Goal: Information Seeking & Learning: Learn about a topic

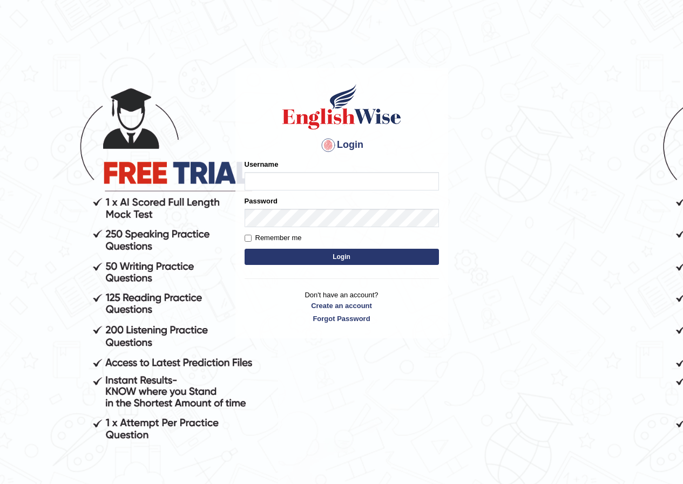
click at [291, 178] on input "Username" at bounding box center [341, 181] width 194 height 18
type input "jonathan_parramatta"
click at [312, 257] on button "Login" at bounding box center [341, 257] width 194 height 16
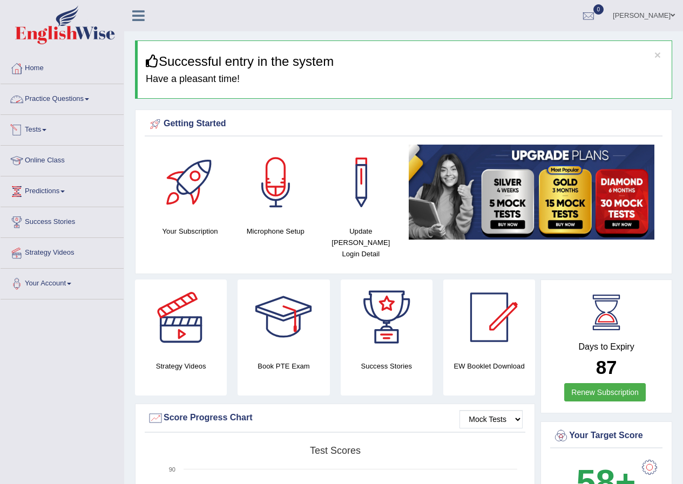
click at [102, 97] on link "Practice Questions" at bounding box center [62, 97] width 123 height 27
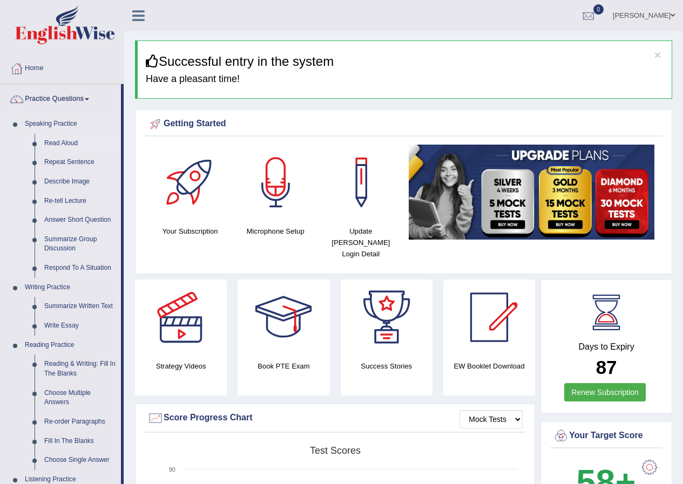
click at [69, 142] on link "Read Aloud" at bounding box center [79, 143] width 81 height 19
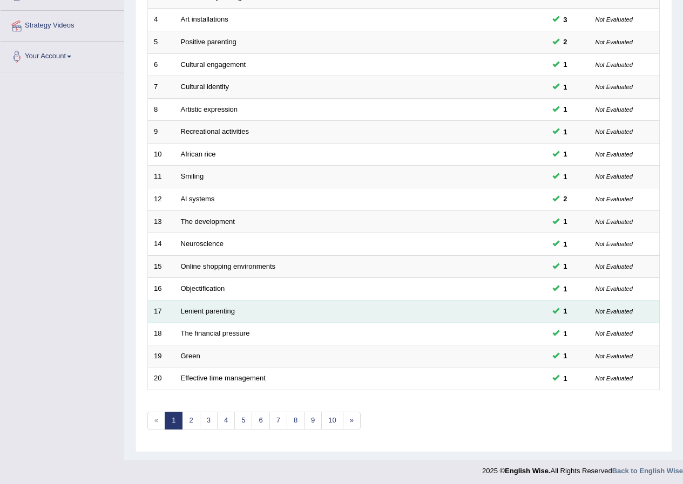
scroll to position [230, 0]
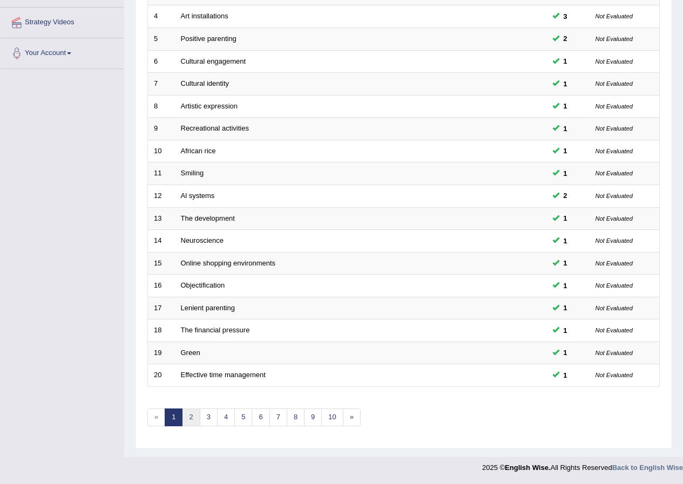
click at [195, 414] on link "2" at bounding box center [191, 417] width 18 height 18
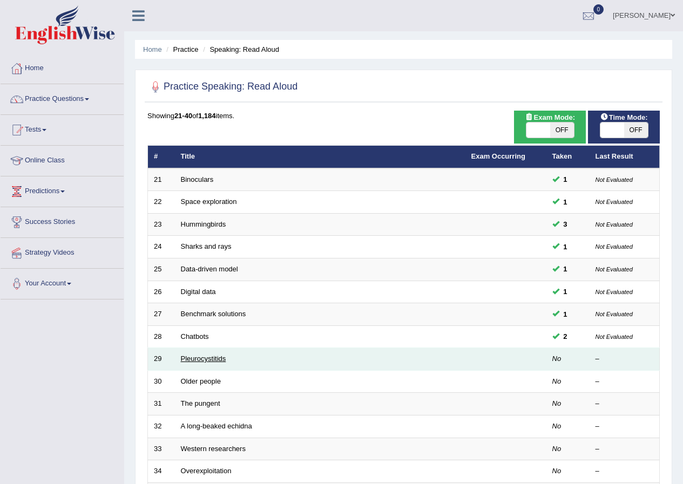
click at [189, 359] on link "Pleurocystitids" at bounding box center [203, 359] width 45 height 8
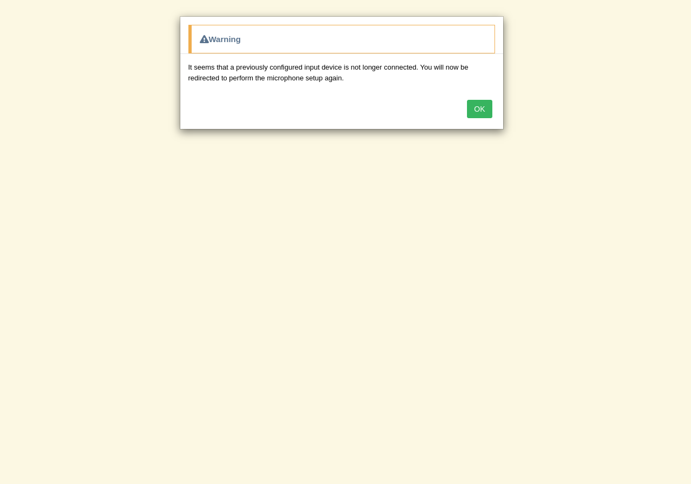
click at [473, 112] on button "OK" at bounding box center [479, 109] width 25 height 18
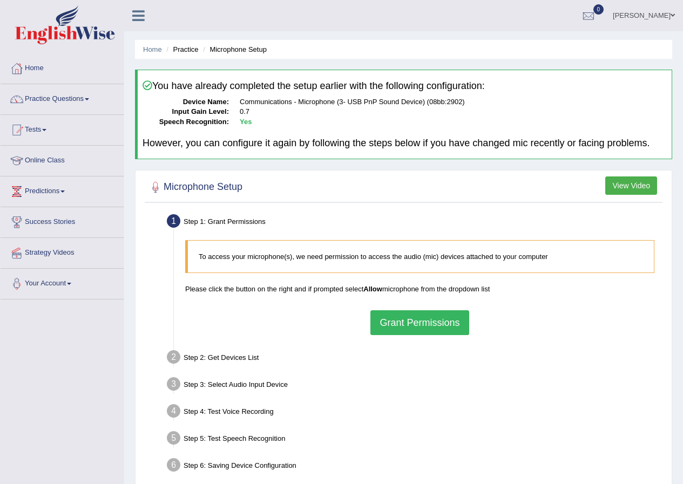
click at [396, 323] on button "Grant Permissions" at bounding box center [419, 322] width 98 height 25
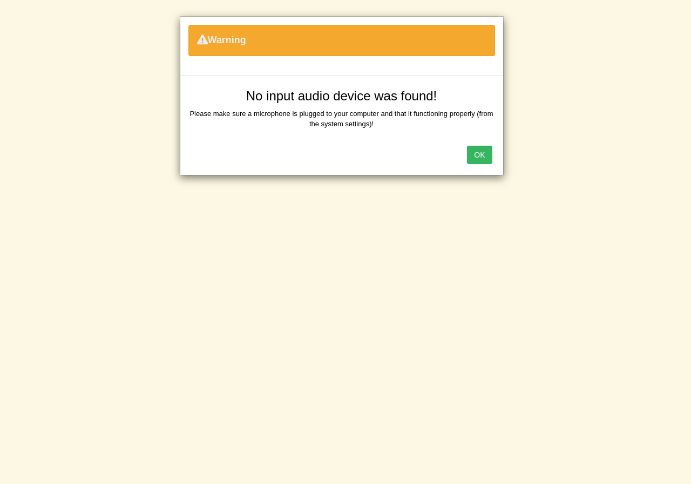
click at [478, 151] on button "OK" at bounding box center [479, 155] width 25 height 18
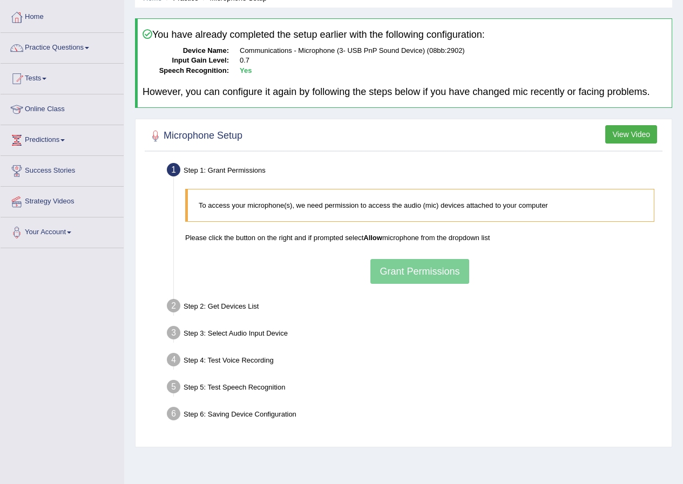
scroll to position [83, 0]
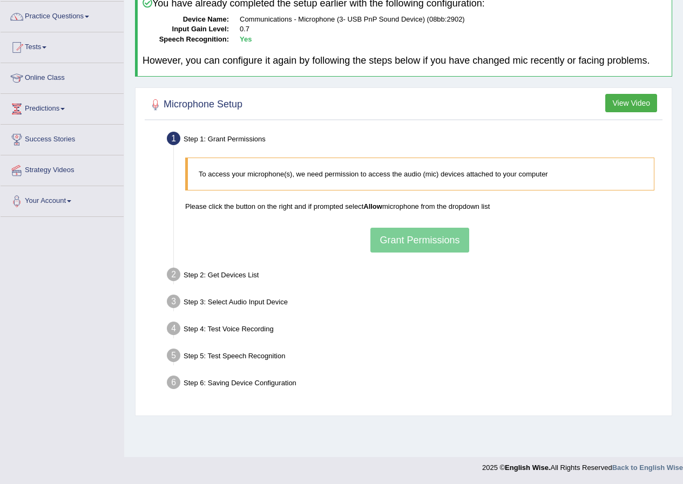
click at [407, 240] on div "To access your microphone(s), we need permission to access the audio (mic) devi…" at bounding box center [420, 204] width 480 height 105
click at [637, 105] on button "View Video" at bounding box center [631, 103] width 52 height 18
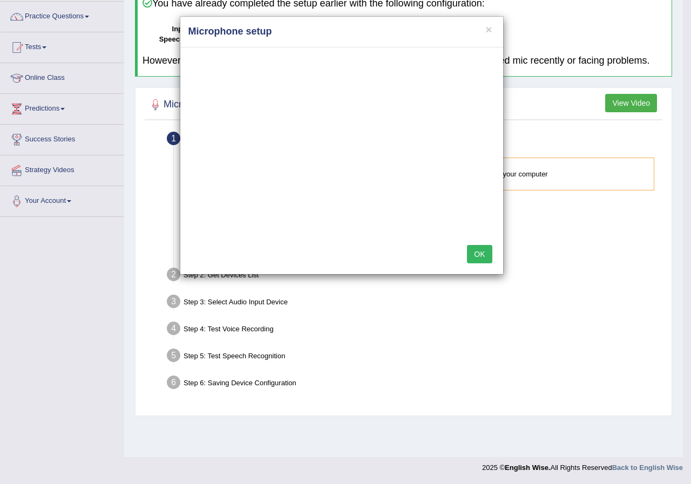
click at [479, 252] on button "OK" at bounding box center [479, 254] width 25 height 18
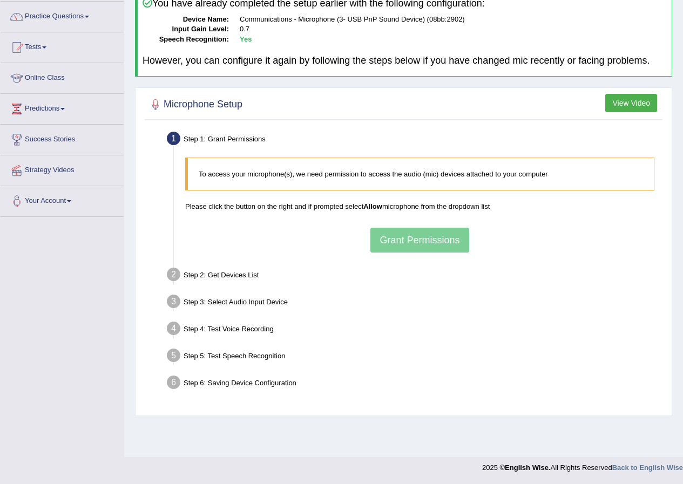
click at [397, 243] on div "To access your microphone(s), we need permission to access the audio (mic) devi…" at bounding box center [420, 204] width 480 height 105
click at [496, 174] on p "To access your microphone(s), we need permission to access the audio (mic) devi…" at bounding box center [421, 174] width 444 height 10
click at [637, 93] on div "Microphone Setup View Video Step 1: Grant Permissions To access your microphone…" at bounding box center [403, 251] width 537 height 329
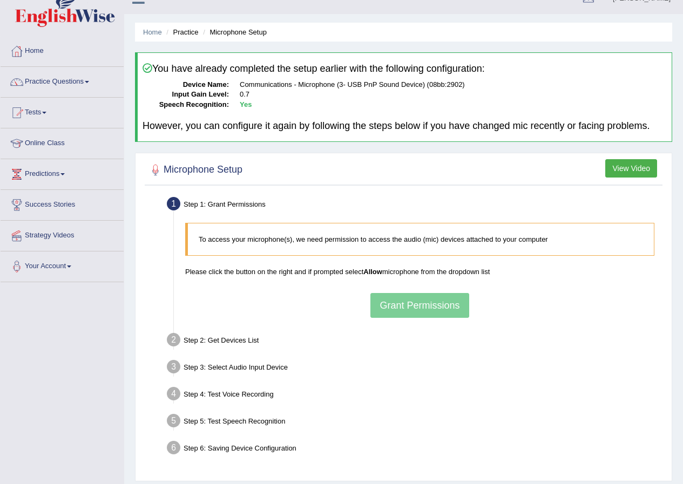
scroll to position [0, 0]
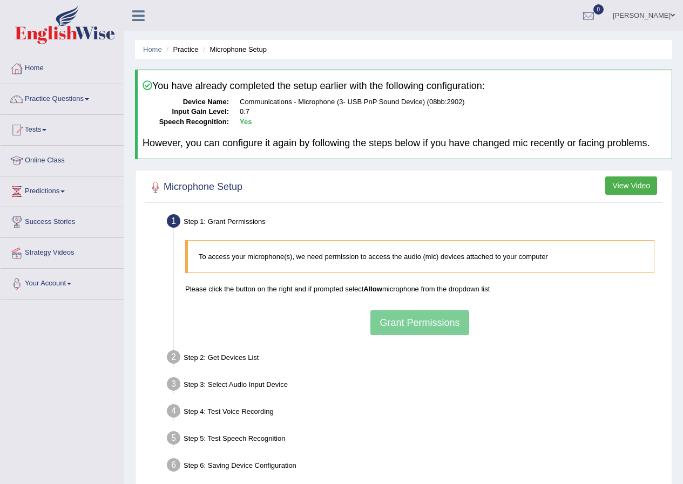
click at [642, 179] on button "View Video" at bounding box center [631, 185] width 52 height 18
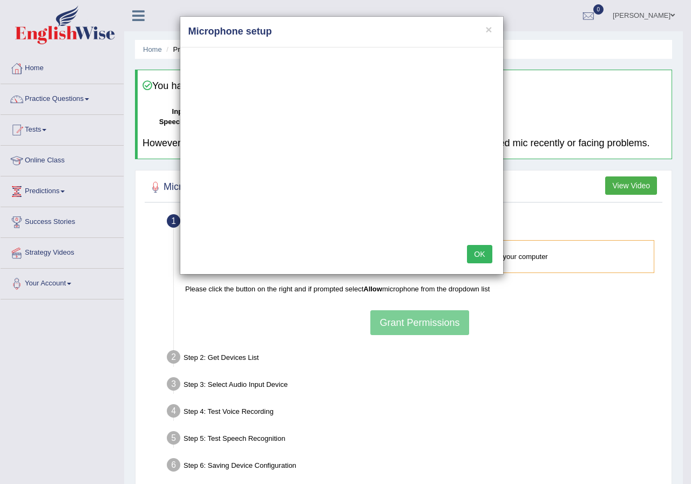
click at [479, 251] on button "OK" at bounding box center [479, 254] width 25 height 18
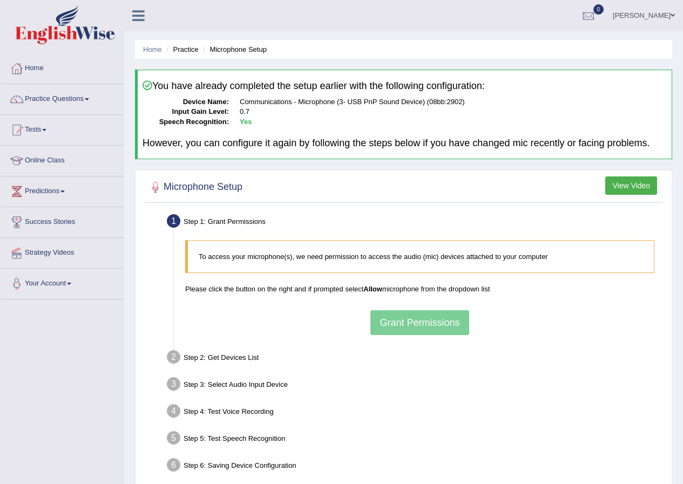
click at [623, 184] on button "View Video" at bounding box center [631, 185] width 52 height 18
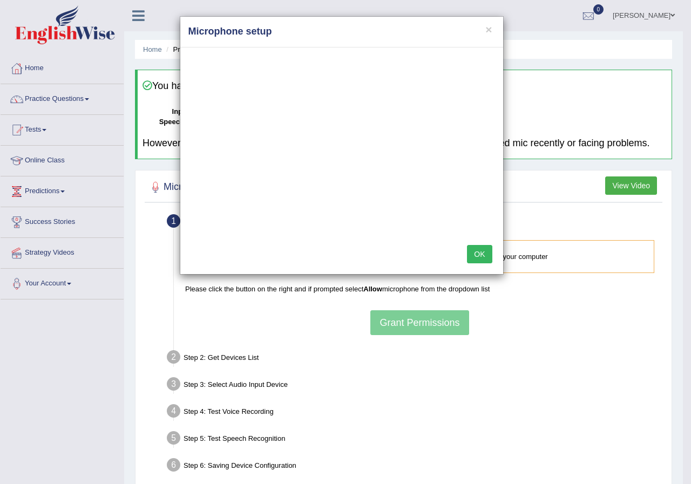
click at [479, 250] on button "OK" at bounding box center [479, 254] width 25 height 18
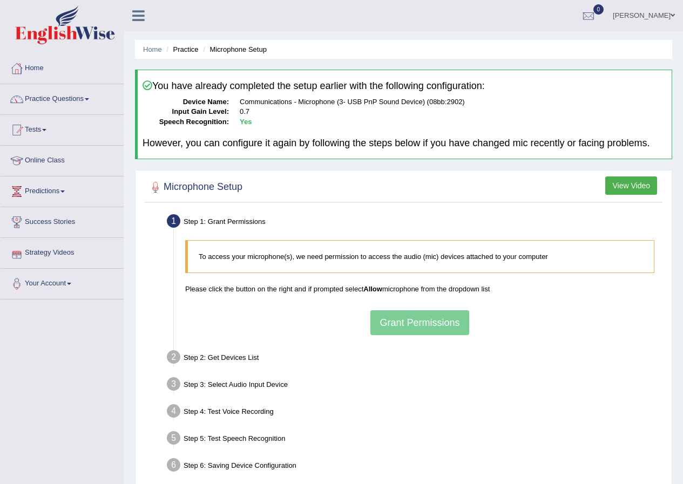
click at [224, 350] on div "Step 2: Get Devices List" at bounding box center [414, 359] width 505 height 24
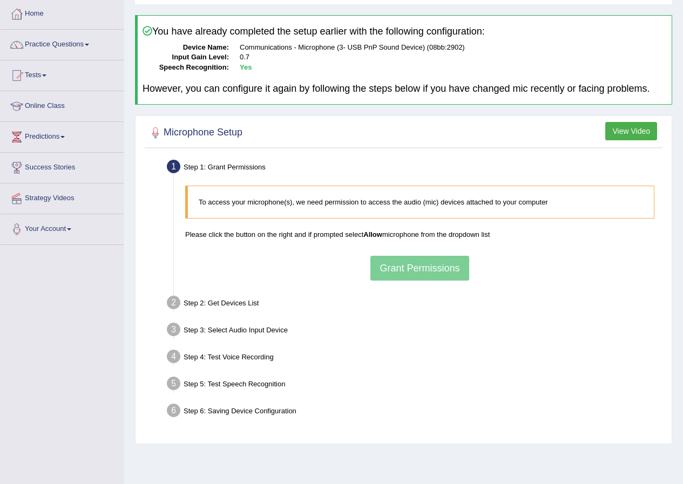
scroll to position [29, 0]
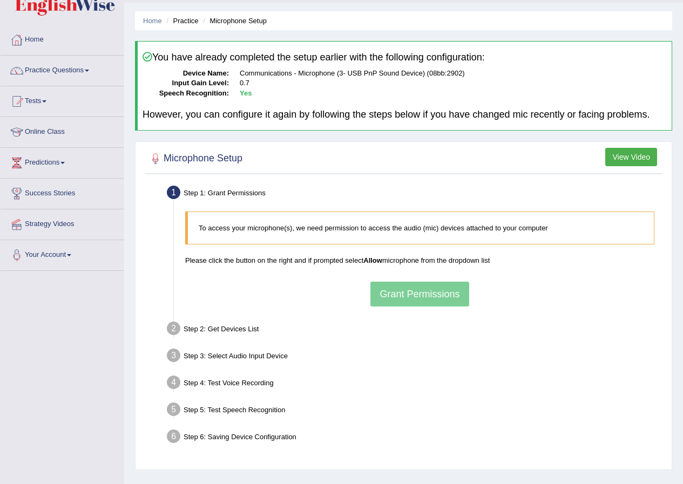
click at [387, 303] on div "To access your microphone(s), we need permission to access the audio (mic) devi…" at bounding box center [420, 258] width 480 height 105
click at [387, 302] on div "To access your microphone(s), we need permission to access the audio (mic) devi…" at bounding box center [420, 258] width 480 height 105
click at [417, 306] on div "To access your microphone(s), we need permission to access the audio (mic) devi…" at bounding box center [420, 258] width 480 height 105
click at [172, 327] on li "Step 2: Get Devices List In this step will be enumerate all available microphon…" at bounding box center [414, 330] width 491 height 24
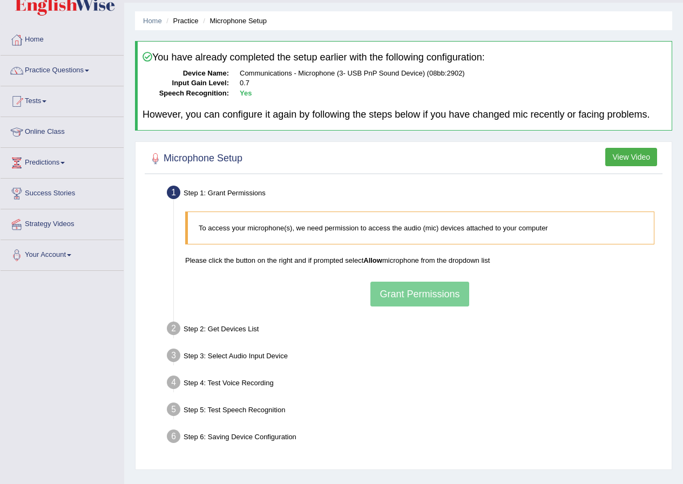
click at [378, 262] on b "Allow" at bounding box center [372, 260] width 19 height 8
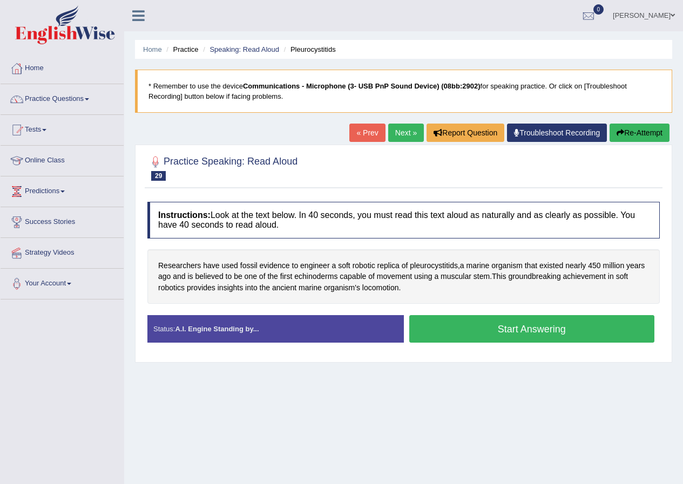
click at [502, 330] on button "Start Answering" at bounding box center [532, 329] width 246 height 28
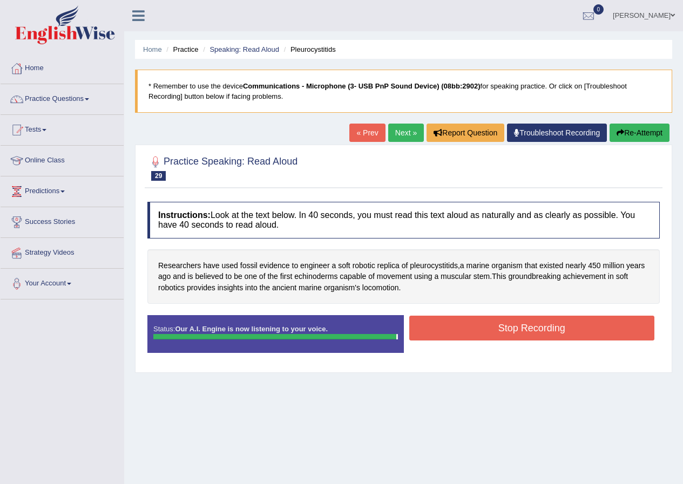
click at [420, 332] on button "Stop Recording" at bounding box center [532, 328] width 246 height 25
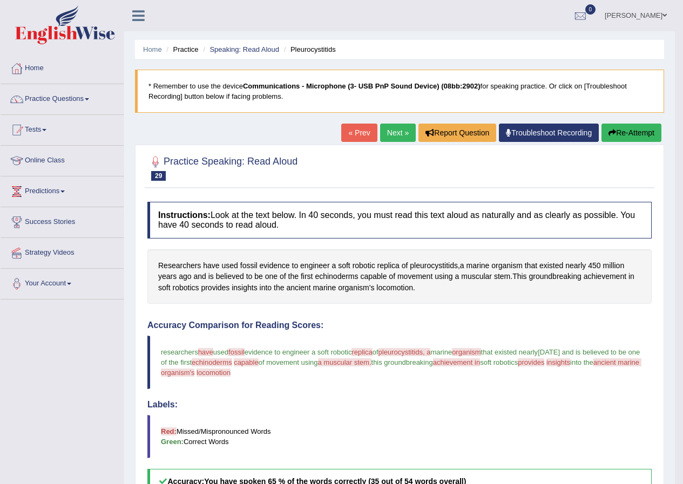
click at [640, 134] on button "Re-Attempt" at bounding box center [631, 133] width 60 height 18
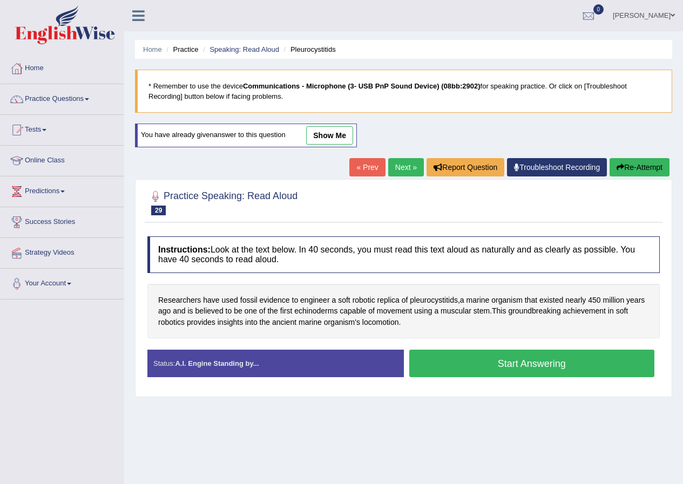
click at [555, 367] on button "Start Answering" at bounding box center [532, 364] width 246 height 28
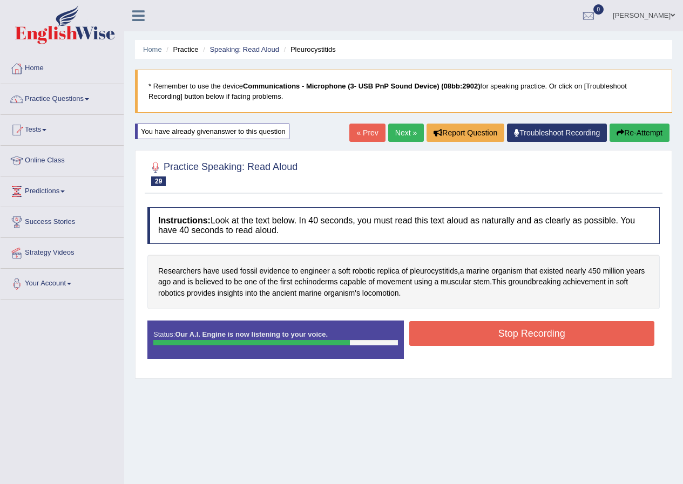
click at [479, 331] on button "Stop Recording" at bounding box center [532, 333] width 246 height 25
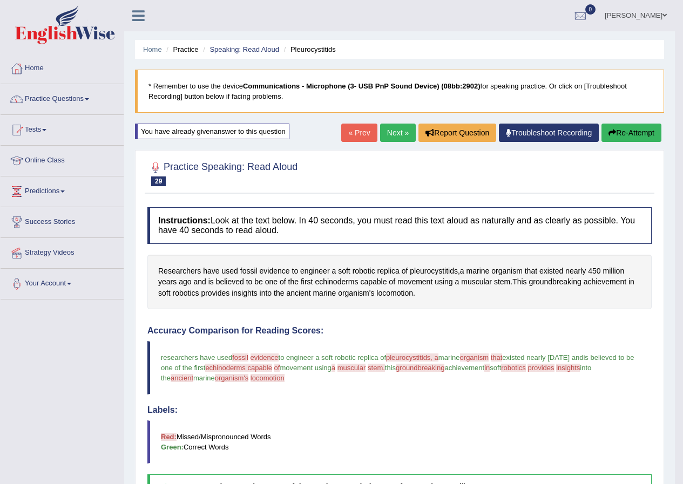
click at [638, 134] on button "Re-Attempt" at bounding box center [631, 133] width 60 height 18
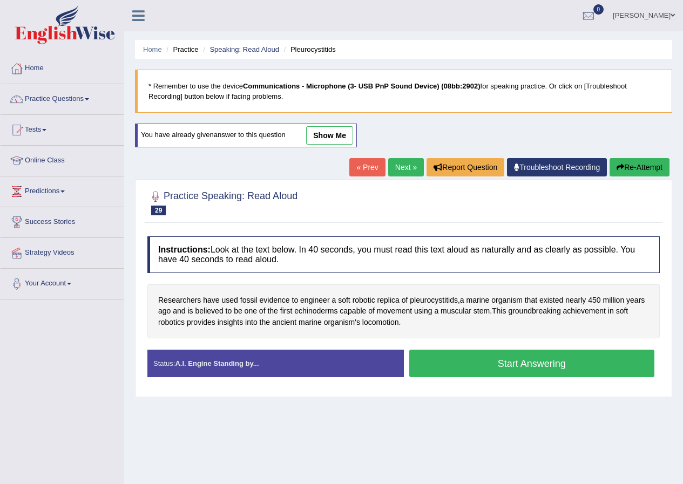
drag, startPoint x: 529, startPoint y: 360, endPoint x: 522, endPoint y: 360, distance: 6.5
click at [528, 360] on button "Start Answering" at bounding box center [532, 364] width 246 height 28
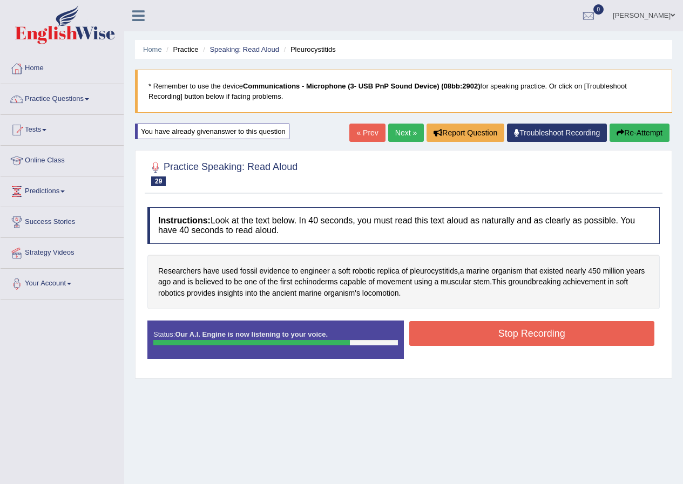
click at [497, 336] on button "Stop Recording" at bounding box center [532, 333] width 246 height 25
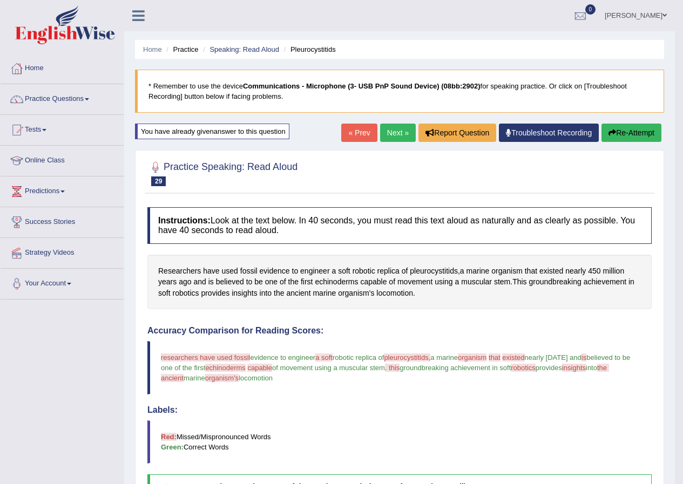
click at [384, 131] on link "Next »" at bounding box center [398, 133] width 36 height 18
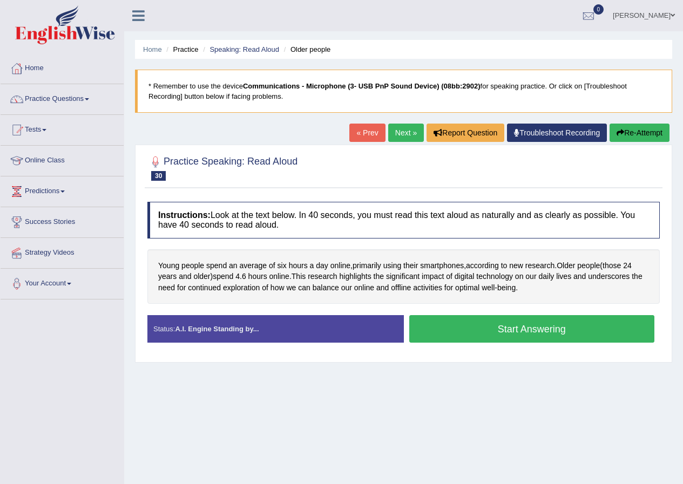
click at [534, 333] on button "Start Answering" at bounding box center [532, 329] width 246 height 28
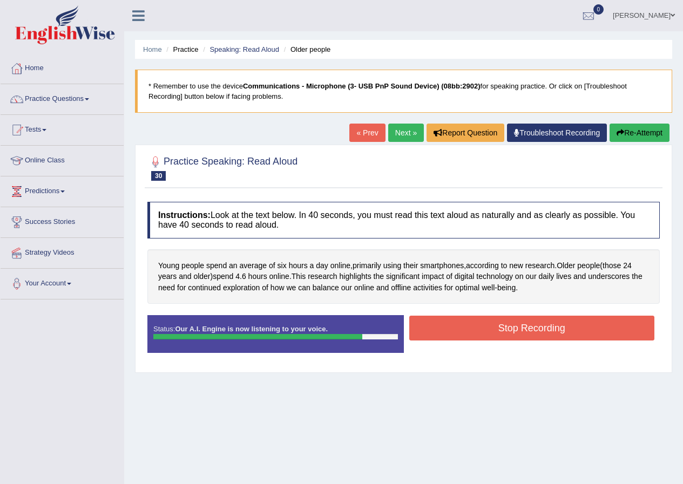
click at [527, 329] on button "Stop Recording" at bounding box center [532, 328] width 246 height 25
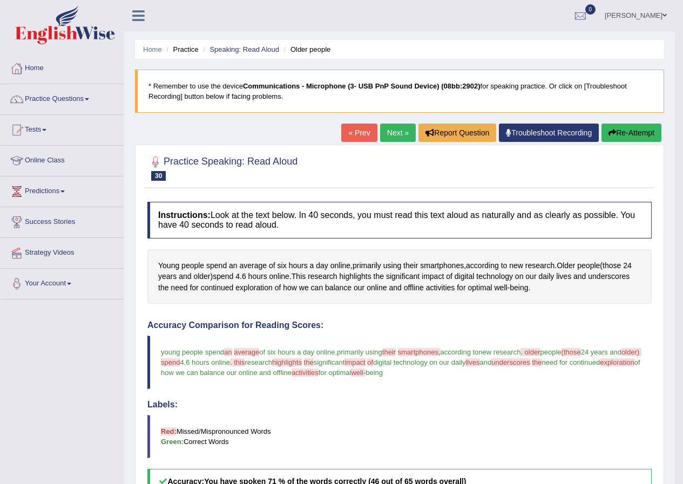
click at [396, 134] on link "Next »" at bounding box center [398, 133] width 36 height 18
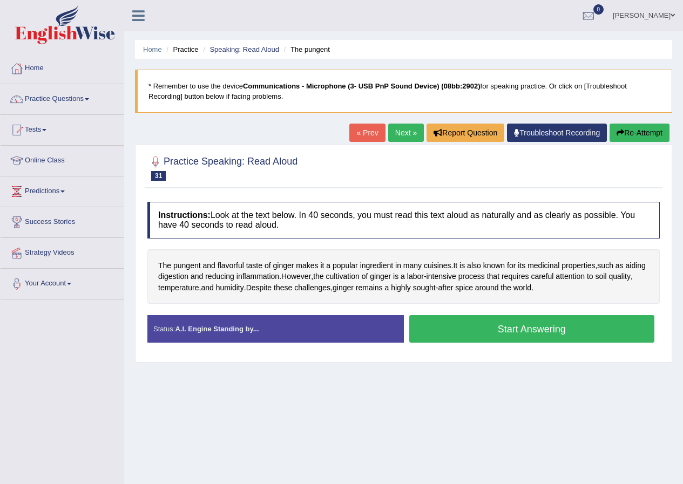
click at [527, 324] on button "Start Answering" at bounding box center [532, 329] width 246 height 28
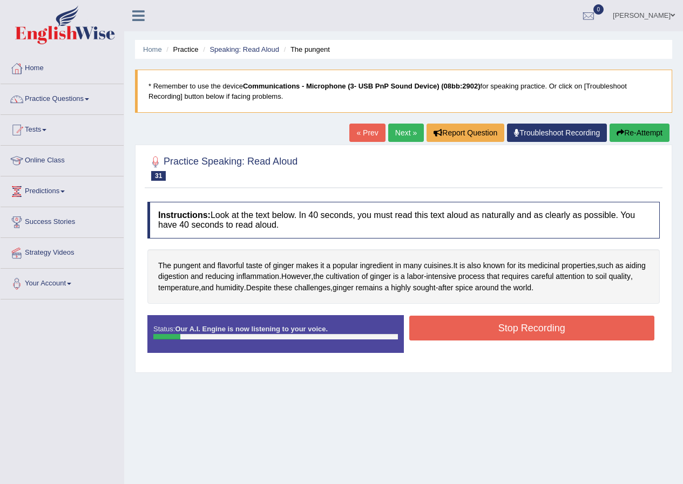
click at [627, 134] on button "Re-Attempt" at bounding box center [639, 133] width 60 height 18
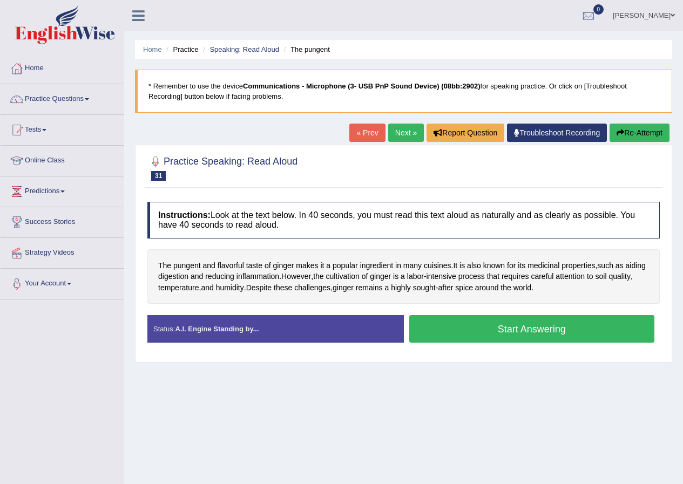
click at [534, 329] on button "Start Answering" at bounding box center [532, 329] width 246 height 28
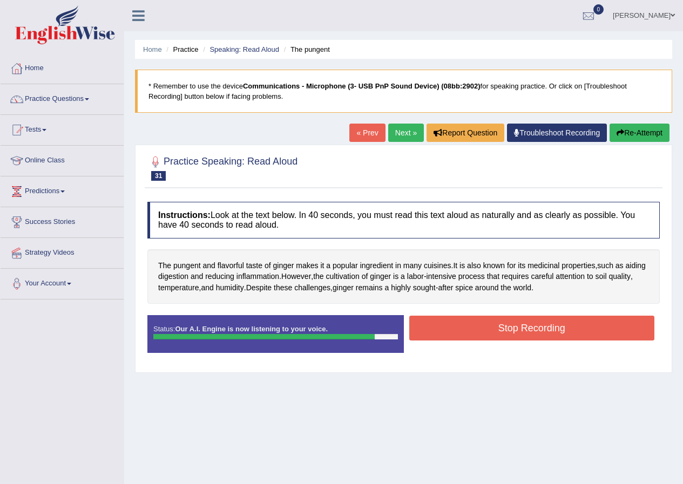
click at [510, 331] on button "Stop Recording" at bounding box center [532, 328] width 246 height 25
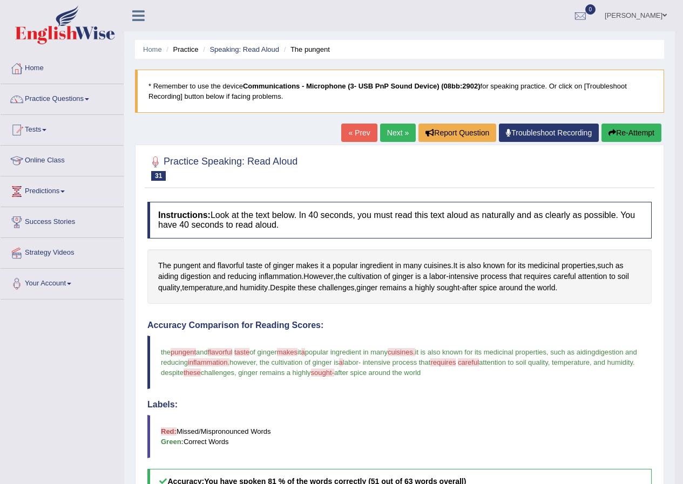
click at [387, 132] on link "Next »" at bounding box center [398, 133] width 36 height 18
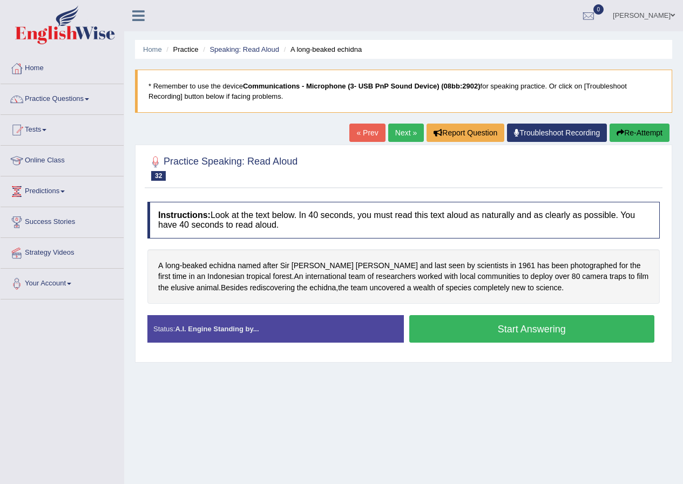
click at [460, 326] on button "Start Answering" at bounding box center [532, 329] width 246 height 28
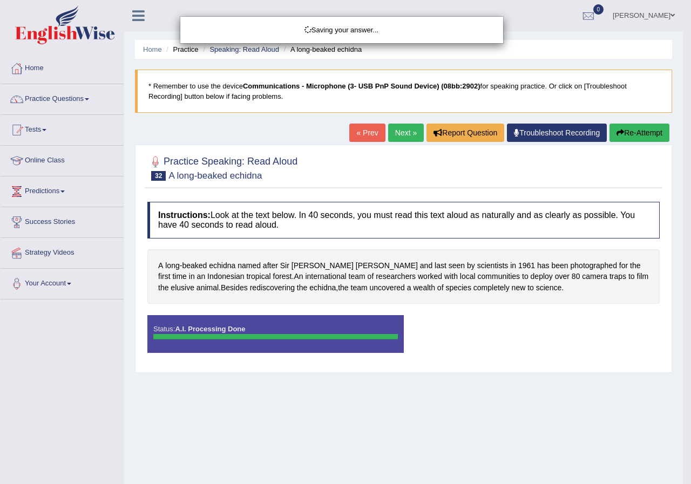
click at [493, 332] on div "Saving your answer..." at bounding box center [345, 242] width 691 height 484
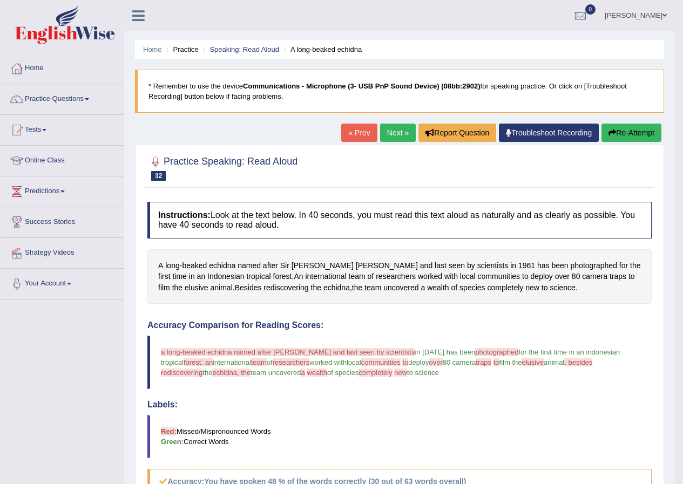
click at [634, 128] on button "Re-Attempt" at bounding box center [631, 133] width 60 height 18
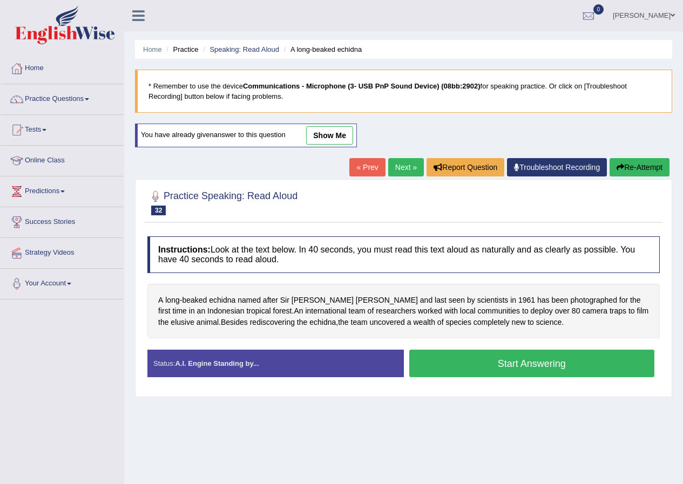
click at [471, 362] on button "Start Answering" at bounding box center [532, 364] width 246 height 28
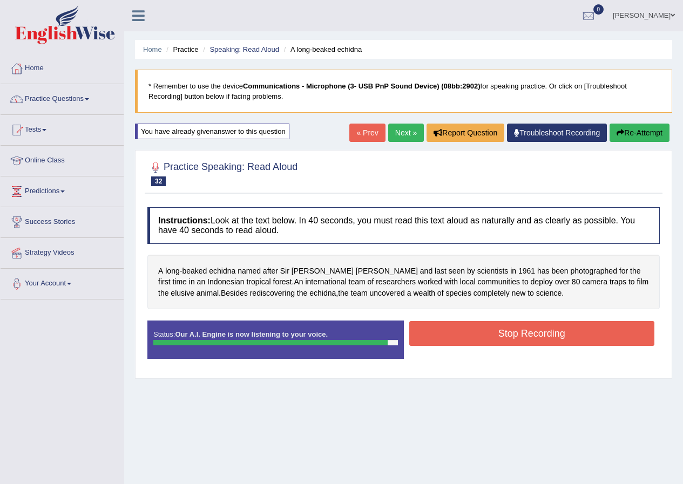
click at [450, 335] on button "Stop Recording" at bounding box center [532, 333] width 246 height 25
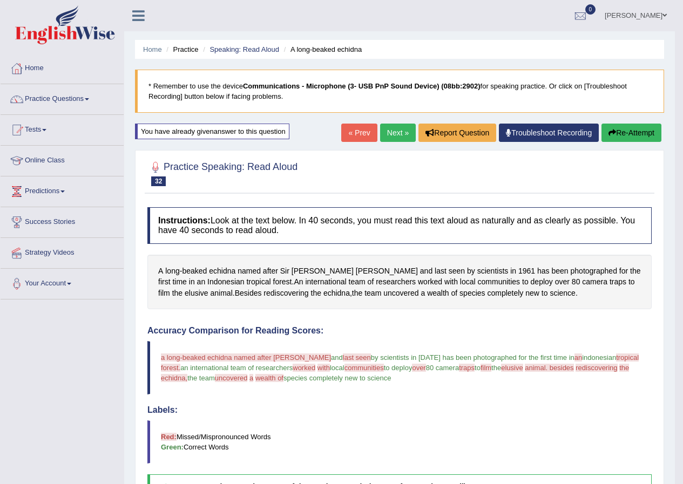
click at [397, 129] on link "Next »" at bounding box center [398, 133] width 36 height 18
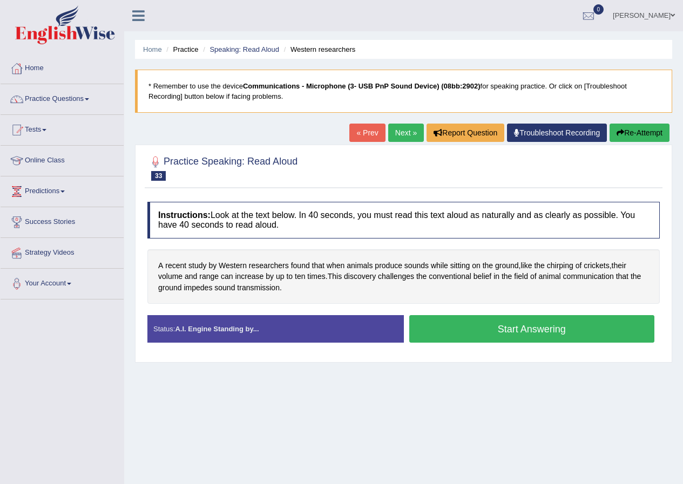
click at [515, 322] on button "Start Answering" at bounding box center [532, 329] width 246 height 28
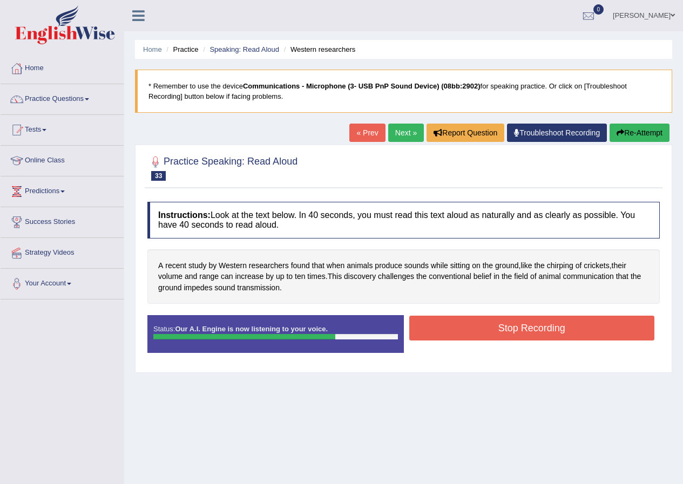
click at [507, 336] on button "Stop Recording" at bounding box center [532, 328] width 246 height 25
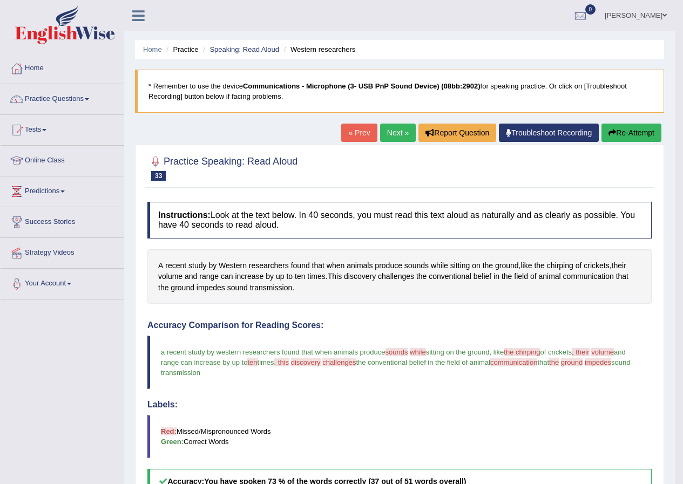
click at [380, 134] on link "Next »" at bounding box center [398, 133] width 36 height 18
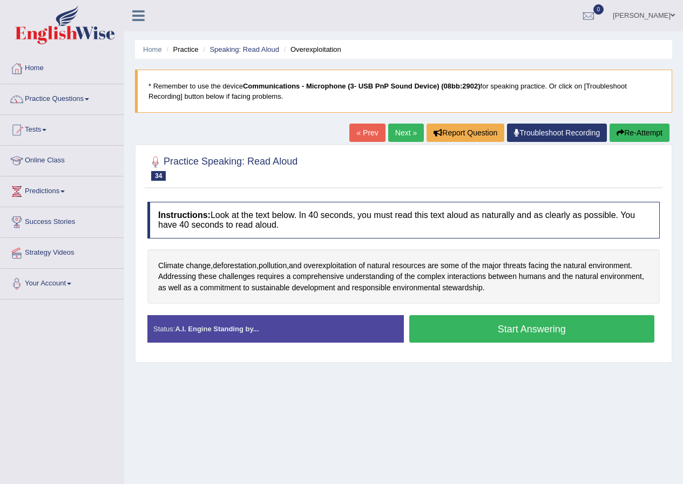
click at [509, 326] on button "Start Answering" at bounding box center [532, 329] width 246 height 28
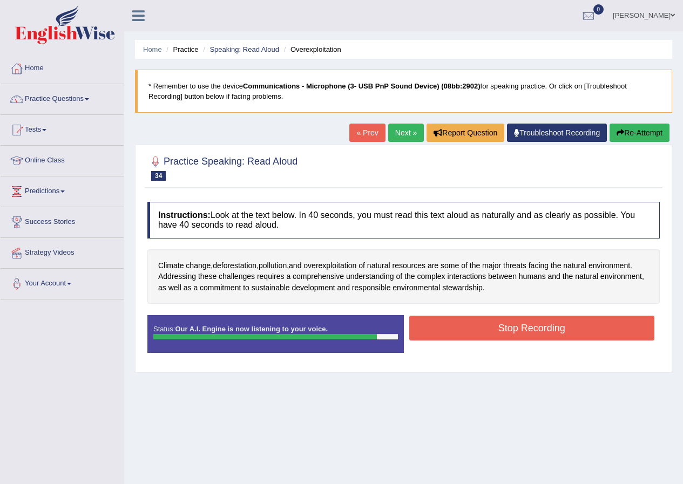
click at [466, 326] on button "Stop Recording" at bounding box center [532, 328] width 246 height 25
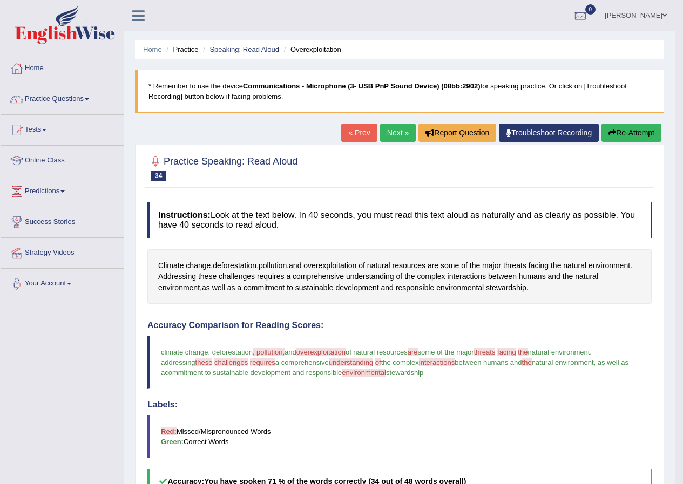
click at [638, 137] on button "Re-Attempt" at bounding box center [631, 133] width 60 height 18
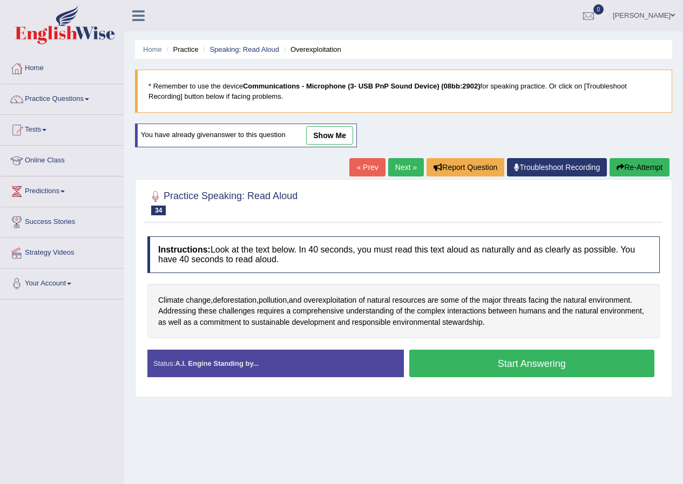
click at [458, 360] on button "Start Answering" at bounding box center [532, 364] width 246 height 28
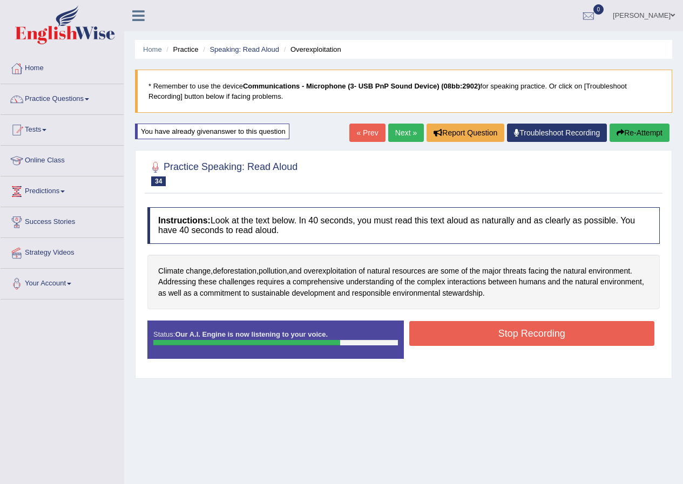
click at [460, 332] on button "Stop Recording" at bounding box center [532, 333] width 246 height 25
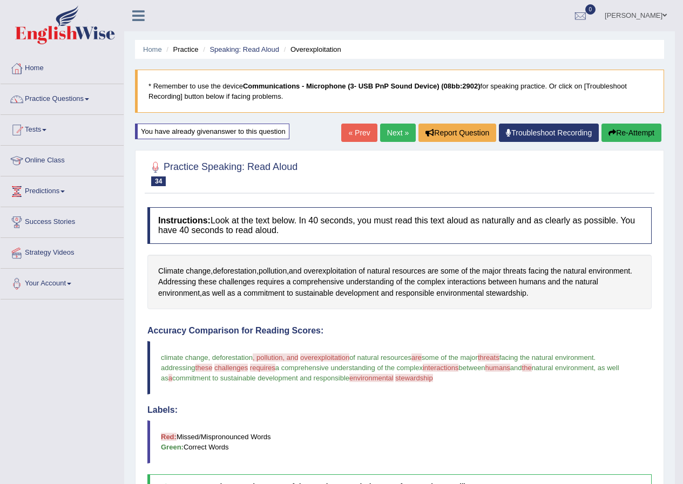
click at [401, 135] on link "Next »" at bounding box center [398, 133] width 36 height 18
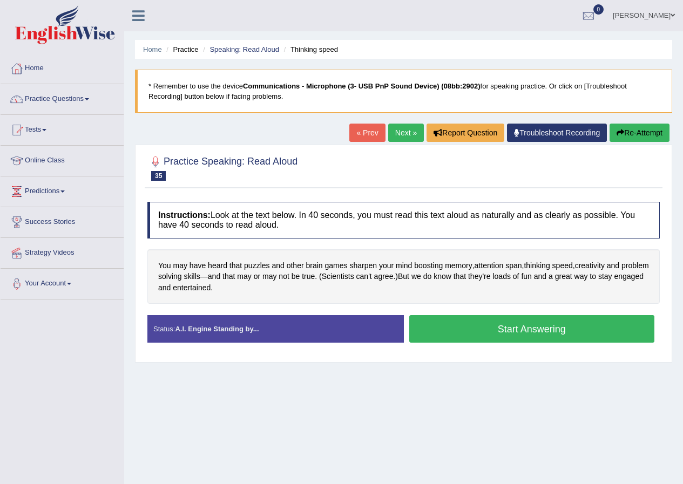
drag, startPoint x: 504, startPoint y: 324, endPoint x: 503, endPoint y: 319, distance: 5.5
click at [504, 321] on button "Start Answering" at bounding box center [532, 329] width 246 height 28
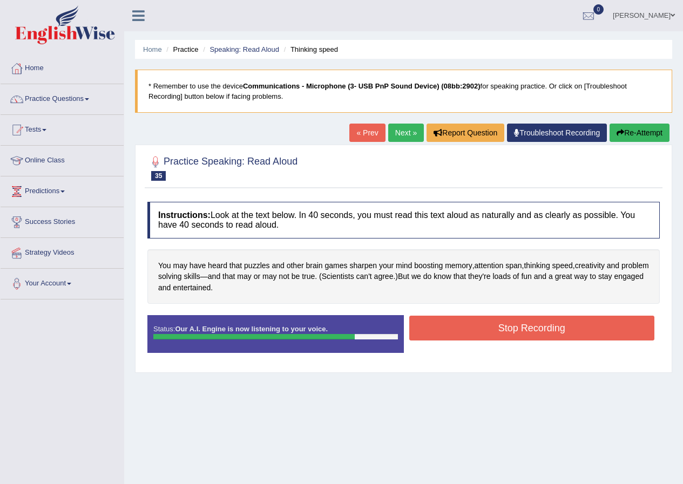
click at [485, 320] on button "Stop Recording" at bounding box center [532, 328] width 246 height 25
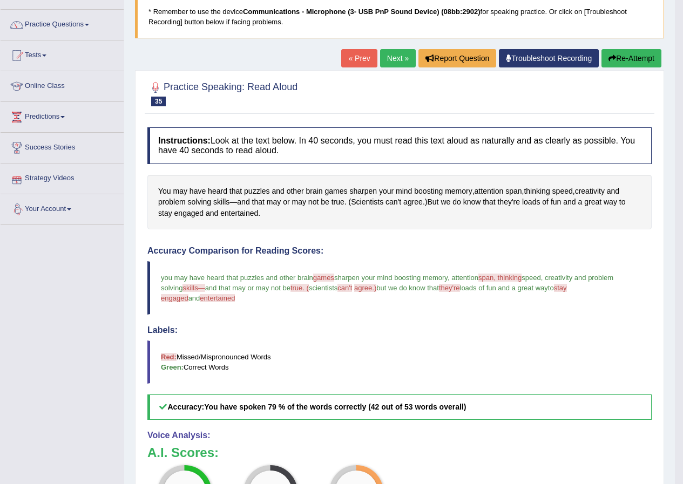
scroll to position [47, 0]
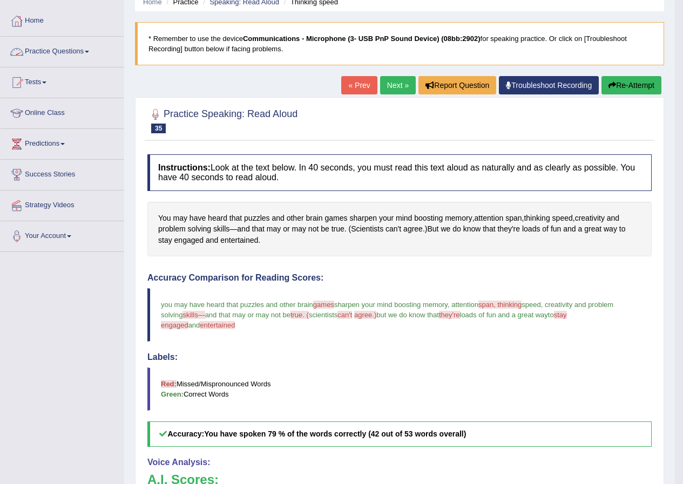
click at [63, 55] on link "Practice Questions" at bounding box center [62, 50] width 123 height 27
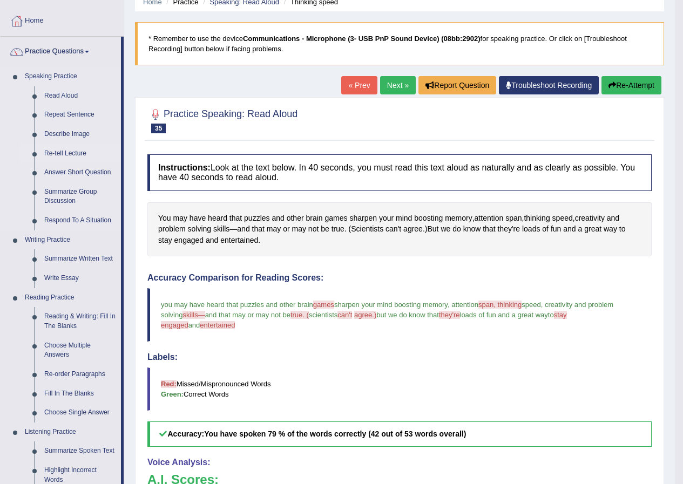
click at [75, 153] on link "Re-tell Lecture" at bounding box center [79, 153] width 81 height 19
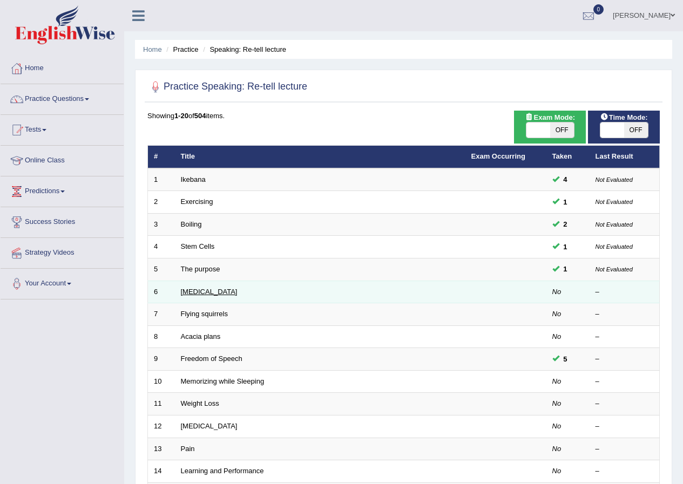
click at [198, 292] on link "[MEDICAL_DATA]" at bounding box center [209, 292] width 57 height 8
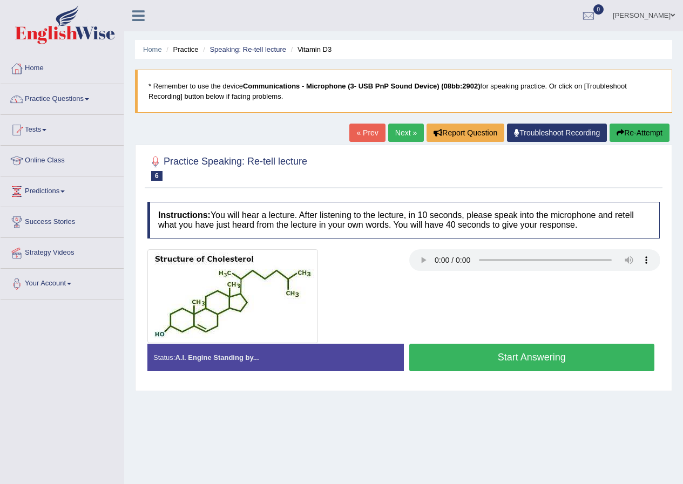
click at [507, 358] on button "Start Answering" at bounding box center [532, 358] width 246 height 28
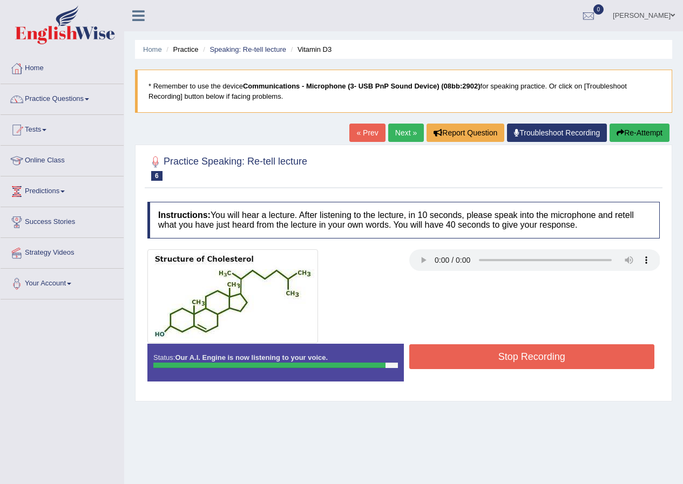
click at [630, 126] on button "Re-Attempt" at bounding box center [639, 133] width 60 height 18
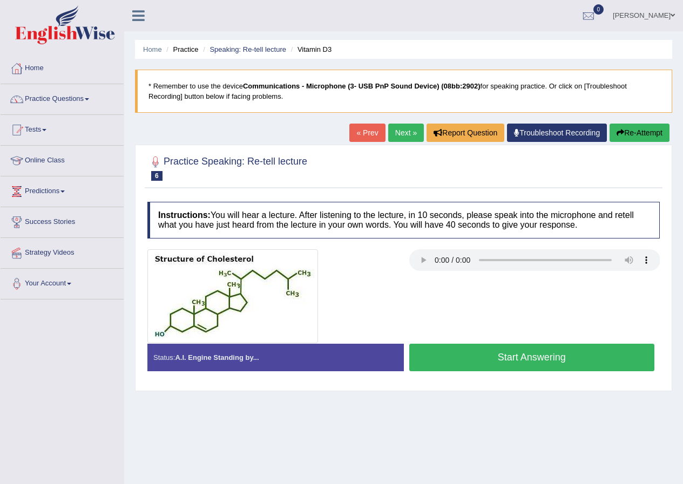
click at [561, 360] on button "Start Answering" at bounding box center [532, 358] width 246 height 28
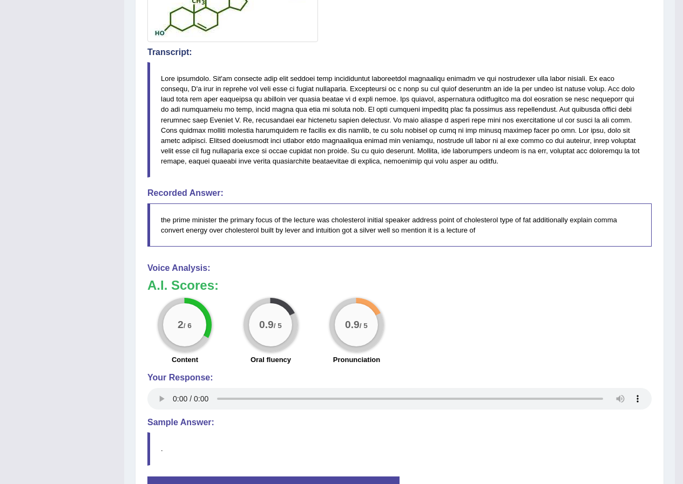
scroll to position [117, 0]
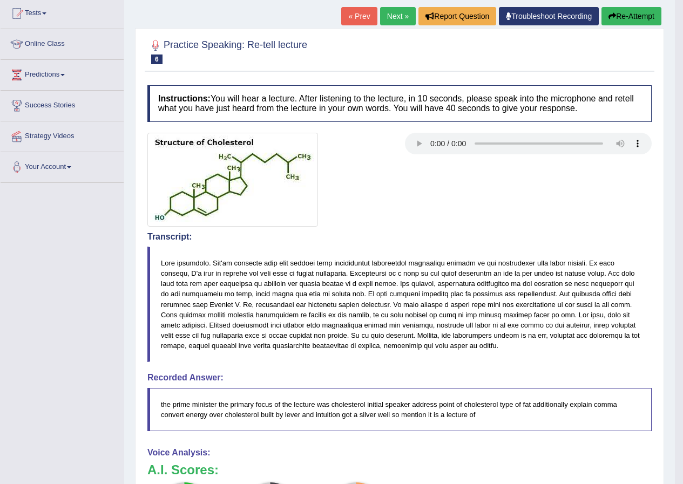
click at [618, 11] on button "Re-Attempt" at bounding box center [631, 16] width 60 height 18
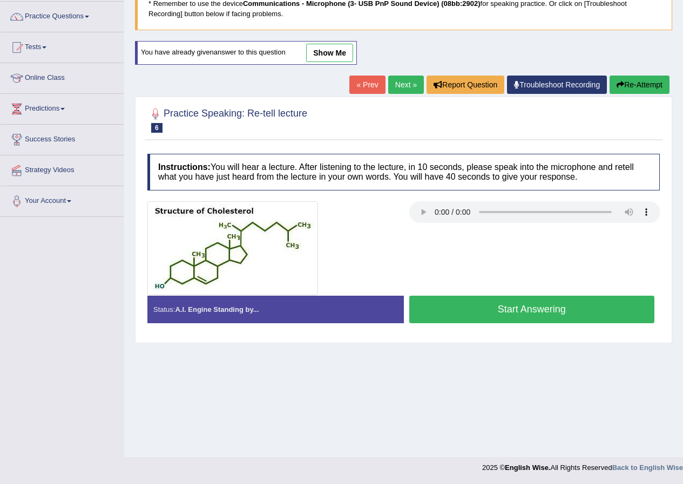
click at [473, 309] on button "Start Answering" at bounding box center [532, 310] width 246 height 28
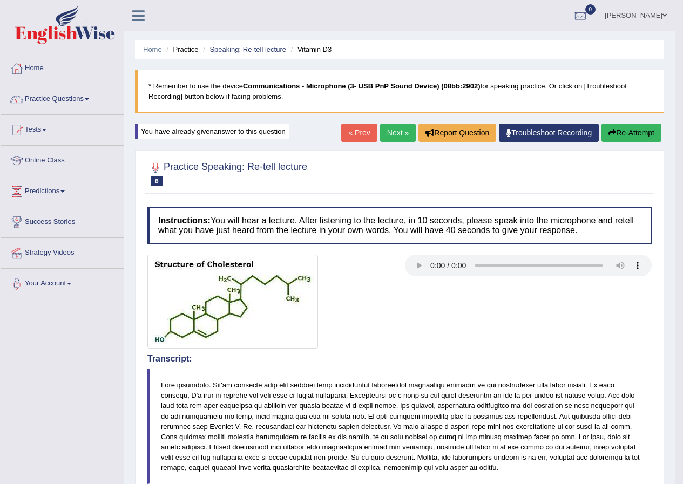
click at [634, 134] on button "Re-Attempt" at bounding box center [631, 133] width 60 height 18
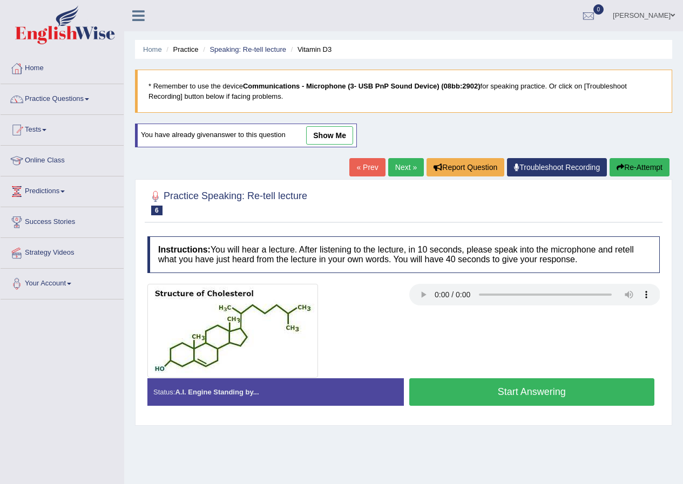
click at [513, 390] on button "Start Answering" at bounding box center [532, 392] width 246 height 28
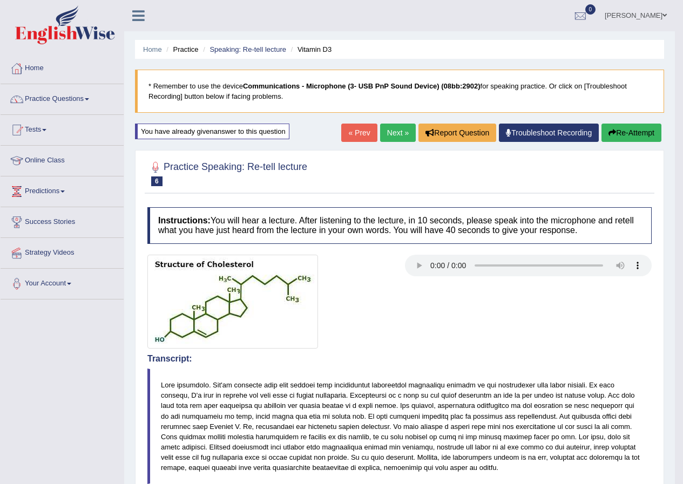
click at [647, 130] on button "Re-Attempt" at bounding box center [631, 133] width 60 height 18
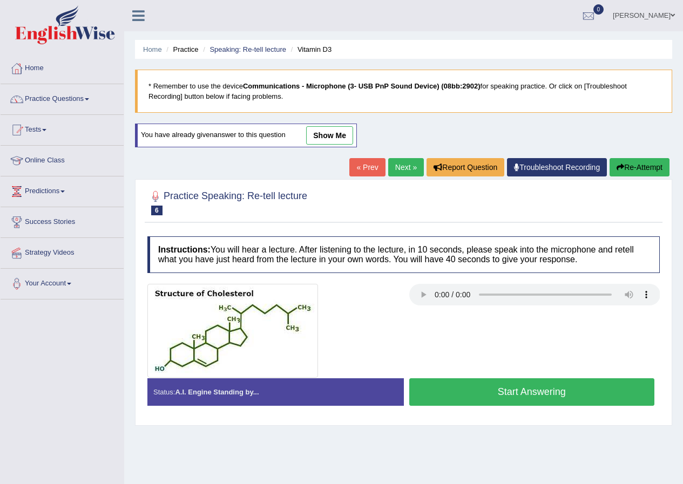
click at [526, 393] on button "Start Answering" at bounding box center [532, 392] width 246 height 28
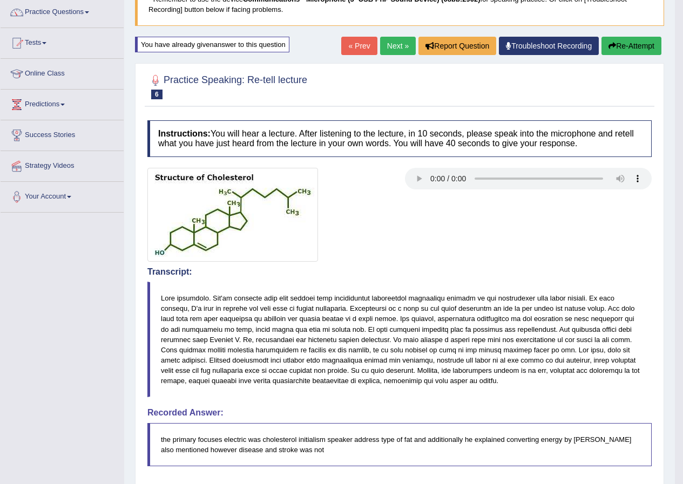
scroll to position [54, 0]
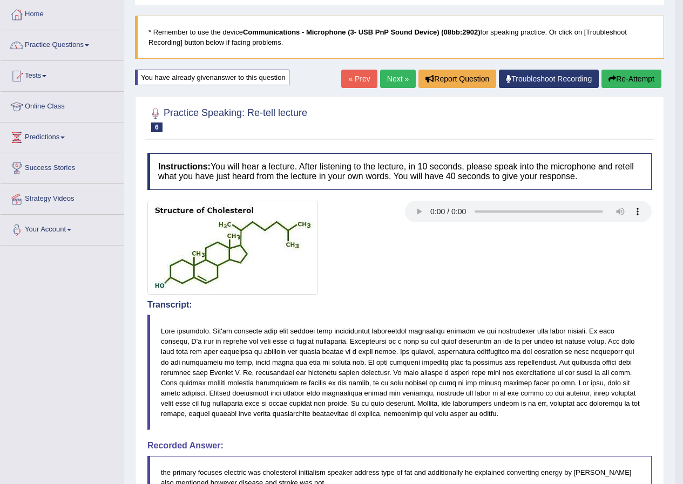
click at [615, 78] on button "Re-Attempt" at bounding box center [631, 79] width 60 height 18
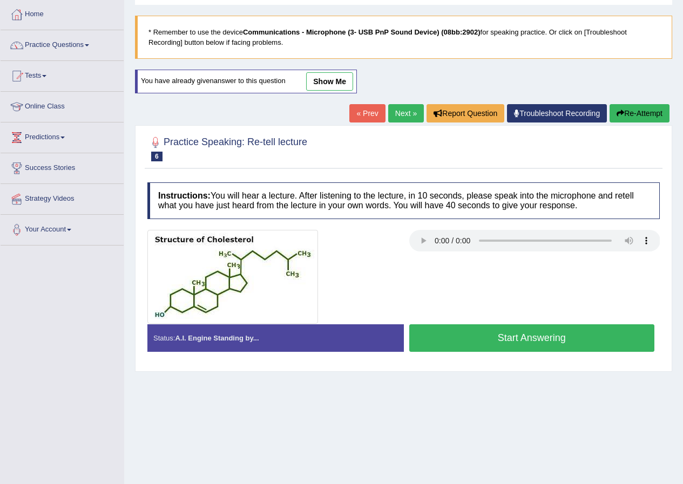
click at [548, 342] on button "Start Answering" at bounding box center [532, 338] width 246 height 28
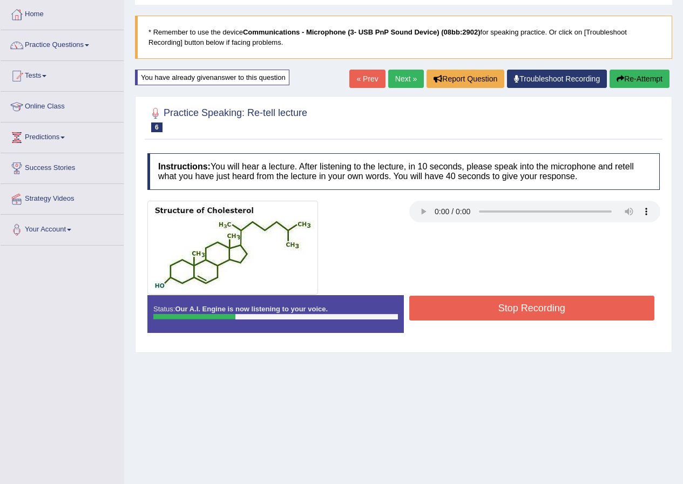
click at [118, 424] on div "Toggle navigation Home Practice Questions Speaking Practice Read Aloud Repeat S…" at bounding box center [341, 226] width 683 height 561
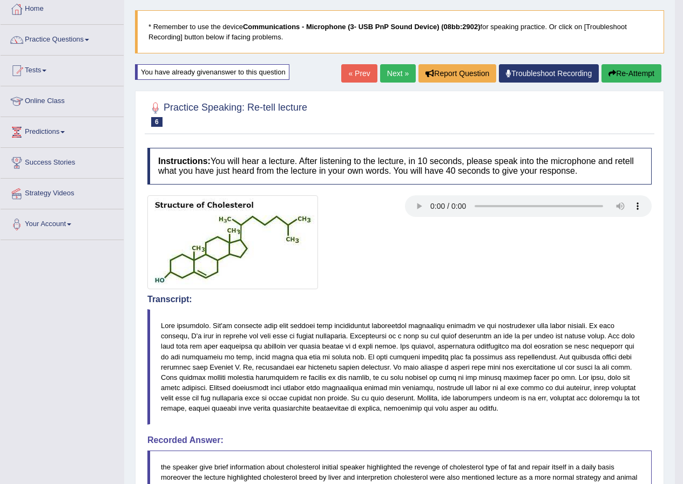
scroll to position [54, 0]
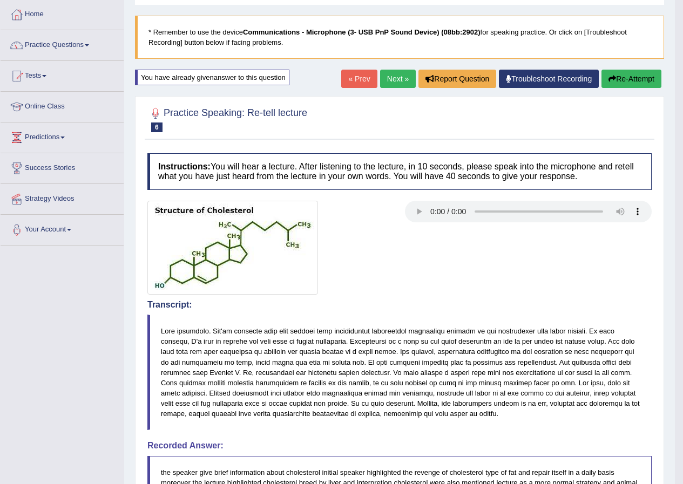
click at [632, 79] on button "Re-Attempt" at bounding box center [631, 79] width 60 height 18
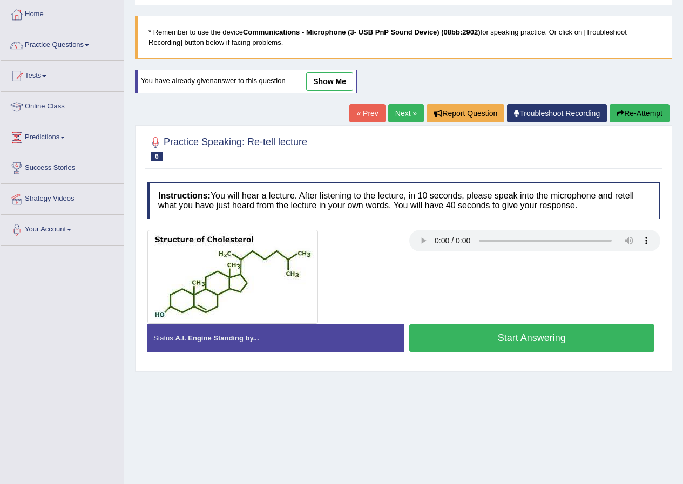
click at [509, 335] on button "Start Answering" at bounding box center [532, 338] width 246 height 28
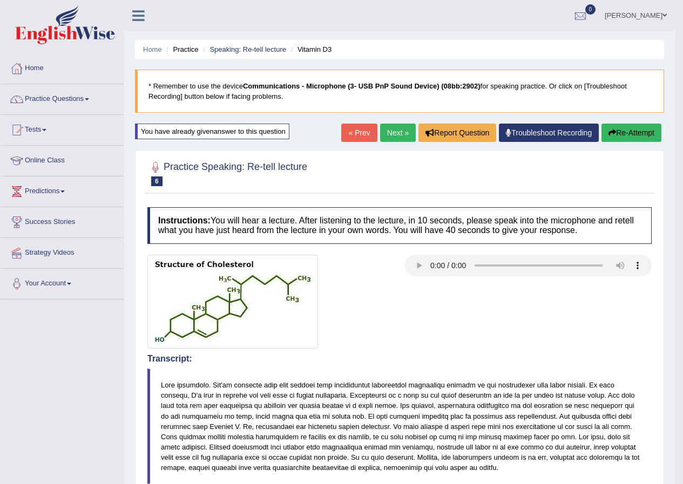
click at [633, 134] on button "Re-Attempt" at bounding box center [631, 133] width 60 height 18
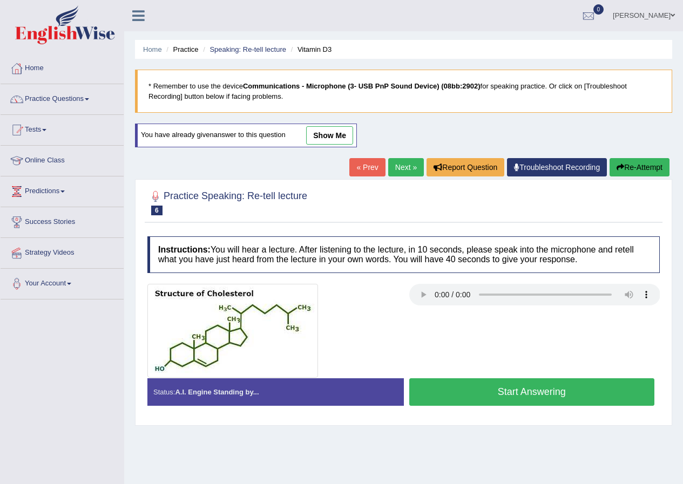
click at [472, 390] on button "Start Answering" at bounding box center [532, 392] width 246 height 28
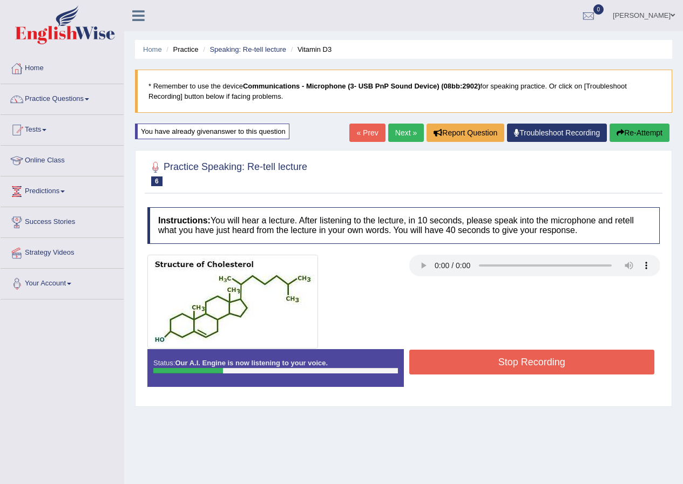
click at [634, 122] on div "Home Practice Speaking: Re-tell lecture Vitamin D3 * Remember to use the device…" at bounding box center [403, 270] width 559 height 540
click at [631, 143] on div "« Prev Next » Report Question Troubleshoot Recording Re-Attempt" at bounding box center [510, 134] width 323 height 21
click at [631, 133] on button "Re-Attempt" at bounding box center [639, 133] width 60 height 18
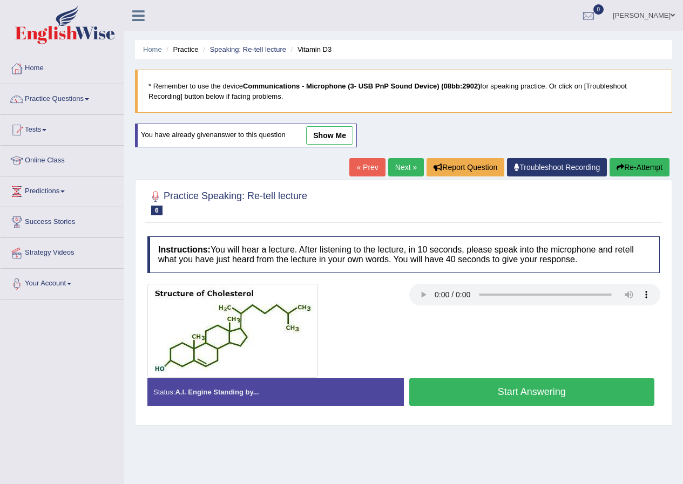
click at [491, 383] on button "Start Answering" at bounding box center [532, 392] width 246 height 28
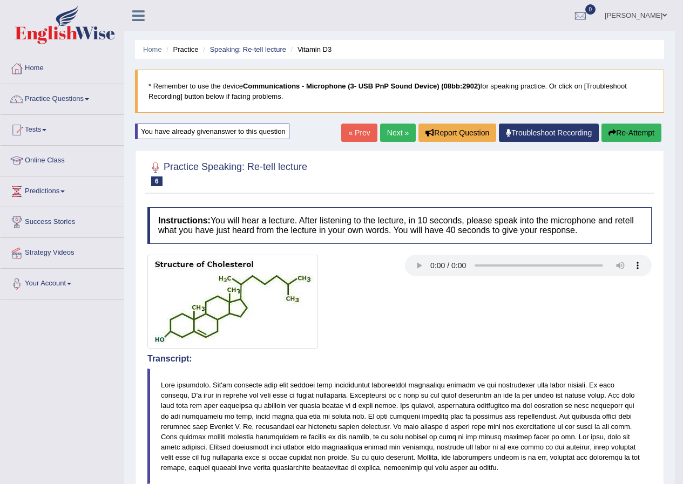
click at [392, 134] on link "Next »" at bounding box center [398, 133] width 36 height 18
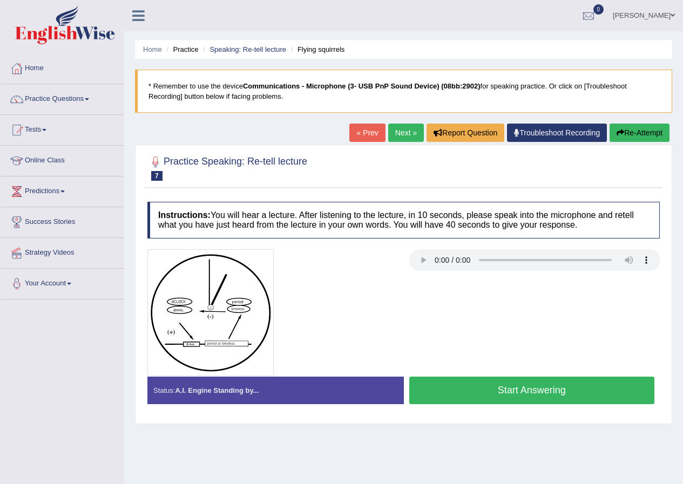
click at [527, 392] on button "Start Answering" at bounding box center [532, 391] width 246 height 28
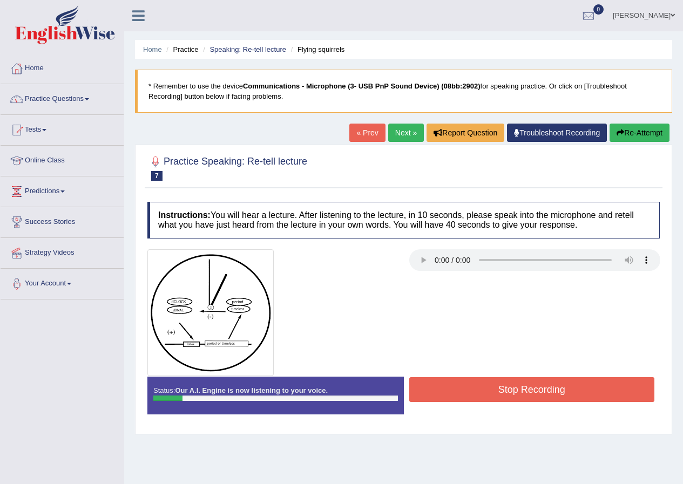
click at [551, 384] on button "Stop Recording" at bounding box center [532, 389] width 246 height 25
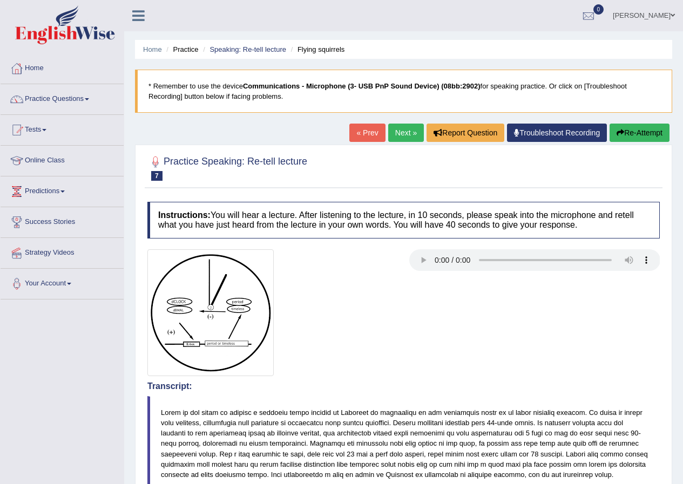
click at [643, 130] on button "Re-Attempt" at bounding box center [639, 133] width 60 height 18
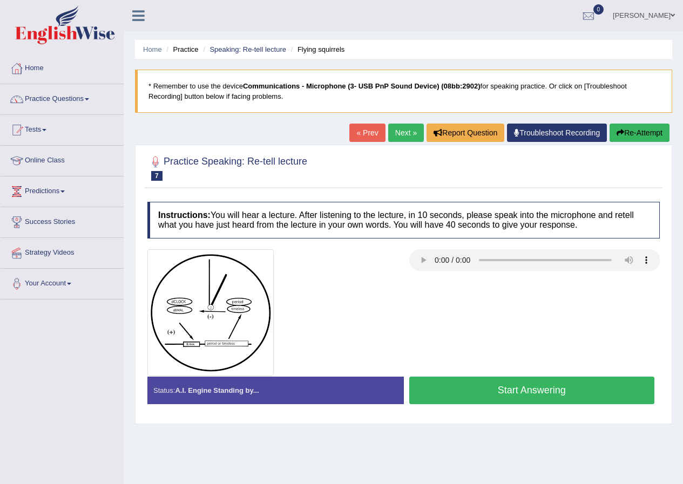
click at [494, 383] on button "Start Answering" at bounding box center [532, 391] width 246 height 28
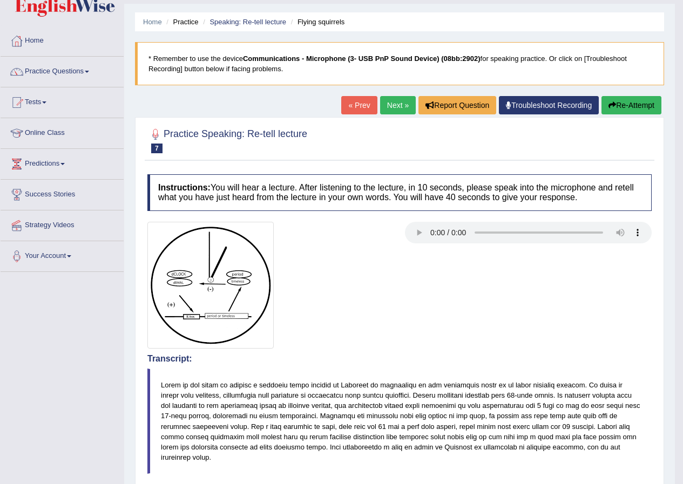
scroll to position [21, 0]
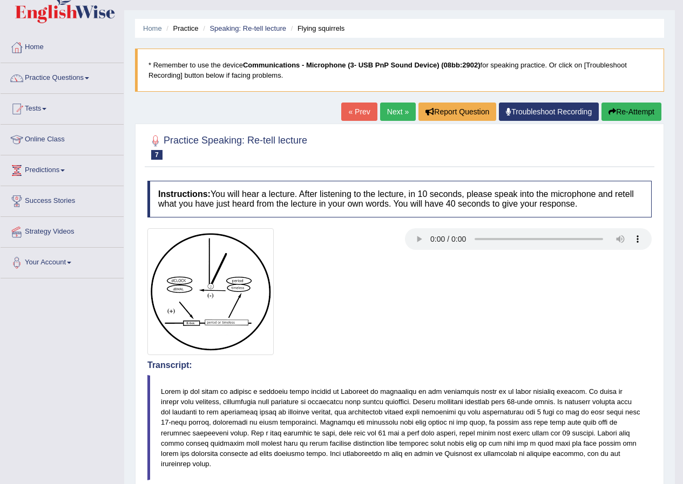
click at [625, 110] on button "Re-Attempt" at bounding box center [631, 112] width 60 height 18
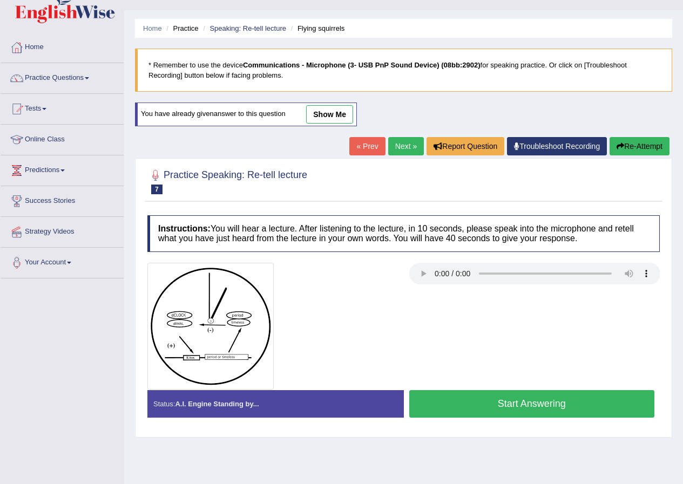
click at [477, 399] on button "Start Answering" at bounding box center [532, 404] width 246 height 28
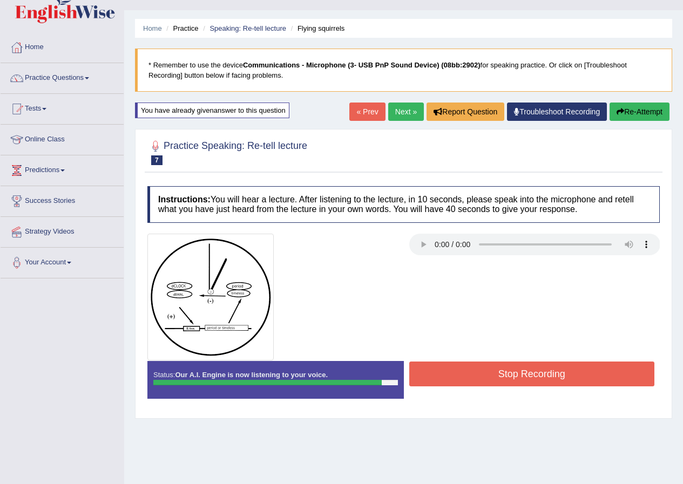
click at [482, 367] on button "Stop Recording" at bounding box center [532, 374] width 246 height 25
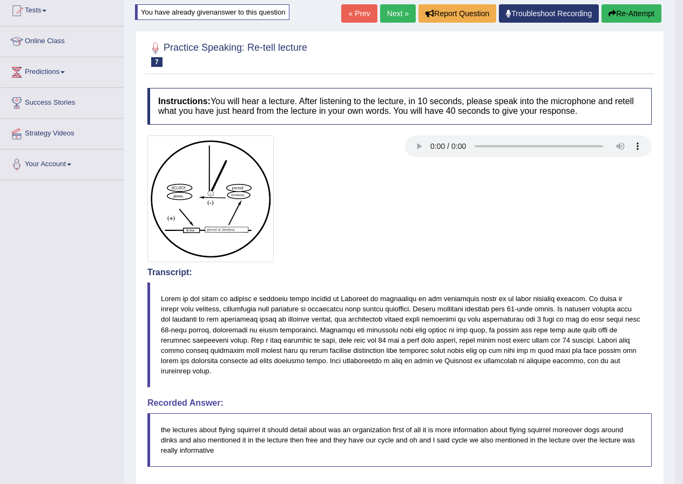
scroll to position [54, 0]
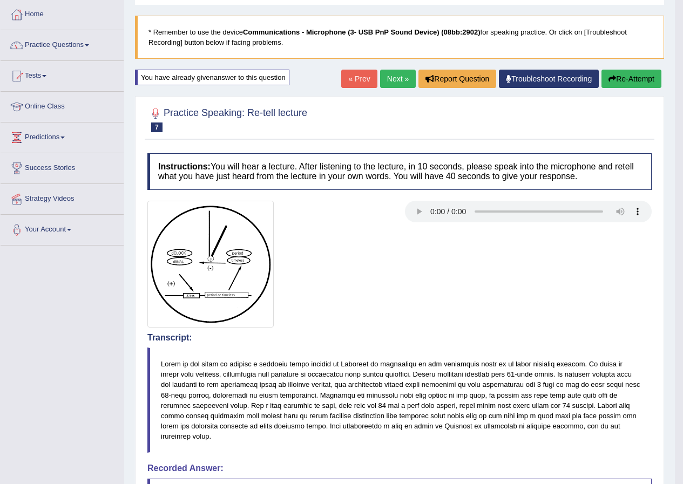
click at [398, 79] on link "Next »" at bounding box center [398, 79] width 36 height 18
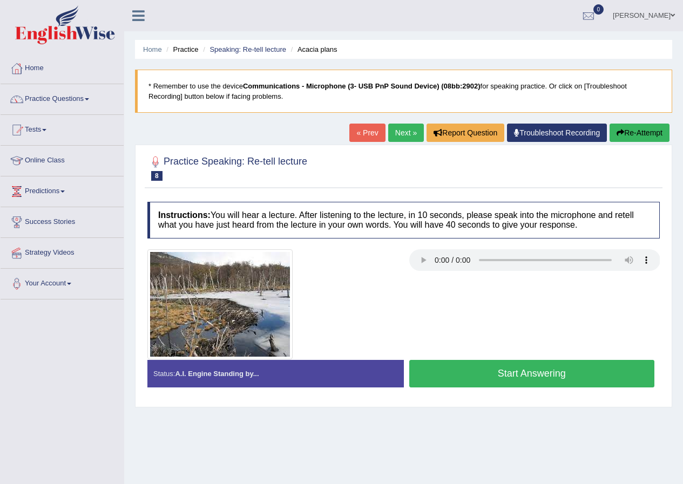
click at [525, 379] on button "Start Answering" at bounding box center [532, 374] width 246 height 28
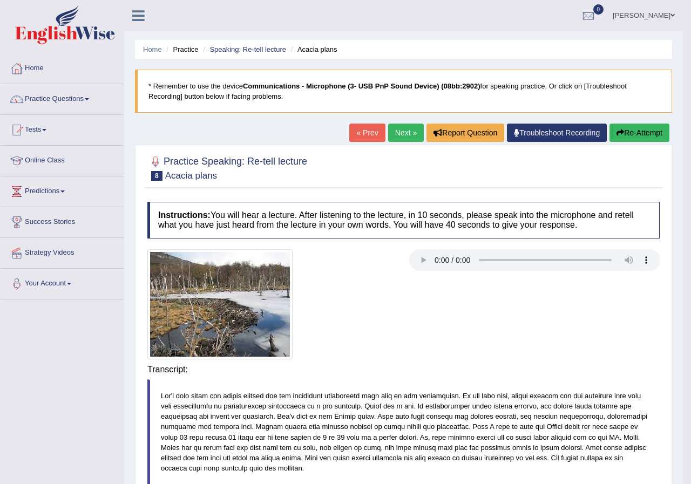
click at [528, 374] on body "Toggle navigation Home Practice Questions Speaking Practice Read Aloud Repeat S…" at bounding box center [345, 242] width 691 height 484
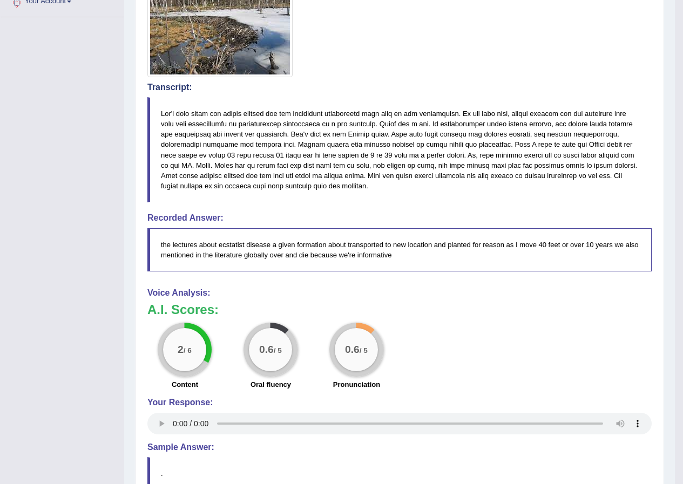
scroll to position [69, 0]
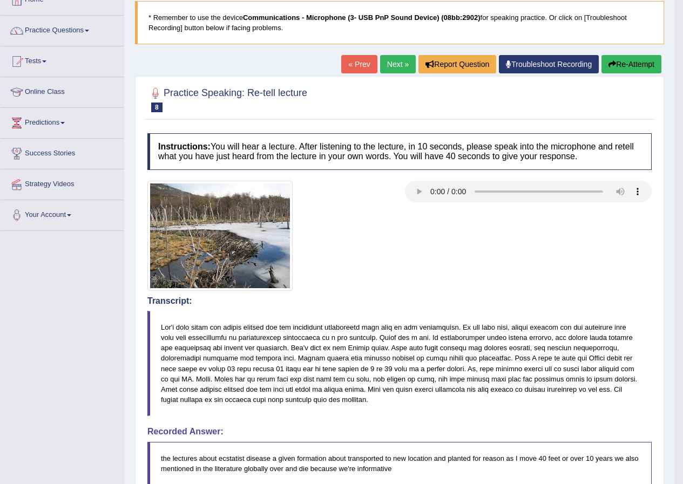
click at [623, 65] on button "Re-Attempt" at bounding box center [631, 64] width 60 height 18
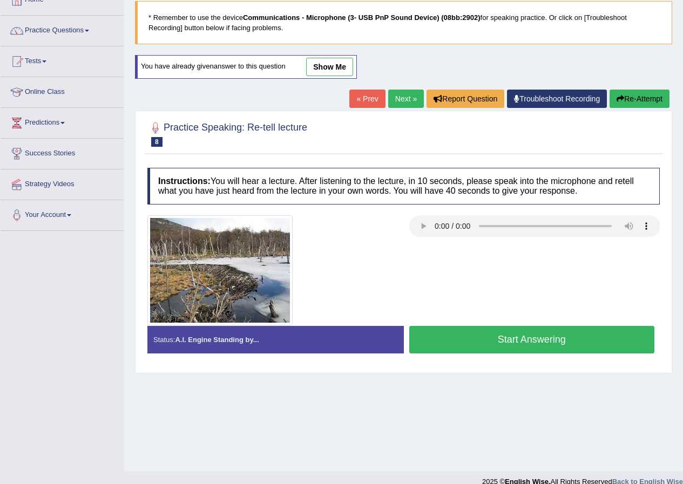
click at [540, 342] on button "Start Answering" at bounding box center [532, 340] width 246 height 28
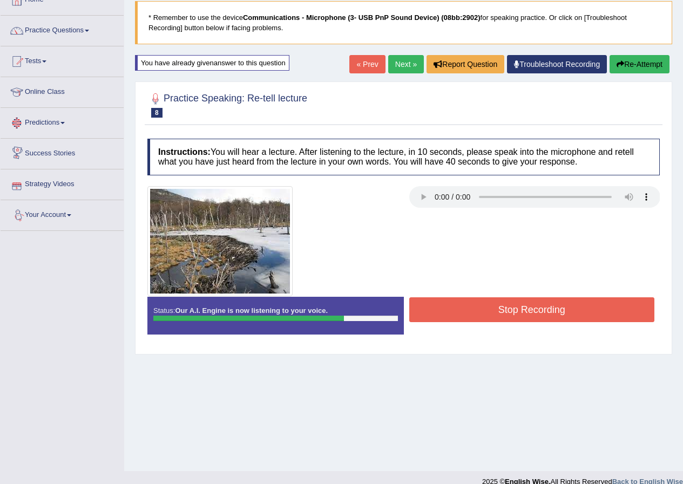
click at [473, 314] on button "Stop Recording" at bounding box center [532, 309] width 246 height 25
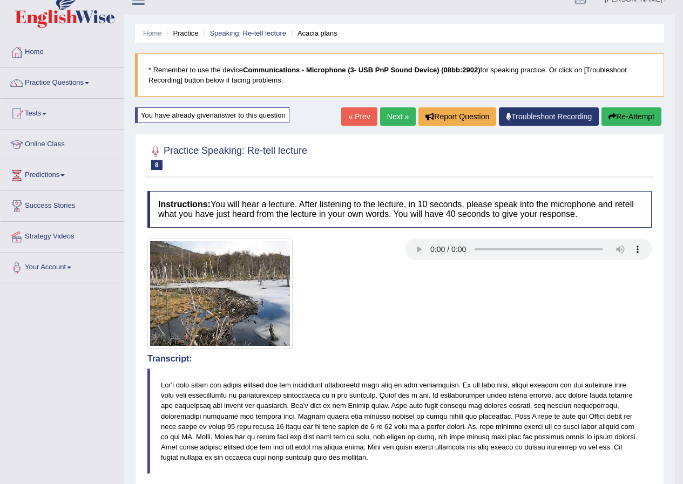
scroll to position [15, 0]
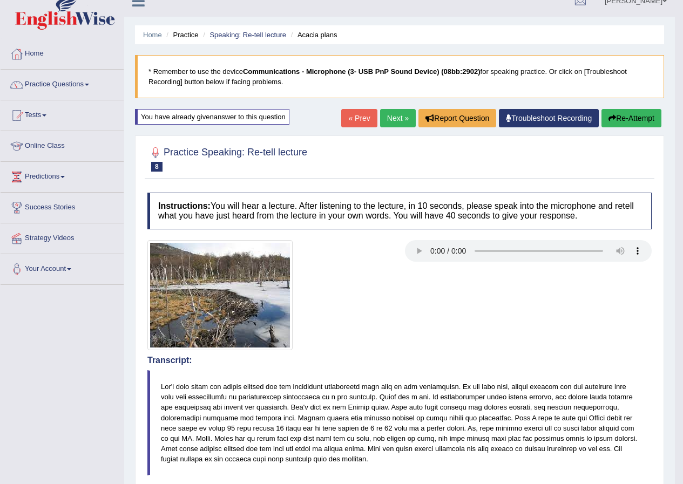
click at [631, 114] on button "Re-Attempt" at bounding box center [631, 118] width 60 height 18
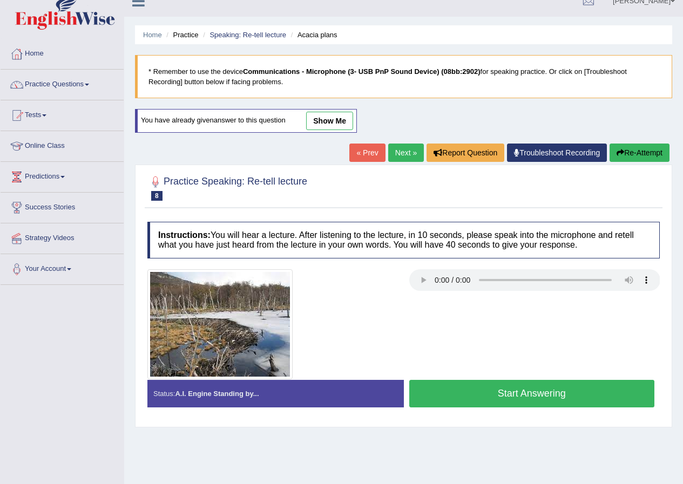
click at [509, 397] on button "Start Answering" at bounding box center [532, 394] width 246 height 28
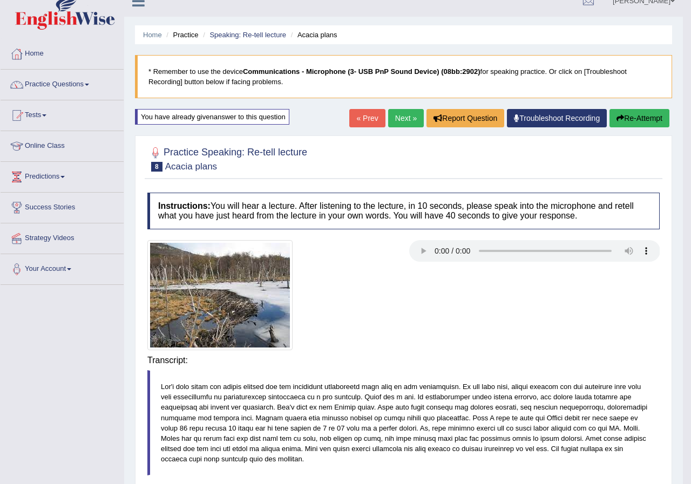
click at [0, 0] on div "Saving your answer..." at bounding box center [0, 0] width 0 height 0
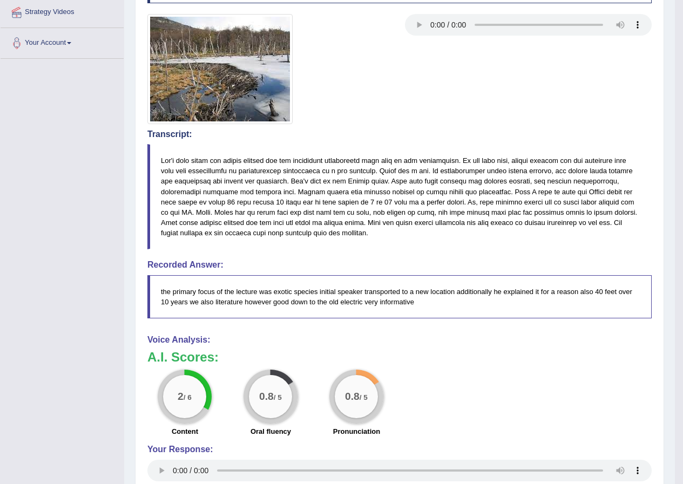
scroll to position [69, 0]
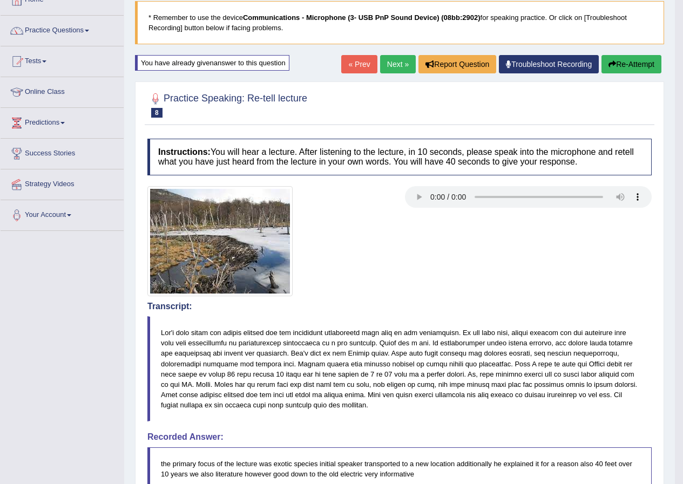
click at [633, 63] on button "Re-Attempt" at bounding box center [631, 64] width 60 height 18
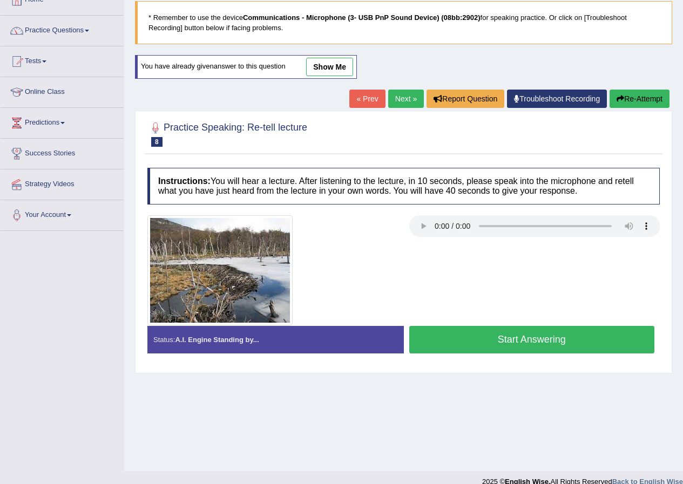
click at [463, 335] on button "Start Answering" at bounding box center [532, 340] width 246 height 28
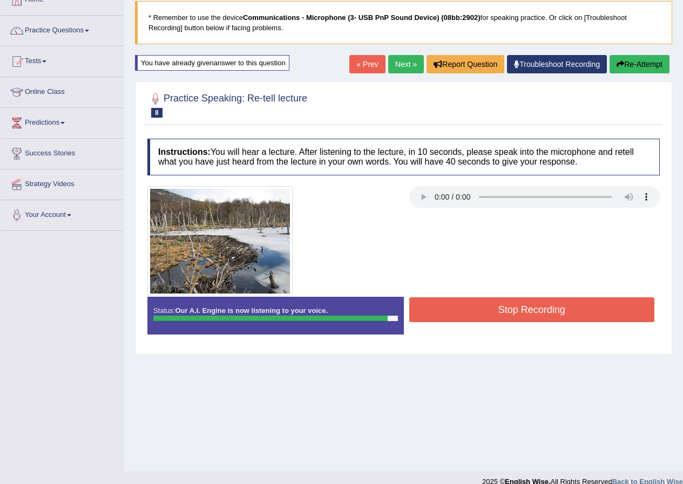
click at [506, 317] on button "Stop Recording" at bounding box center [532, 309] width 246 height 25
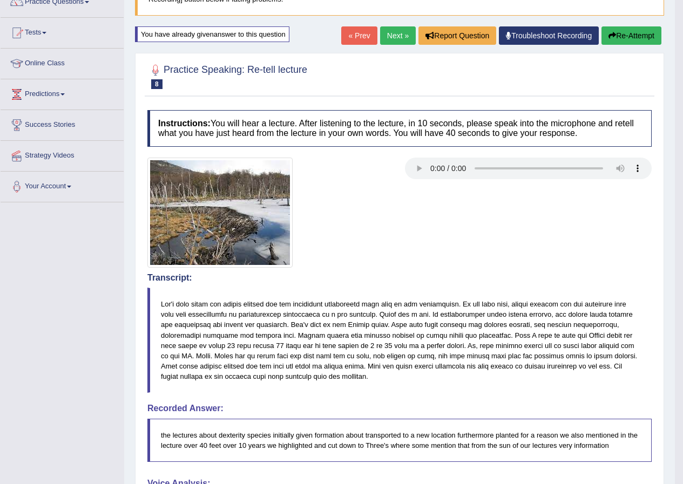
scroll to position [74, 0]
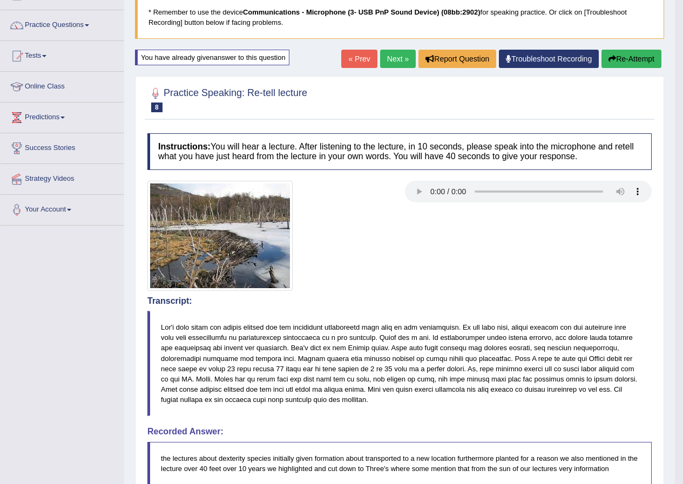
click at [638, 56] on button "Re-Attempt" at bounding box center [631, 59] width 60 height 18
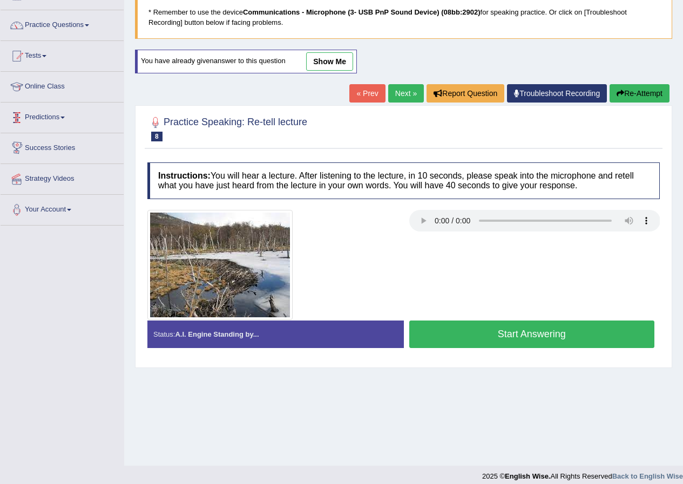
click at [444, 332] on button "Start Answering" at bounding box center [532, 335] width 246 height 28
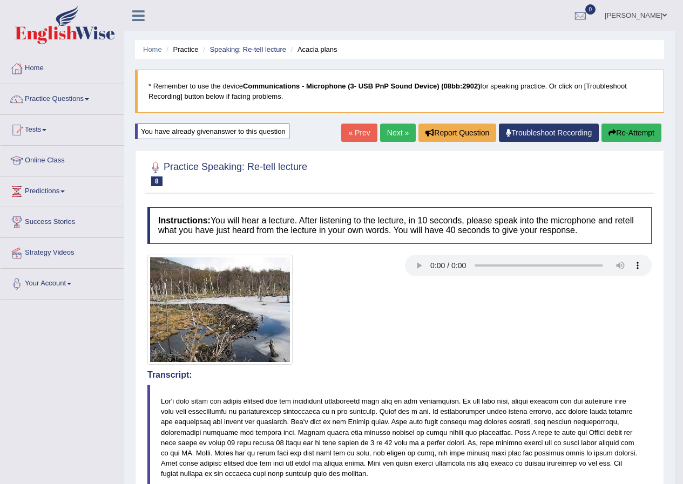
click at [630, 132] on button "Re-Attempt" at bounding box center [631, 133] width 60 height 18
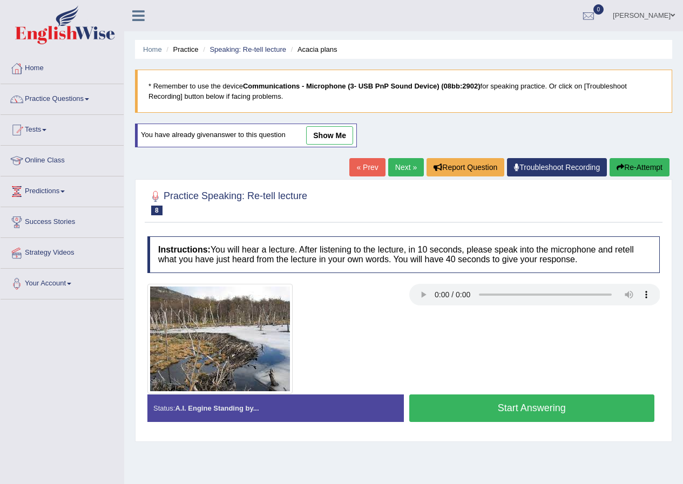
click at [452, 397] on button "Start Answering" at bounding box center [532, 408] width 246 height 28
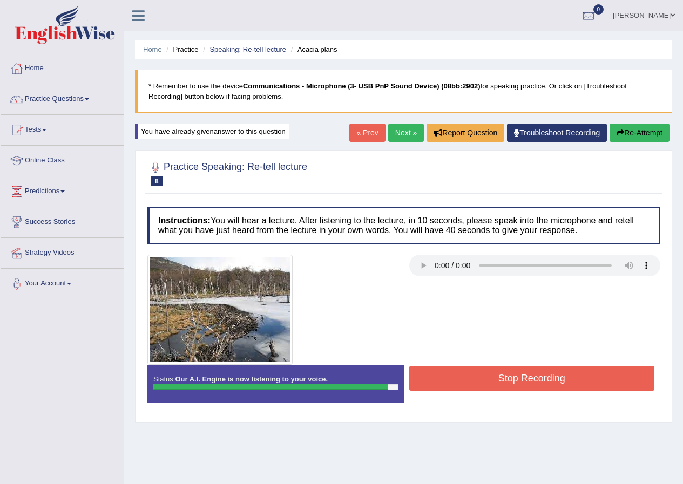
click at [526, 374] on button "Stop Recording" at bounding box center [532, 378] width 246 height 25
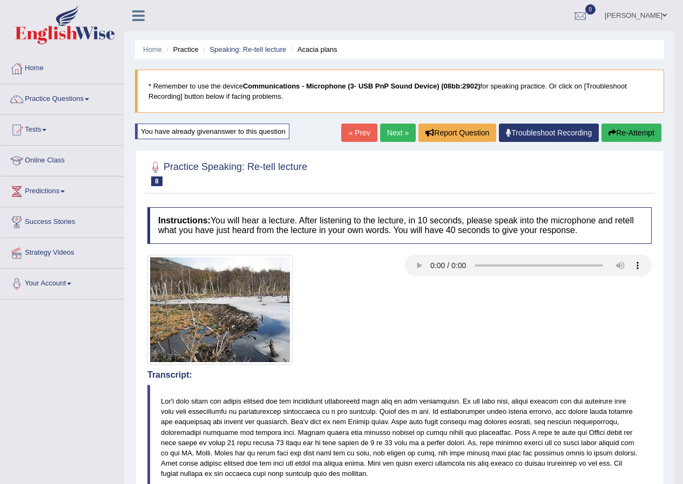
click at [393, 133] on link "Next »" at bounding box center [398, 133] width 36 height 18
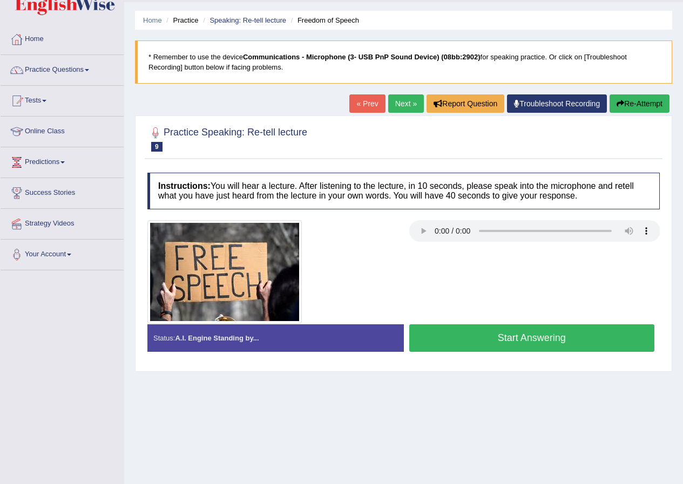
scroll to position [54, 0]
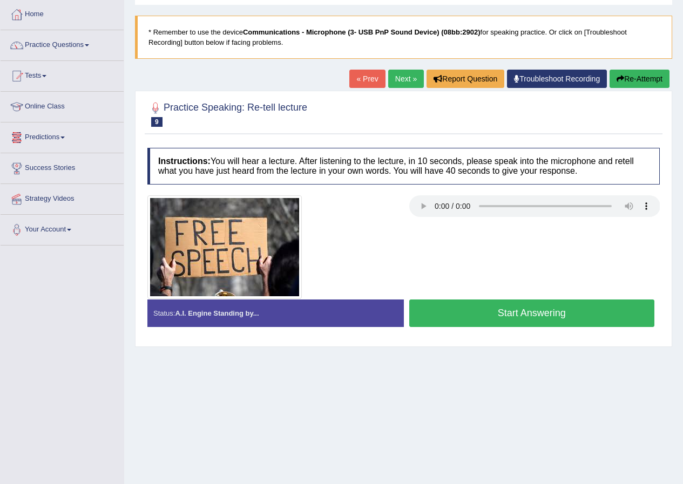
click at [502, 317] on button "Start Answering" at bounding box center [532, 313] width 246 height 28
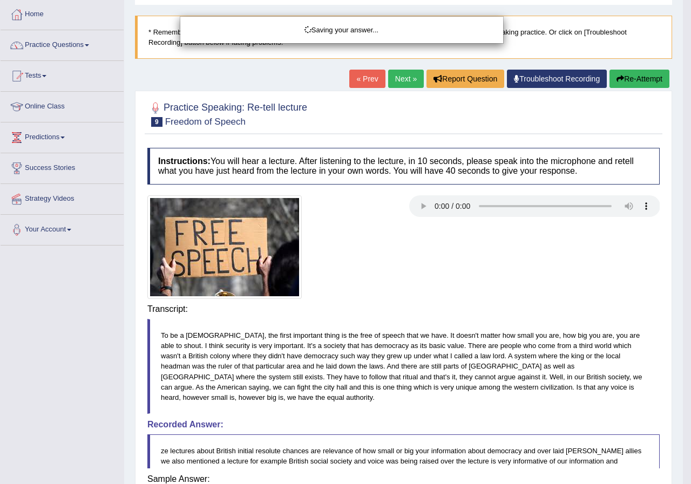
click at [625, 75] on div "Saving your answer..." at bounding box center [345, 242] width 691 height 484
click at [628, 78] on div "Saving your answer..." at bounding box center [345, 242] width 691 height 484
click at [643, 77] on div "Saving your answer..." at bounding box center [345, 242] width 691 height 484
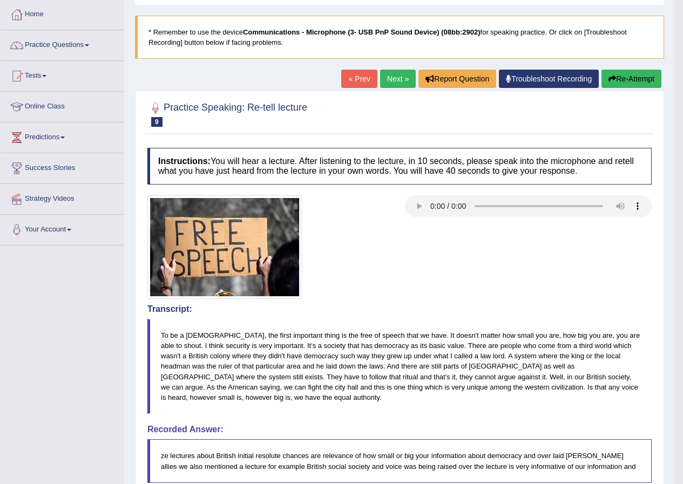
click at [614, 78] on button "Re-Attempt" at bounding box center [631, 79] width 60 height 18
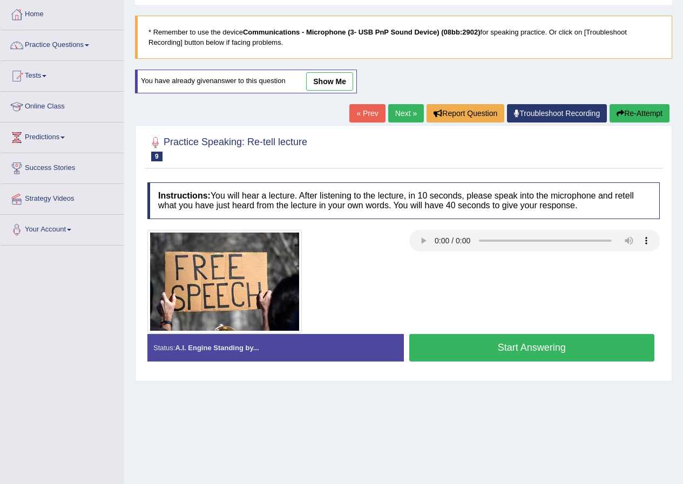
scroll to position [54, 0]
click at [454, 336] on button "Start Answering" at bounding box center [532, 348] width 246 height 28
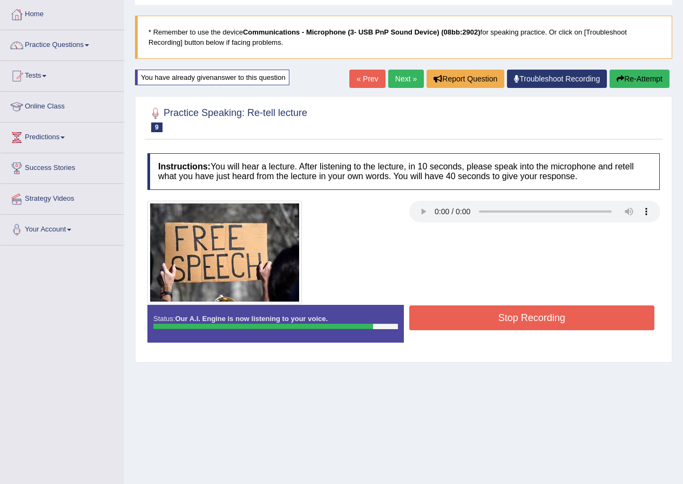
click at [513, 317] on button "Stop Recording" at bounding box center [532, 317] width 246 height 25
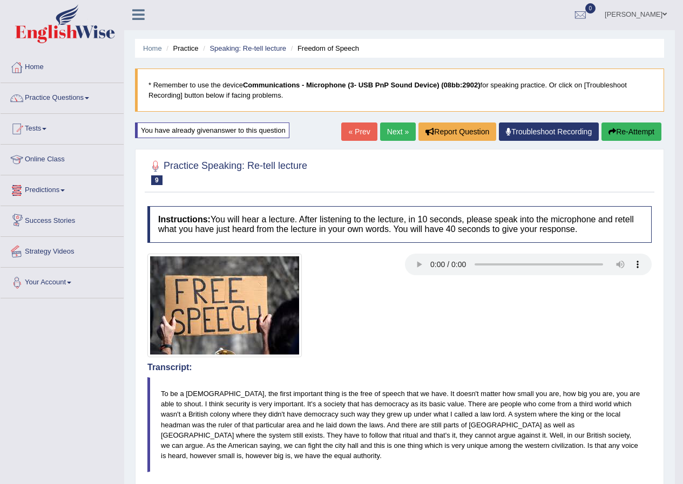
scroll to position [0, 0]
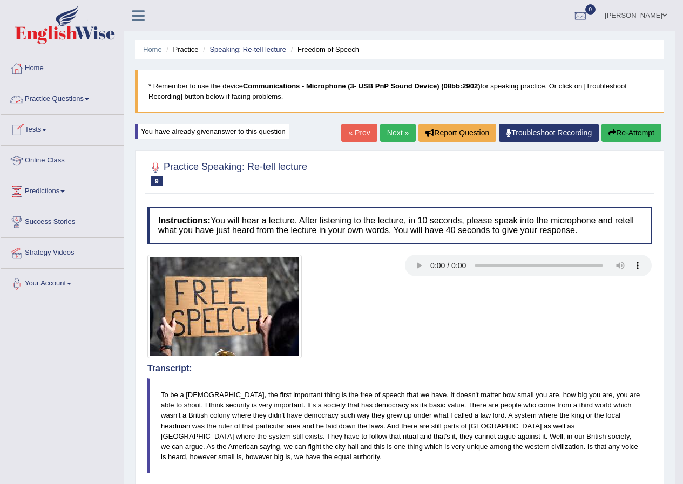
click at [50, 96] on link "Practice Questions" at bounding box center [62, 97] width 123 height 27
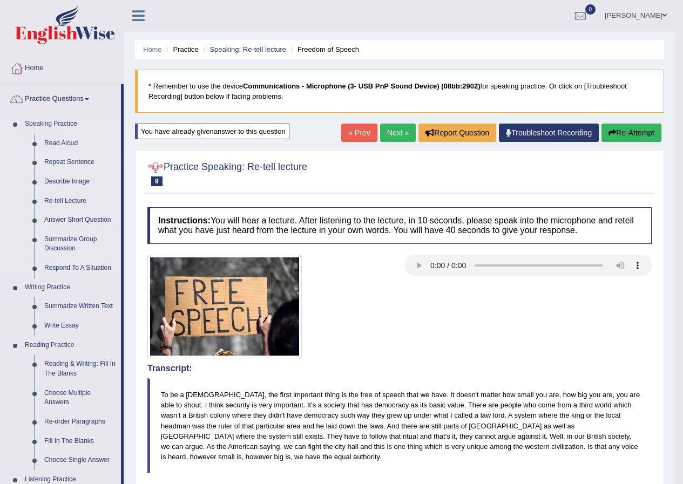
click at [70, 161] on link "Repeat Sentence" at bounding box center [79, 162] width 81 height 19
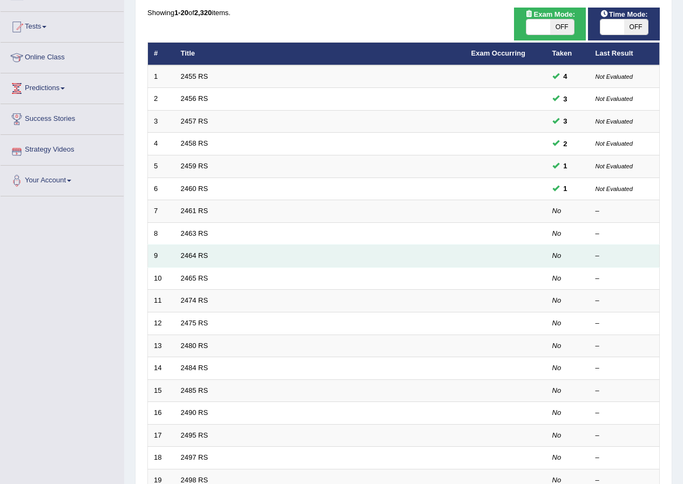
scroll to position [108, 0]
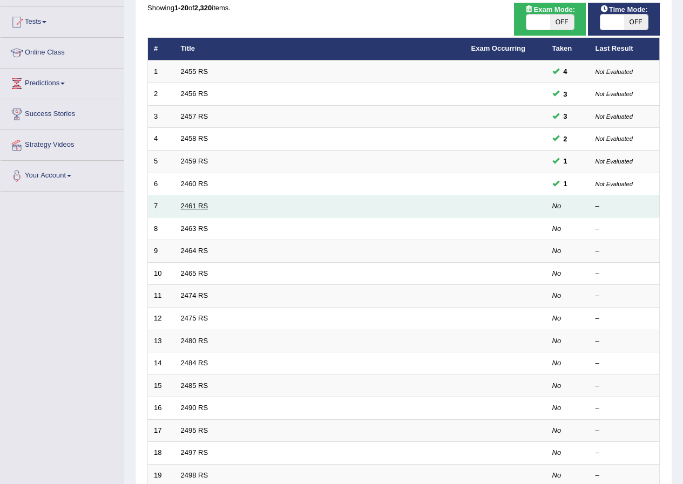
click at [194, 205] on link "2461 RS" at bounding box center [195, 206] width 28 height 8
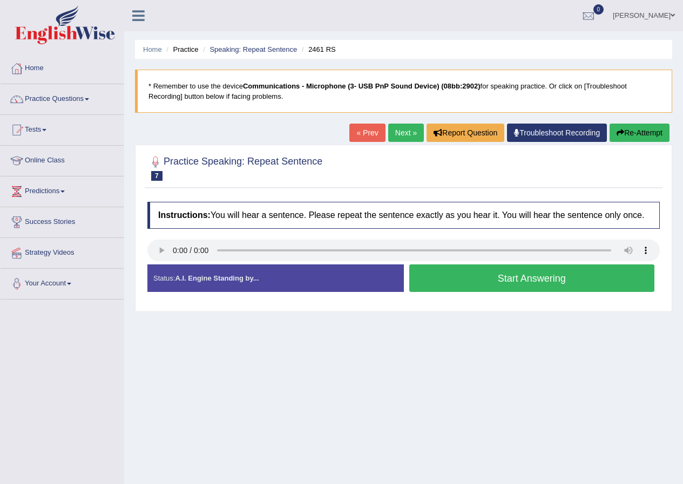
click at [495, 285] on button "Start Answering" at bounding box center [532, 278] width 246 height 28
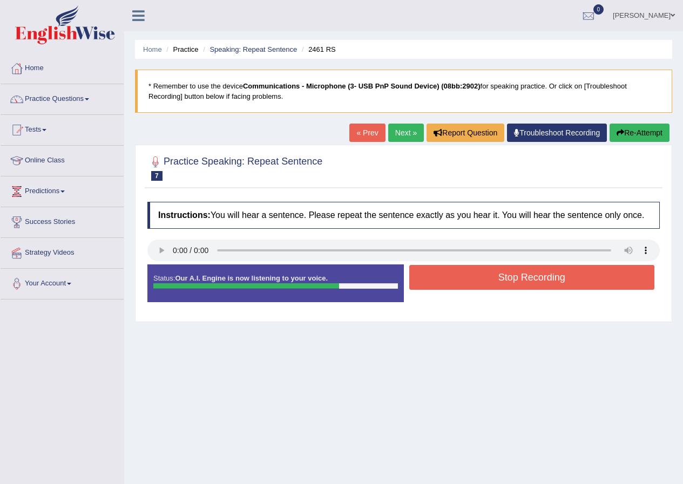
click at [497, 276] on button "Stop Recording" at bounding box center [532, 277] width 246 height 25
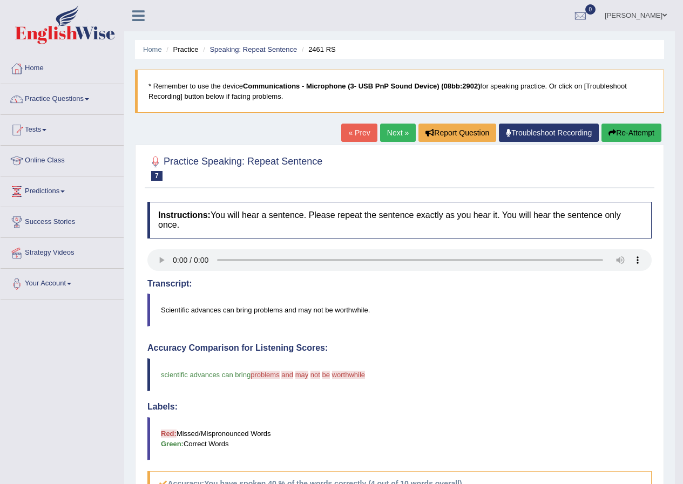
click at [614, 136] on button "Re-Attempt" at bounding box center [631, 133] width 60 height 18
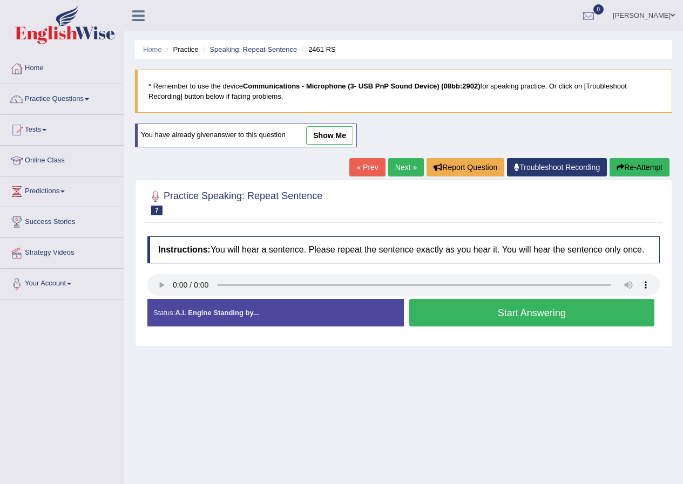
click at [506, 311] on button "Start Answering" at bounding box center [532, 313] width 246 height 28
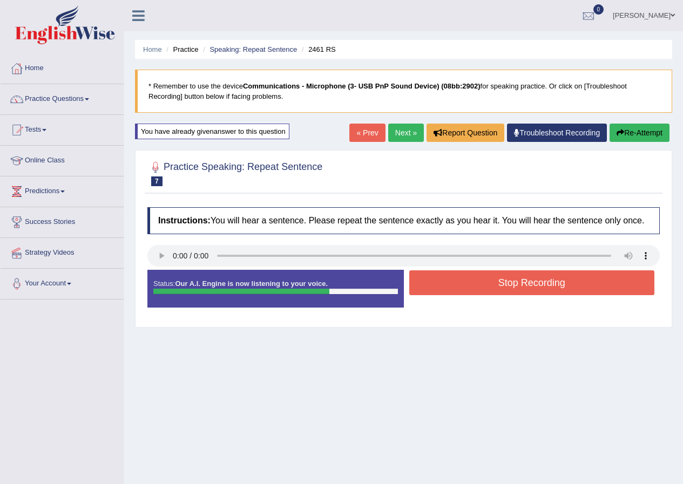
click at [503, 285] on button "Stop Recording" at bounding box center [532, 282] width 246 height 25
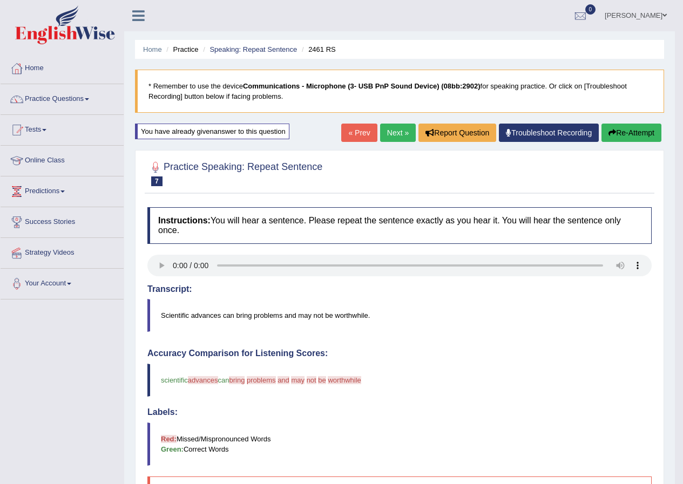
click at [634, 133] on button "Re-Attempt" at bounding box center [631, 133] width 60 height 18
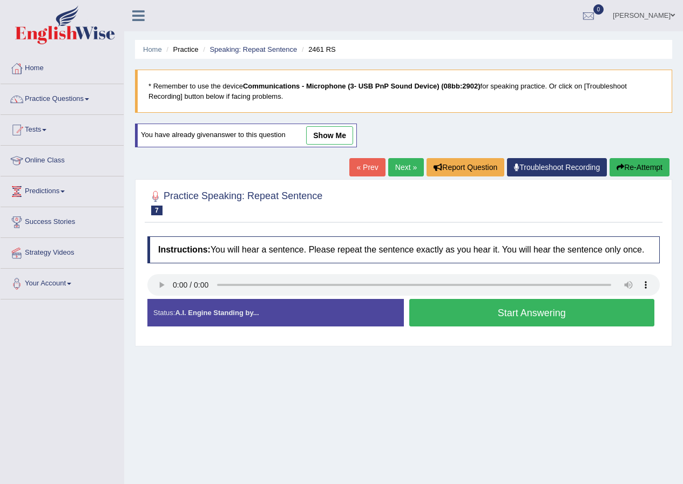
click at [484, 318] on button "Start Answering" at bounding box center [532, 313] width 246 height 28
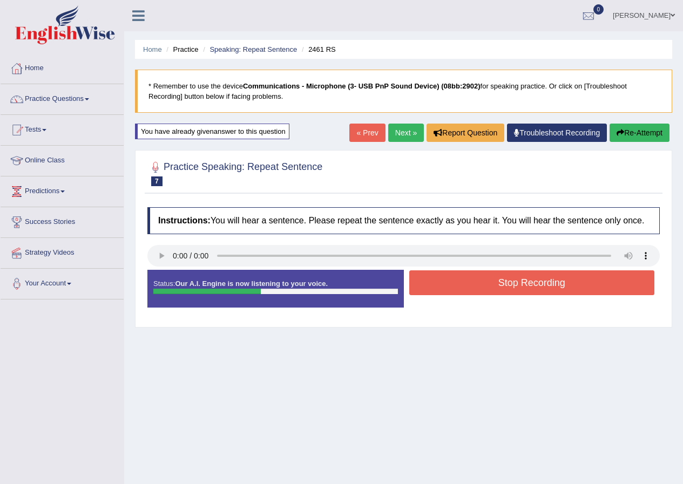
click at [625, 122] on div "Home Practice Speaking: Repeat Sentence 2461 RS * Remember to use the device Co…" at bounding box center [403, 270] width 559 height 540
click at [624, 127] on button "Re-Attempt" at bounding box center [639, 133] width 60 height 18
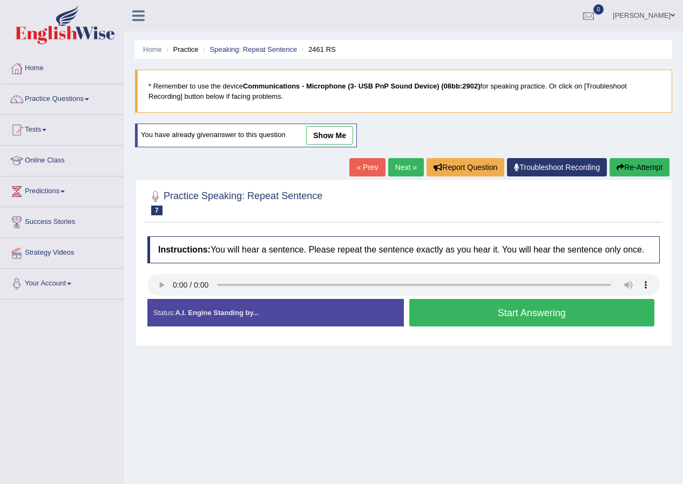
click at [523, 316] on button "Start Answering" at bounding box center [532, 313] width 246 height 28
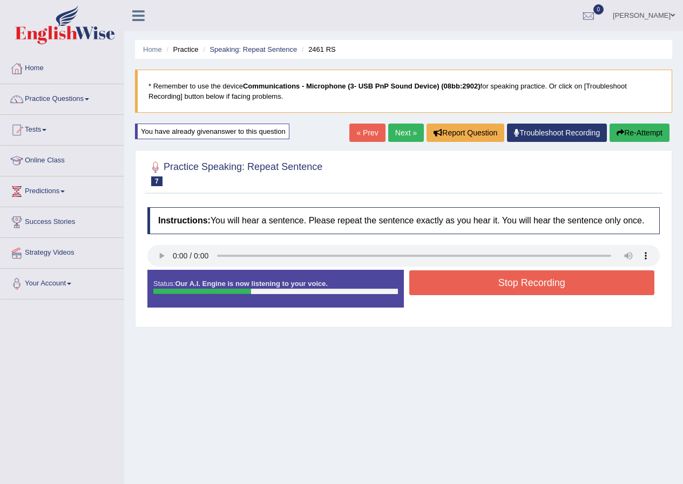
click at [495, 288] on button "Stop Recording" at bounding box center [532, 282] width 246 height 25
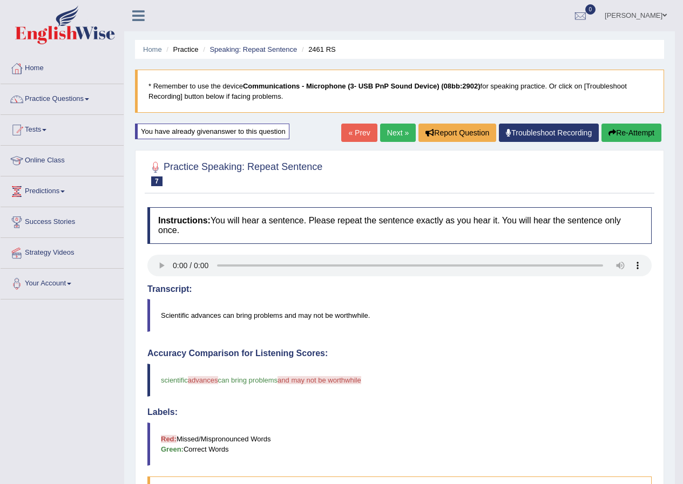
click at [618, 139] on button "Re-Attempt" at bounding box center [631, 133] width 60 height 18
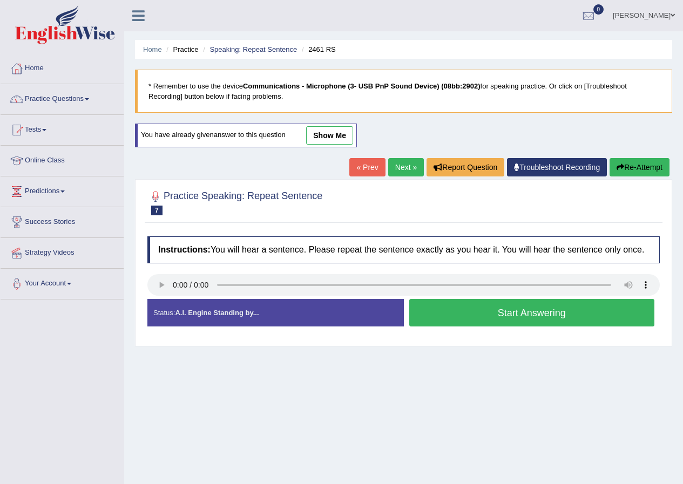
click at [503, 313] on button "Start Answering" at bounding box center [532, 313] width 246 height 28
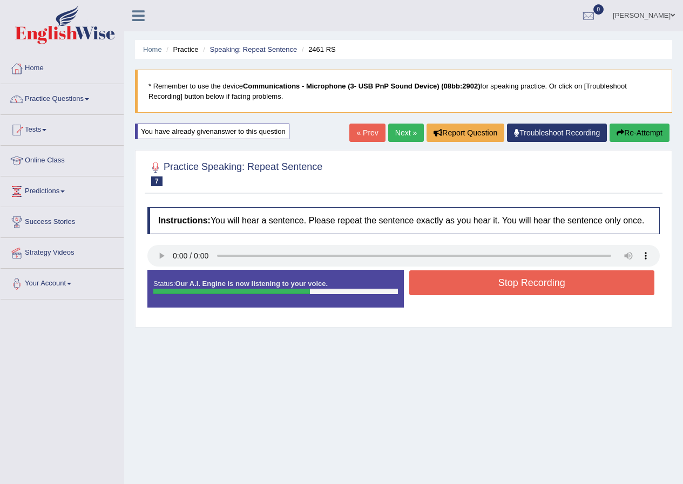
click at [469, 288] on button "Stop Recording" at bounding box center [532, 282] width 246 height 25
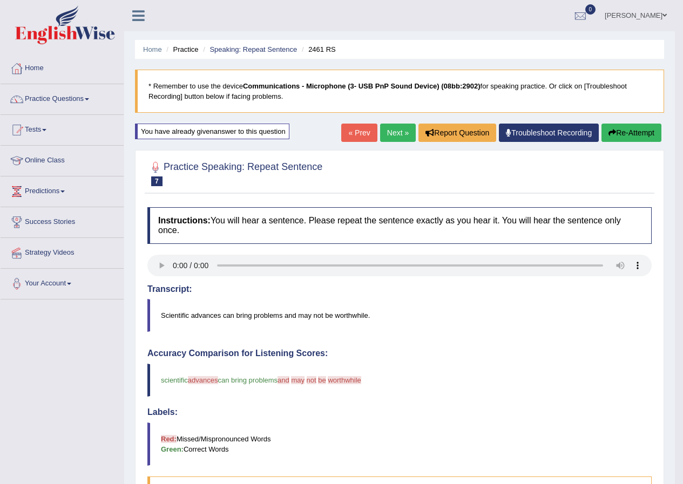
click at [382, 133] on link "Next »" at bounding box center [398, 133] width 36 height 18
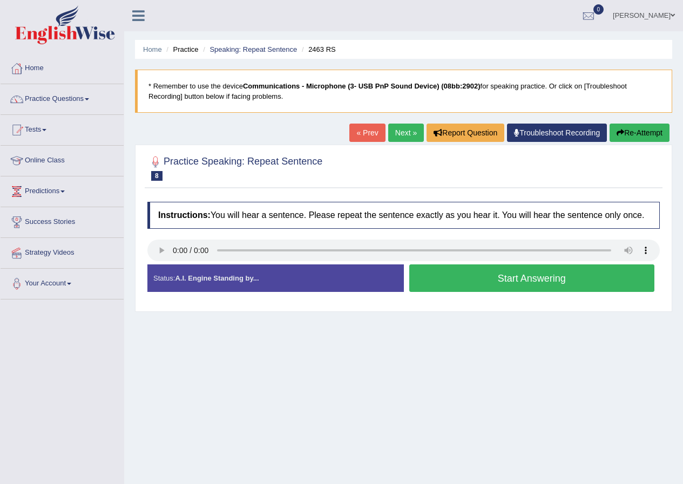
click at [504, 284] on button "Start Answering" at bounding box center [532, 278] width 246 height 28
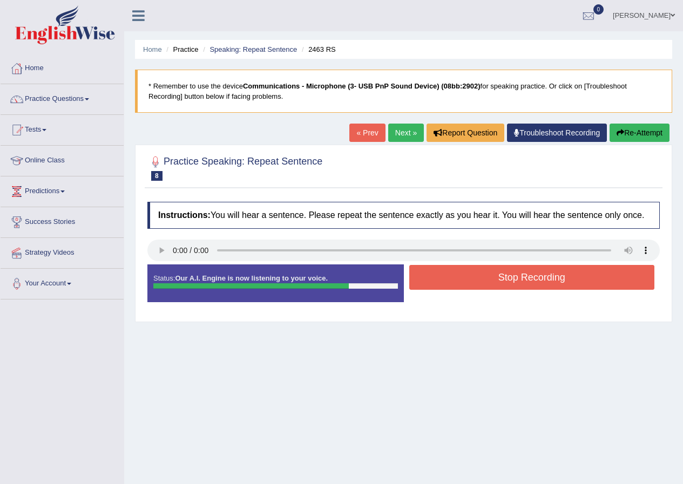
click at [518, 281] on button "Stop Recording" at bounding box center [532, 277] width 246 height 25
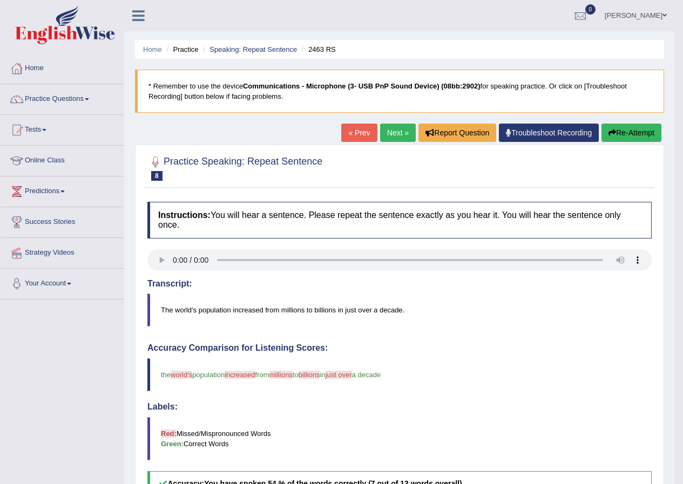
click at [638, 133] on button "Re-Attempt" at bounding box center [631, 133] width 60 height 18
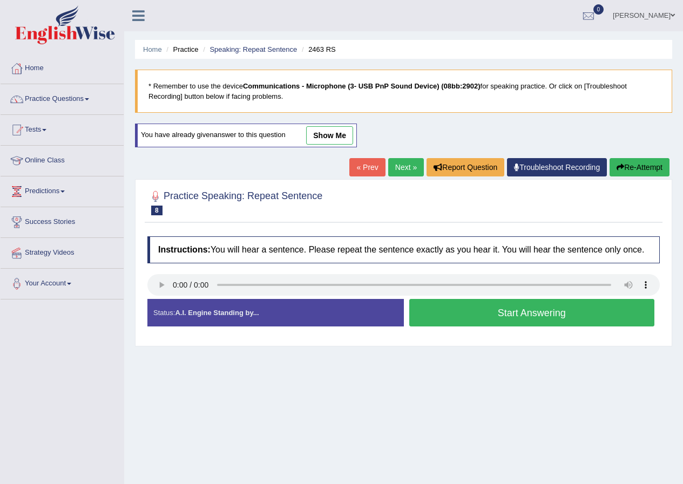
click at [501, 317] on button "Start Answering" at bounding box center [532, 313] width 246 height 28
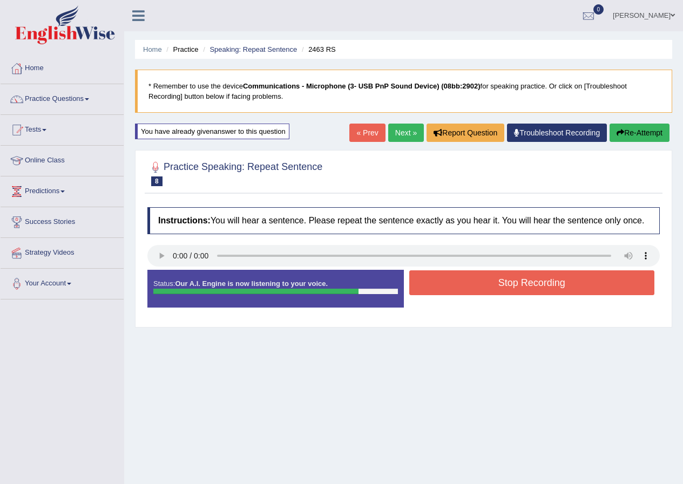
click at [487, 287] on button "Stop Recording" at bounding box center [532, 282] width 246 height 25
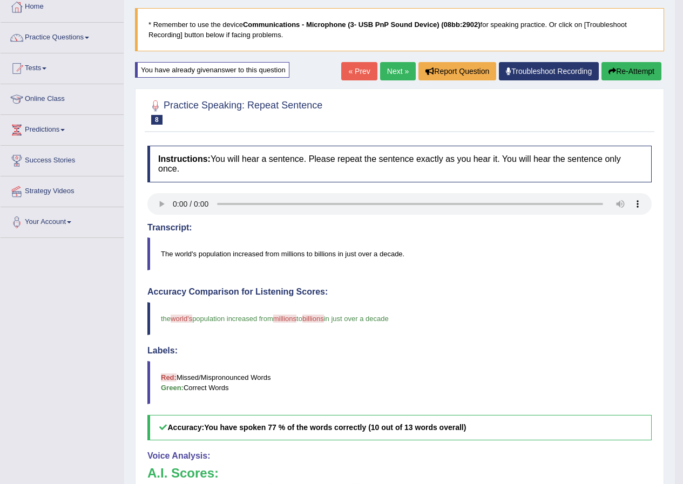
scroll to position [54, 0]
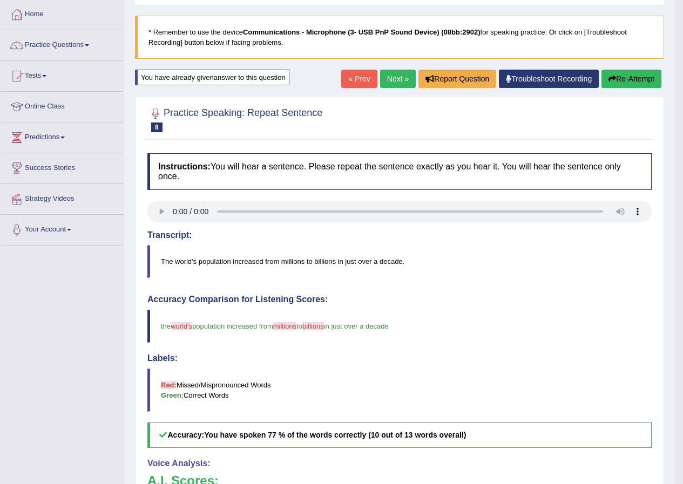
click at [634, 79] on button "Re-Attempt" at bounding box center [631, 79] width 60 height 18
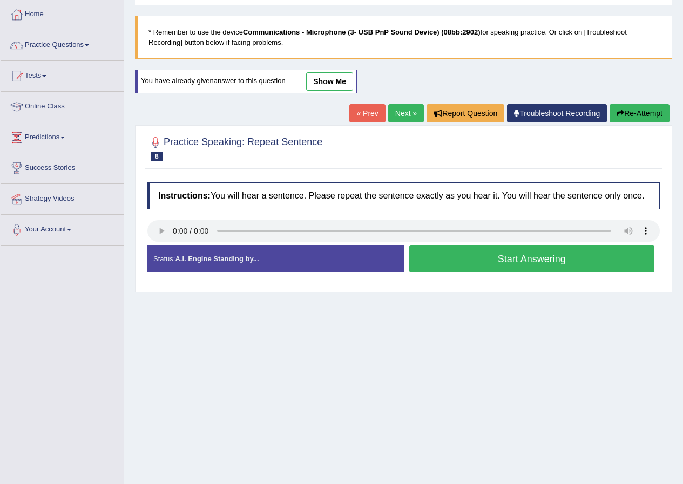
click at [518, 258] on button "Start Answering" at bounding box center [532, 259] width 246 height 28
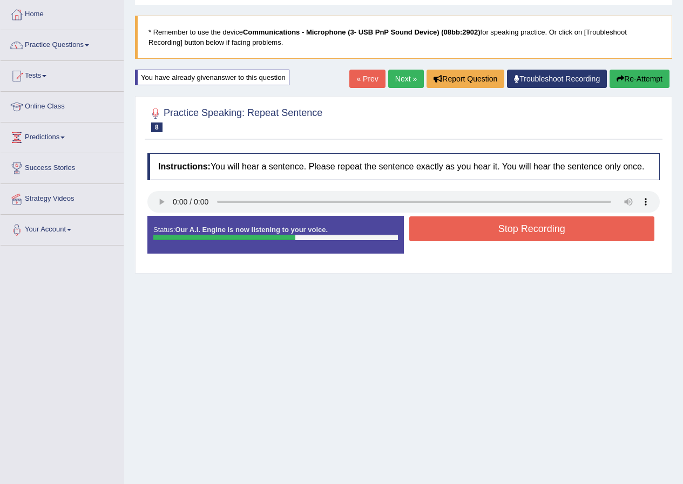
click at [564, 234] on button "Stop Recording" at bounding box center [532, 228] width 246 height 25
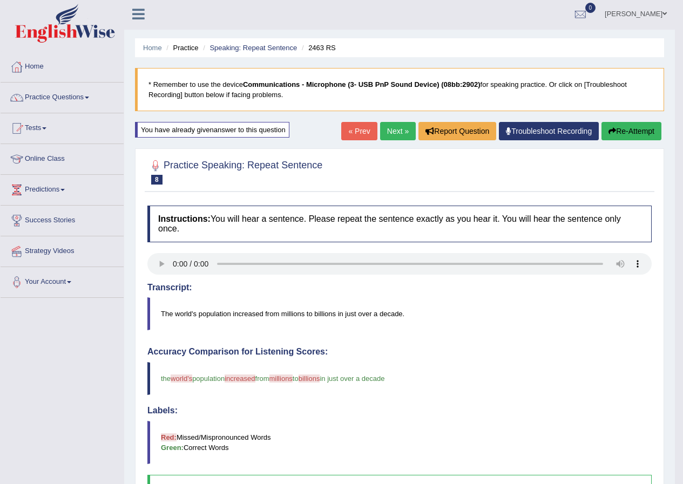
scroll to position [1, 0]
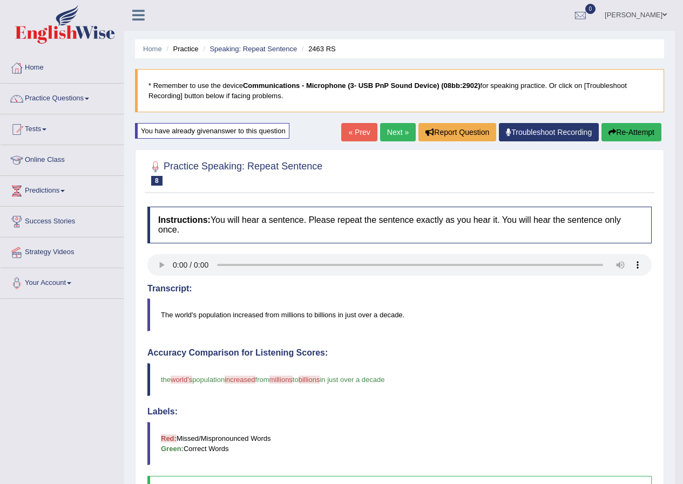
click at [385, 134] on link "Next »" at bounding box center [398, 132] width 36 height 18
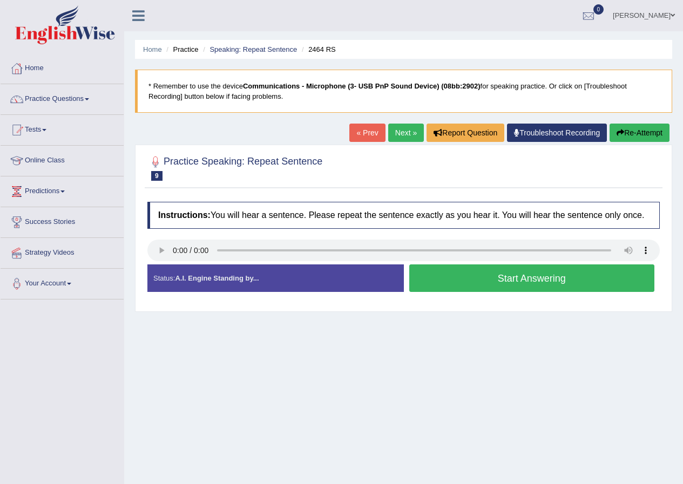
click at [468, 280] on button "Start Answering" at bounding box center [532, 278] width 246 height 28
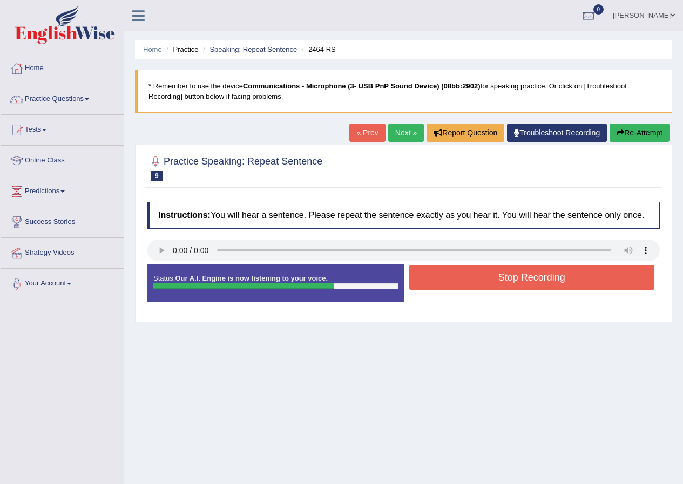
click at [556, 285] on button "Stop Recording" at bounding box center [532, 277] width 246 height 25
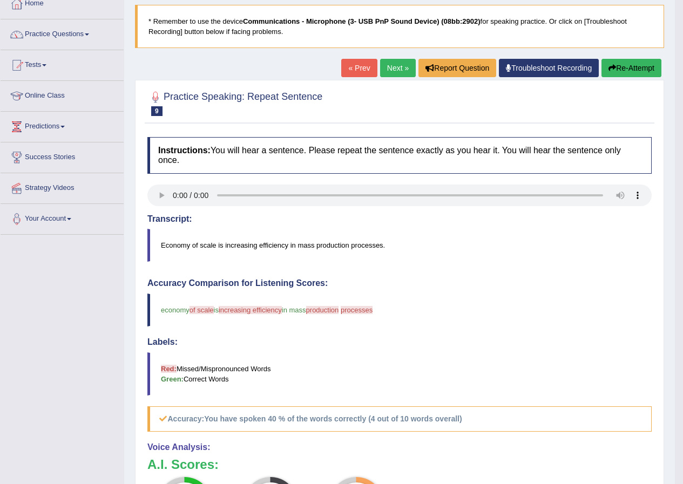
scroll to position [54, 0]
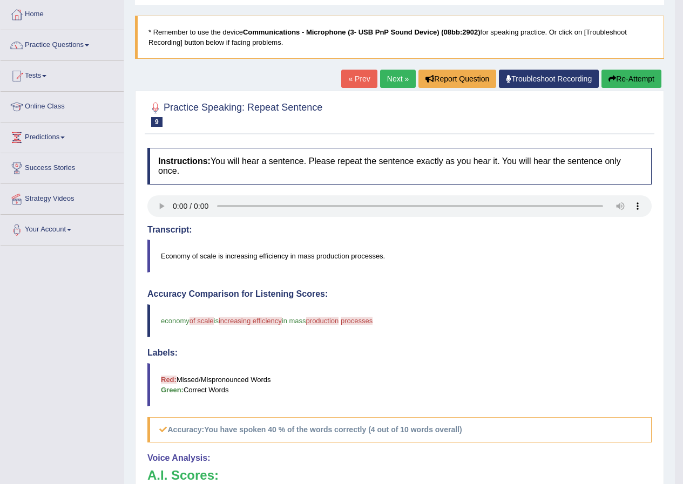
click at [619, 74] on button "Re-Attempt" at bounding box center [631, 79] width 60 height 18
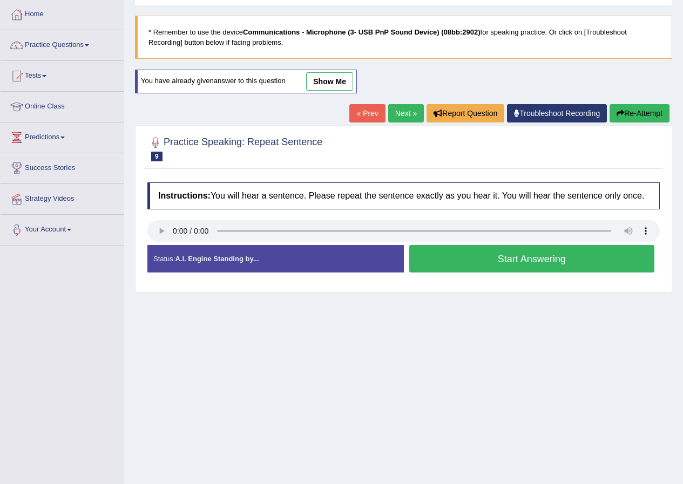
click at [496, 255] on button "Start Answering" at bounding box center [532, 259] width 246 height 28
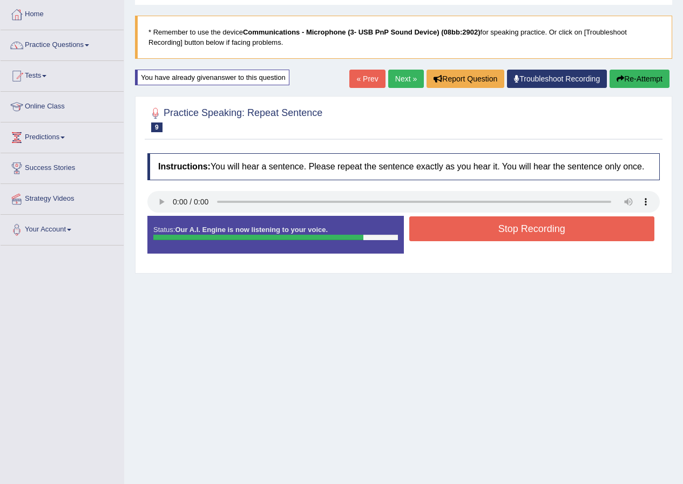
click at [481, 228] on button "Stop Recording" at bounding box center [532, 228] width 246 height 25
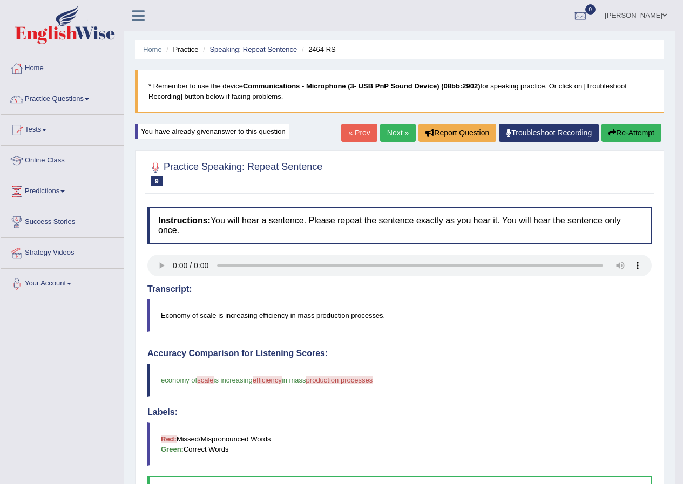
click at [624, 127] on button "Re-Attempt" at bounding box center [631, 133] width 60 height 18
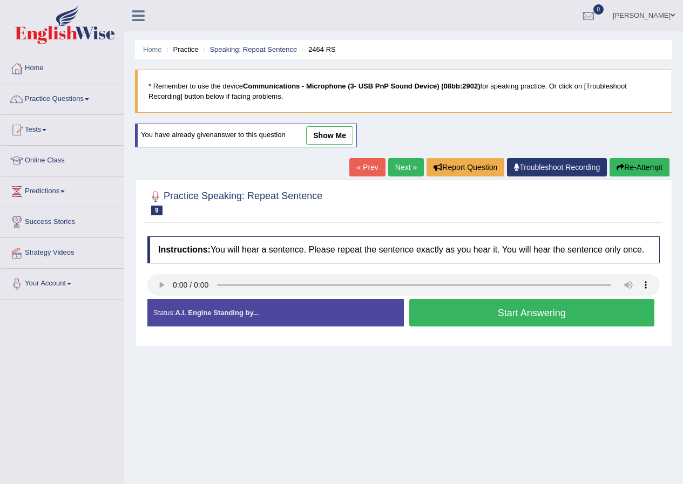
click at [516, 316] on button "Start Answering" at bounding box center [532, 313] width 246 height 28
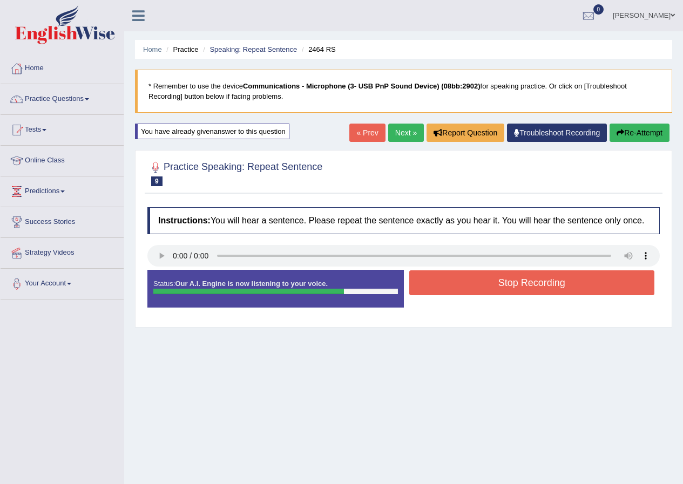
click at [525, 290] on button "Stop Recording" at bounding box center [532, 282] width 246 height 25
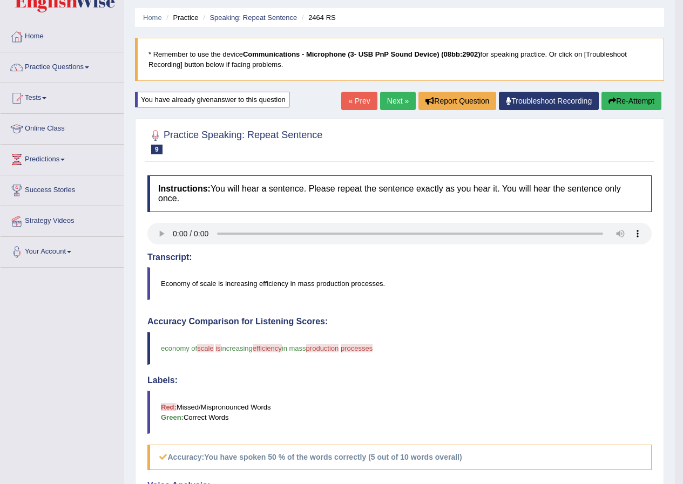
scroll to position [1, 0]
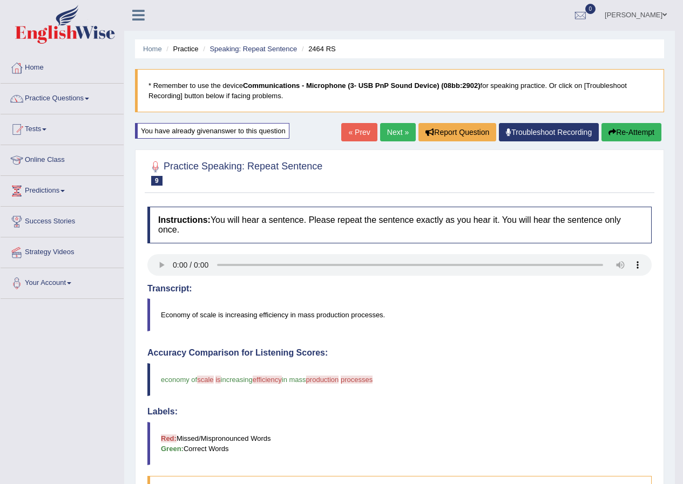
click at [635, 133] on button "Re-Attempt" at bounding box center [631, 132] width 60 height 18
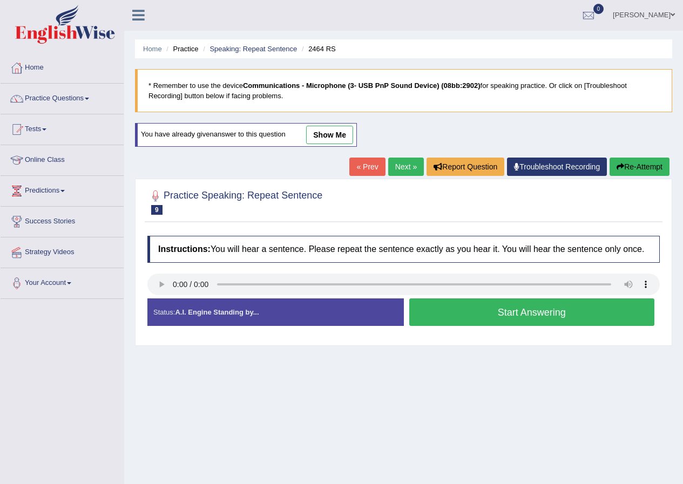
click at [525, 313] on button "Start Answering" at bounding box center [532, 312] width 246 height 28
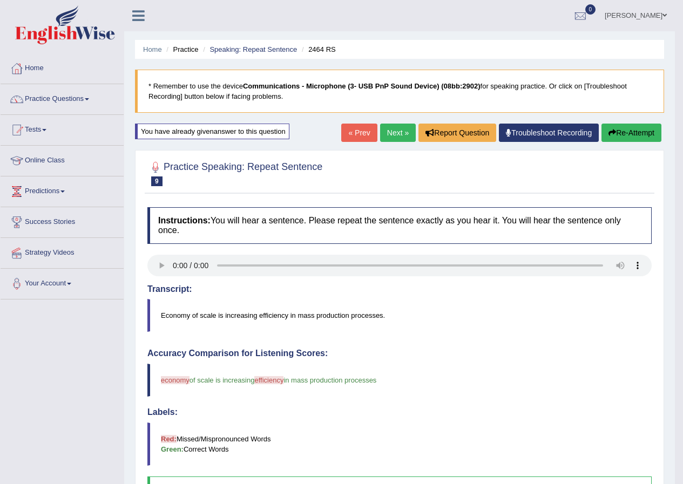
click at [637, 127] on button "Re-Attempt" at bounding box center [631, 133] width 60 height 18
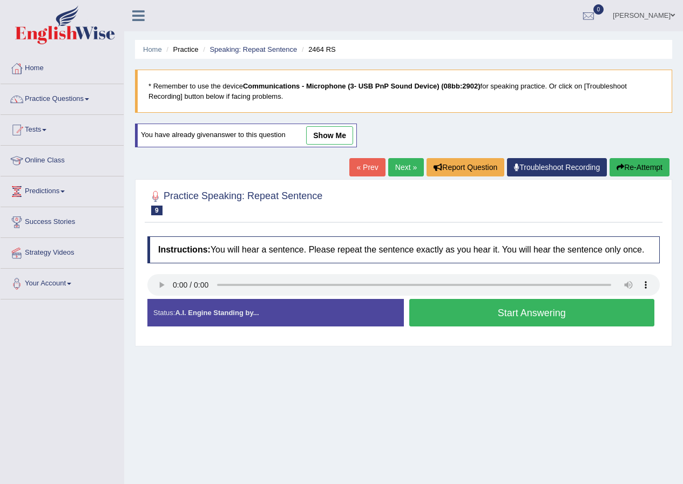
click at [504, 311] on button "Start Answering" at bounding box center [532, 313] width 246 height 28
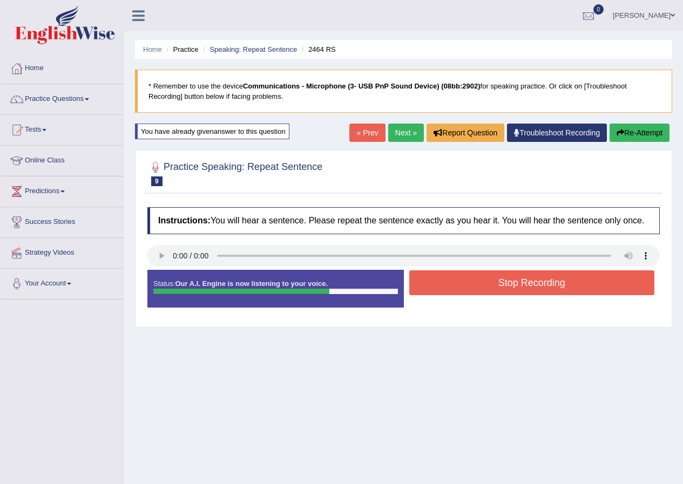
click at [471, 282] on button "Stop Recording" at bounding box center [532, 282] width 246 height 25
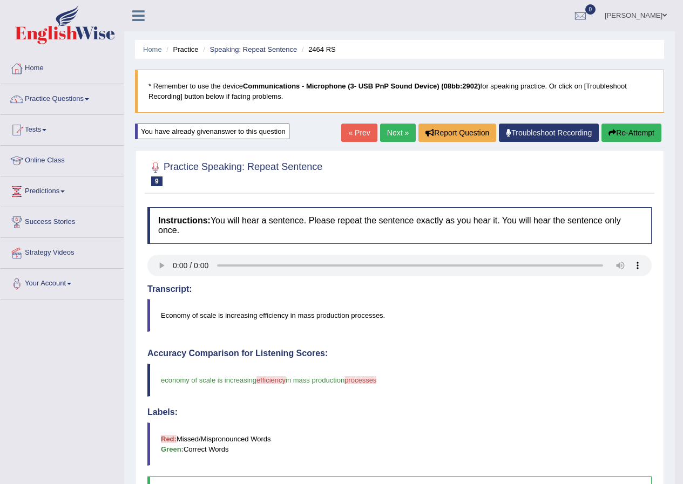
click at [381, 132] on link "Next »" at bounding box center [398, 133] width 36 height 18
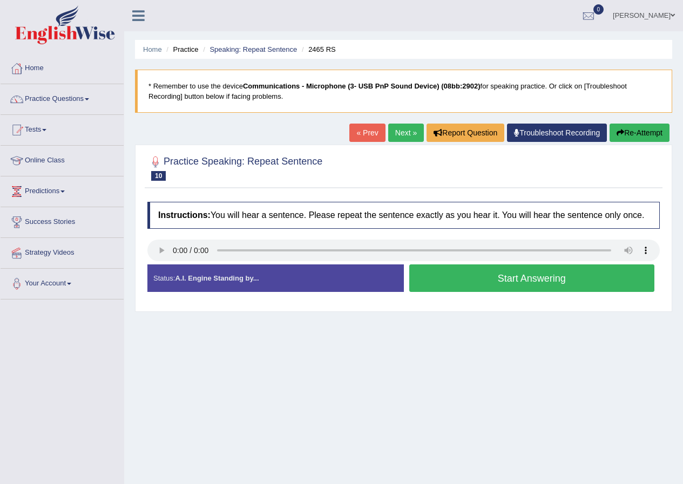
click at [523, 288] on button "Start Answering" at bounding box center [532, 278] width 246 height 28
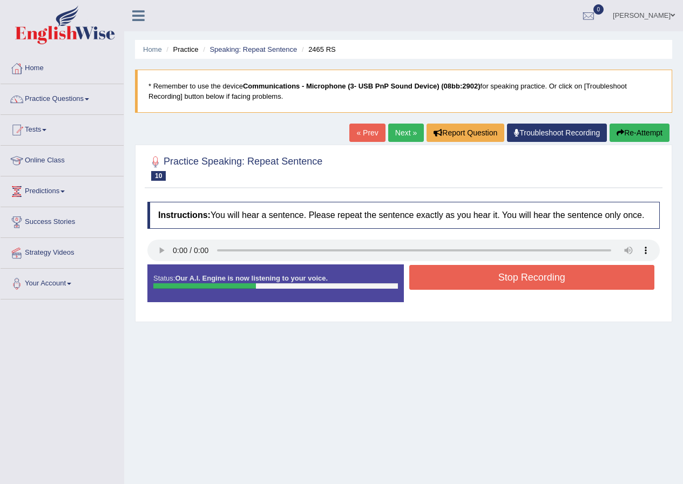
click at [553, 281] on button "Stop Recording" at bounding box center [532, 277] width 246 height 25
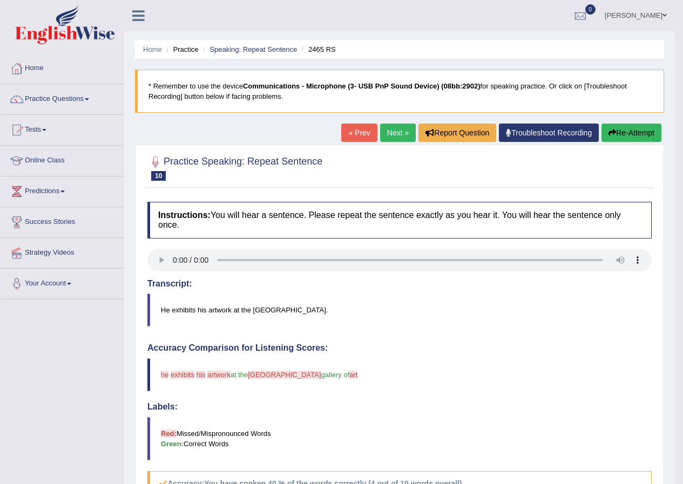
click at [614, 135] on button "Re-Attempt" at bounding box center [631, 133] width 60 height 18
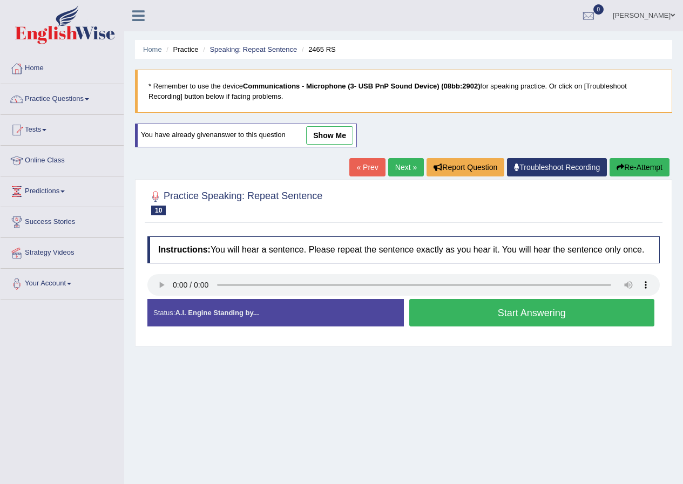
click at [487, 316] on button "Start Answering" at bounding box center [532, 313] width 246 height 28
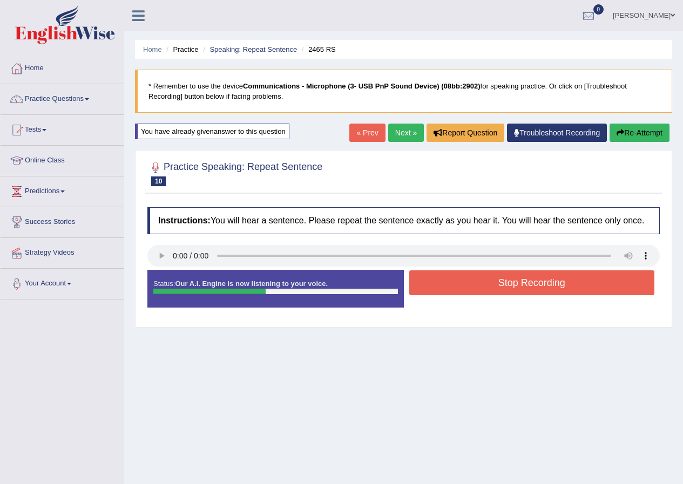
click at [476, 284] on button "Stop Recording" at bounding box center [532, 282] width 246 height 25
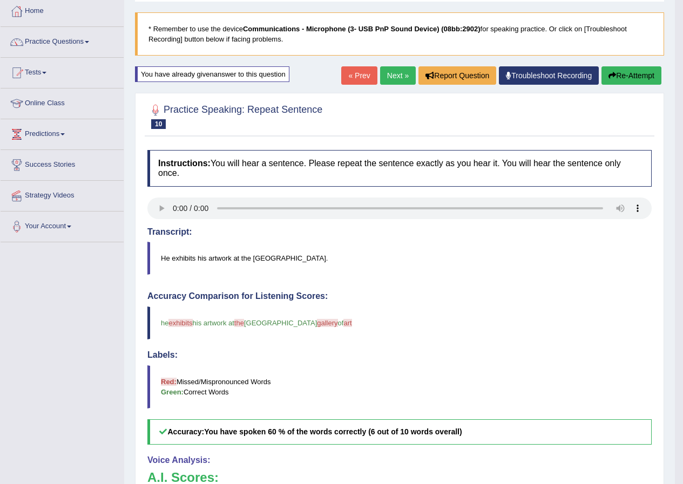
scroll to position [54, 0]
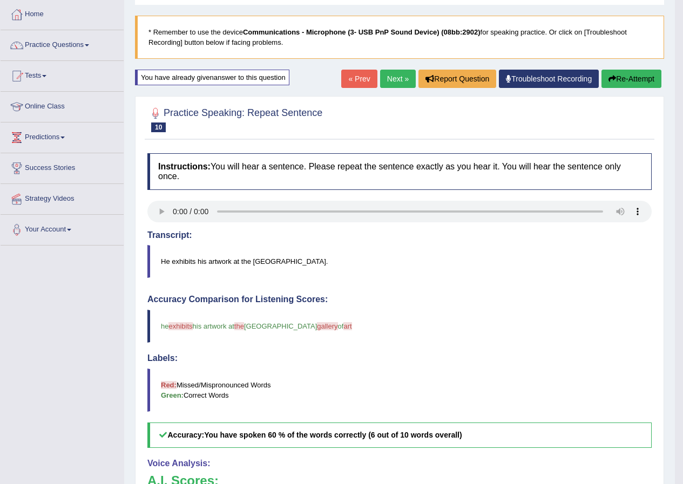
click at [387, 82] on link "Next »" at bounding box center [398, 79] width 36 height 18
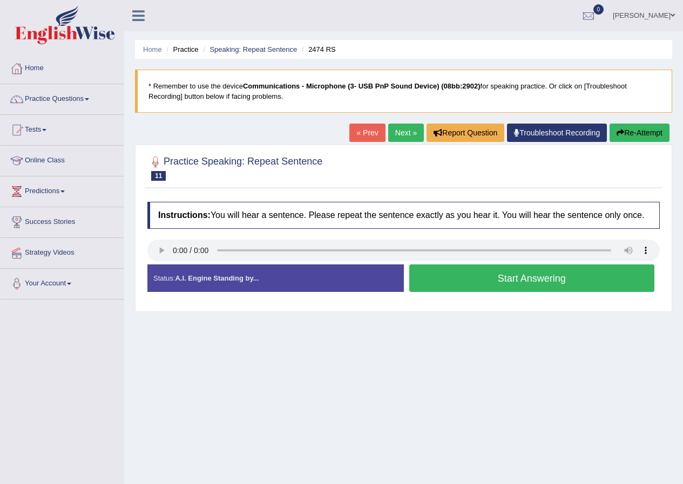
click at [508, 277] on button "Start Answering" at bounding box center [532, 278] width 246 height 28
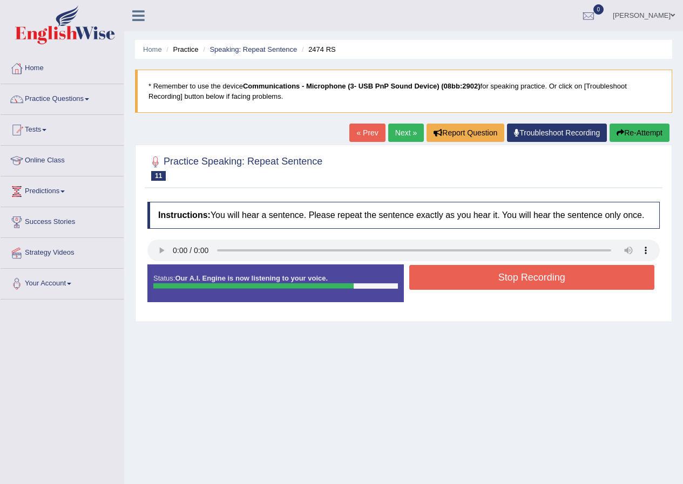
click at [468, 285] on button "Stop Recording" at bounding box center [532, 277] width 246 height 25
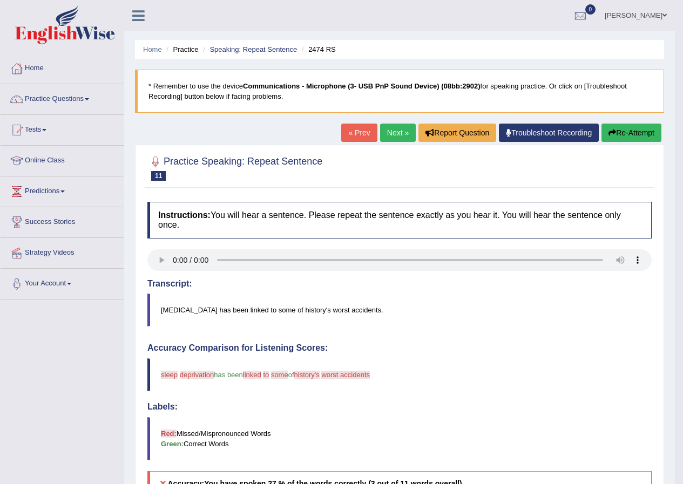
click at [612, 134] on icon "button" at bounding box center [612, 133] width 8 height 8
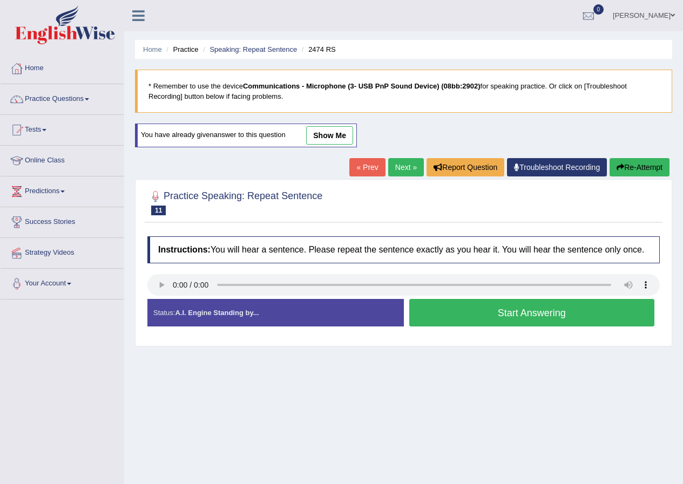
click at [459, 308] on button "Start Answering" at bounding box center [532, 313] width 246 height 28
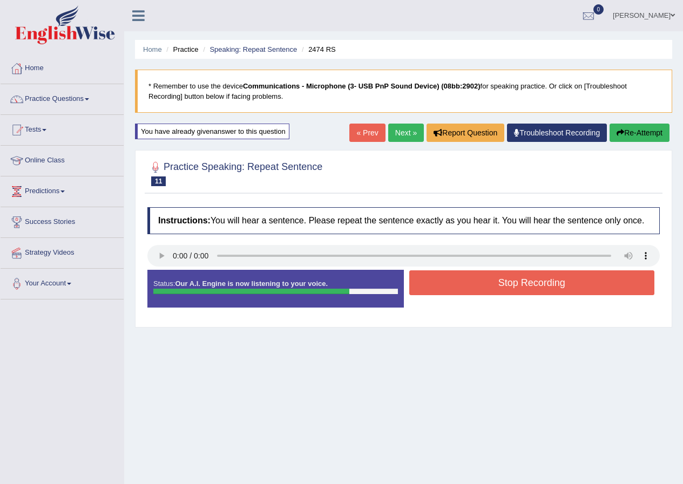
click at [486, 291] on button "Stop Recording" at bounding box center [532, 282] width 246 height 25
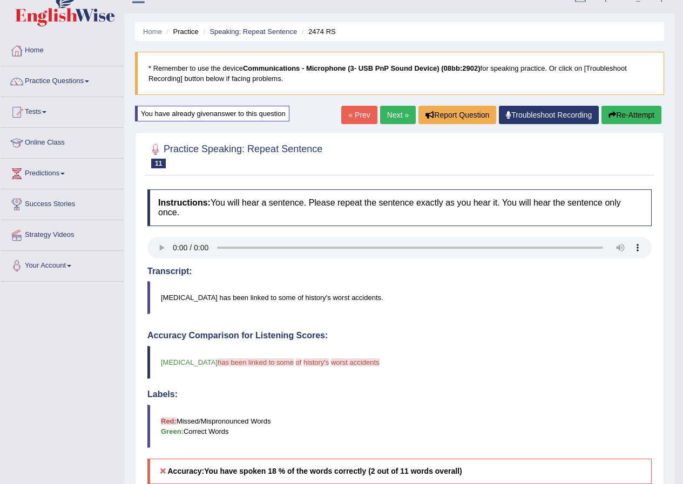
scroll to position [1, 0]
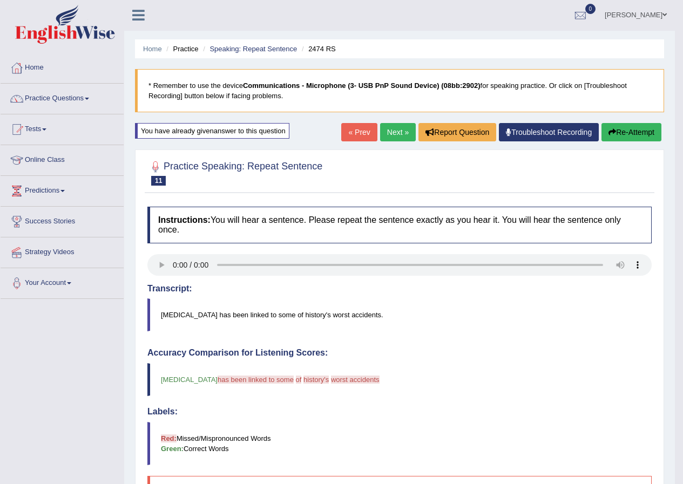
click at [625, 137] on button "Re-Attempt" at bounding box center [631, 132] width 60 height 18
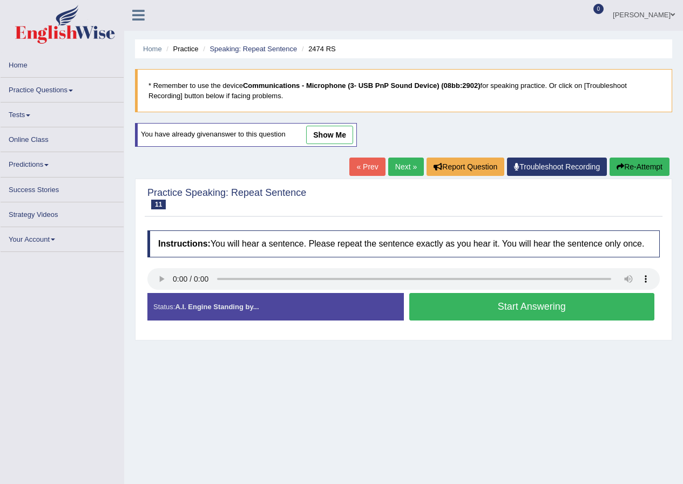
scroll to position [1, 0]
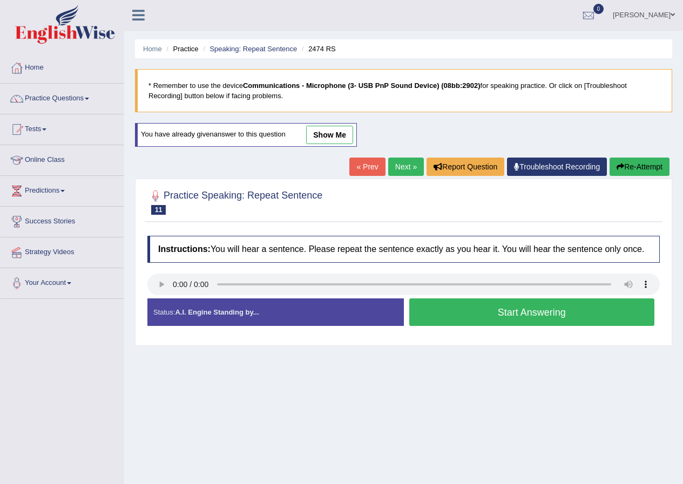
click at [512, 318] on button "Start Answering" at bounding box center [532, 312] width 246 height 28
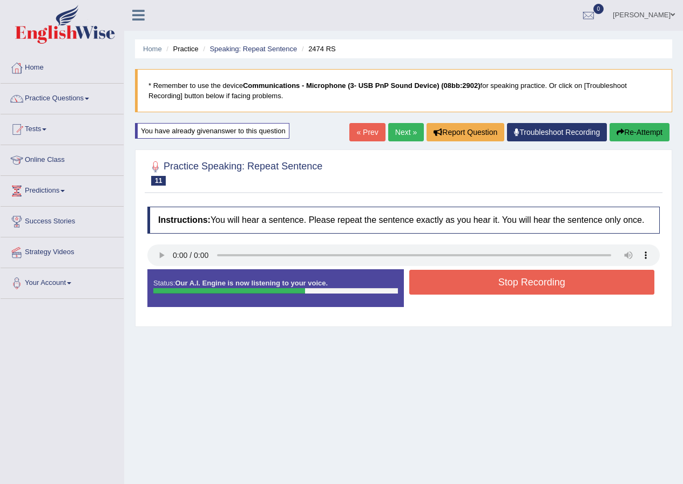
click at [562, 284] on button "Stop Recording" at bounding box center [532, 282] width 246 height 25
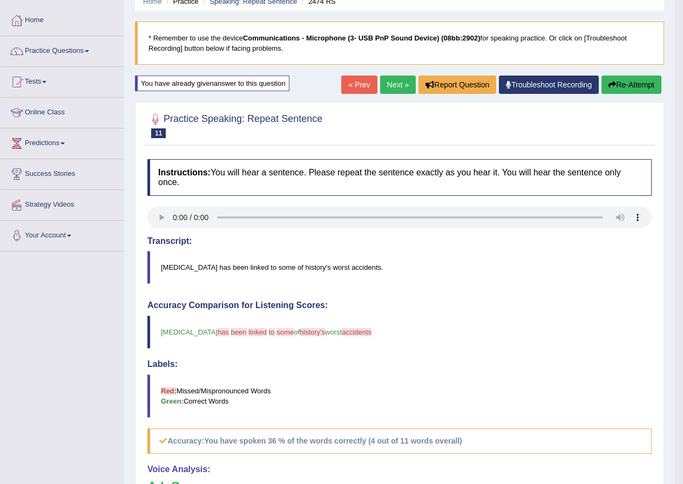
scroll to position [0, 0]
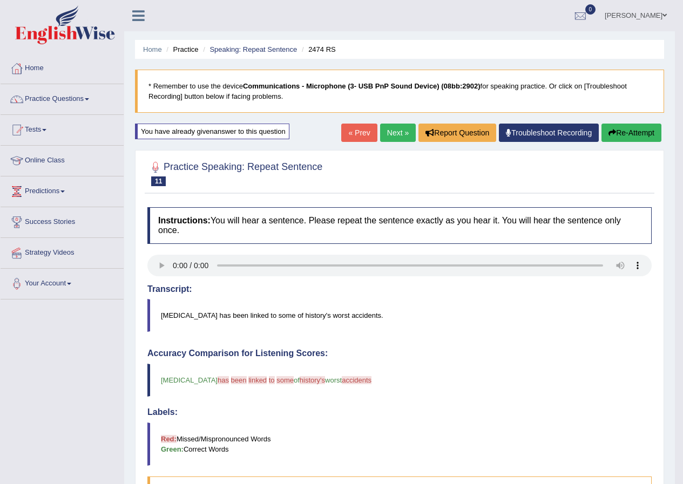
click at [399, 135] on link "Next »" at bounding box center [398, 133] width 36 height 18
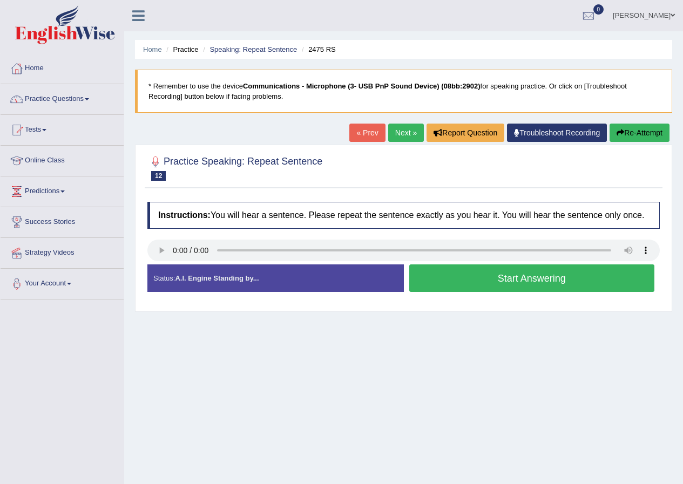
click at [530, 281] on button "Start Answering" at bounding box center [532, 278] width 246 height 28
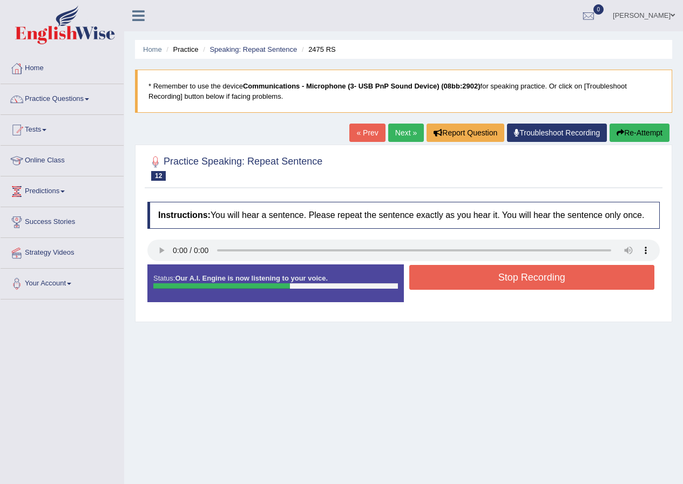
click at [491, 274] on button "Stop Recording" at bounding box center [532, 277] width 246 height 25
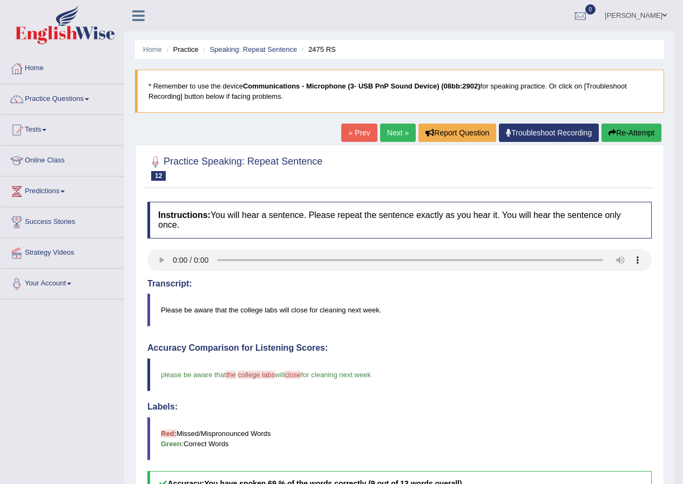
click at [389, 137] on link "Next »" at bounding box center [398, 133] width 36 height 18
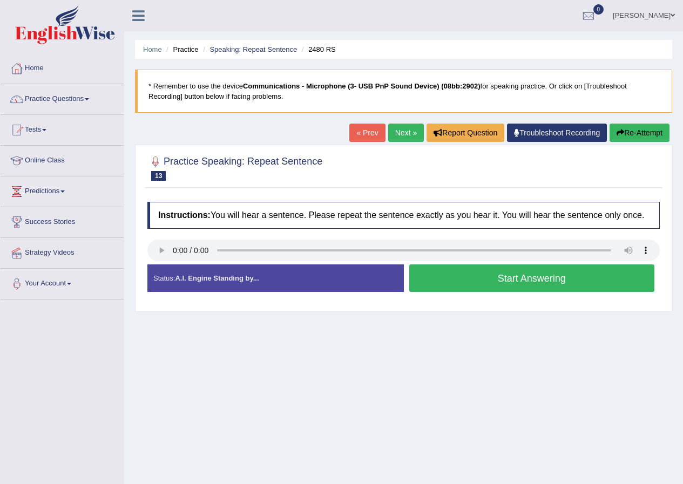
click at [503, 275] on button "Start Answering" at bounding box center [532, 278] width 246 height 28
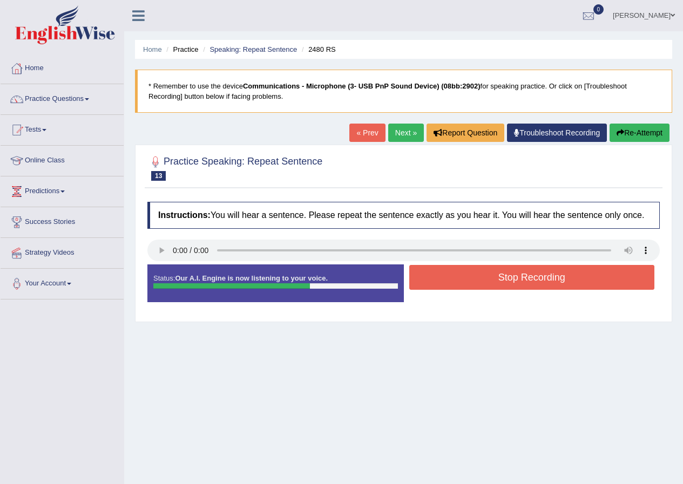
click at [550, 277] on button "Stop Recording" at bounding box center [532, 277] width 246 height 25
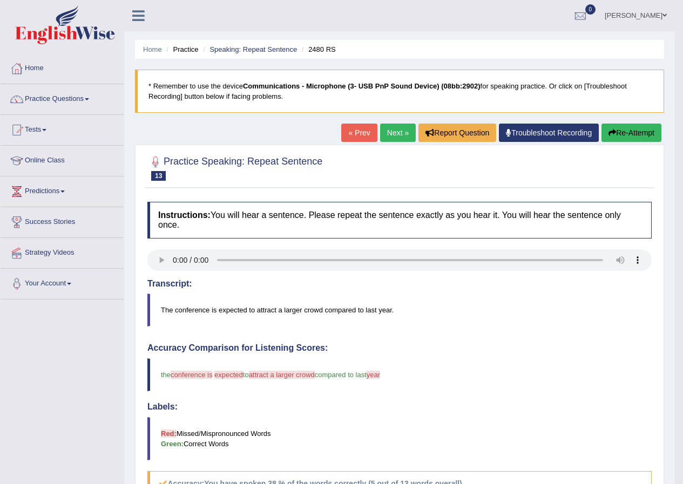
click at [630, 133] on button "Re-Attempt" at bounding box center [631, 133] width 60 height 18
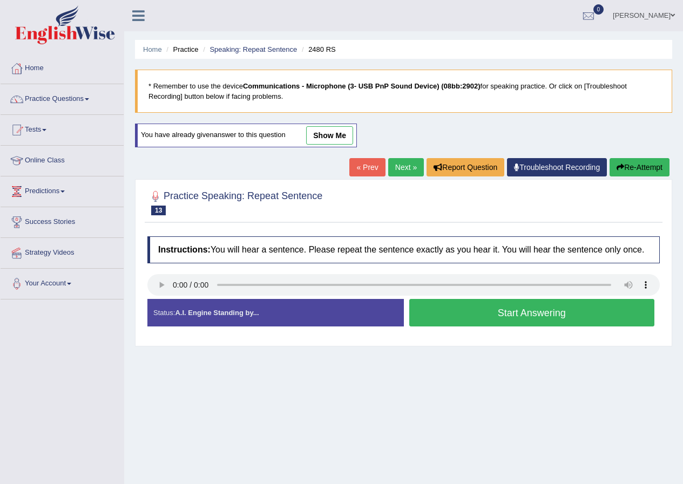
click at [519, 315] on button "Start Answering" at bounding box center [532, 313] width 246 height 28
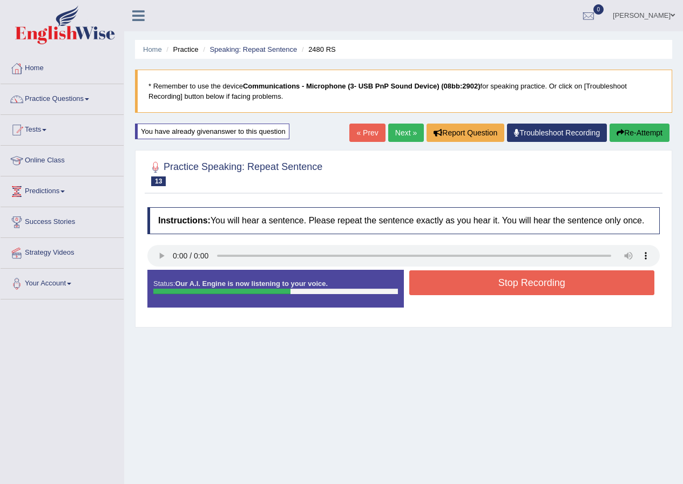
drag, startPoint x: 549, startPoint y: 288, endPoint x: 554, endPoint y: 284, distance: 6.5
click at [550, 287] on button "Stop Recording" at bounding box center [532, 282] width 246 height 25
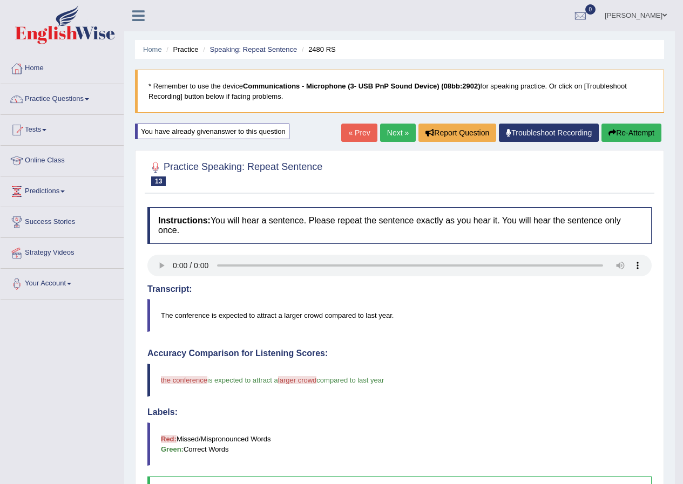
click at [394, 135] on link "Next »" at bounding box center [398, 133] width 36 height 18
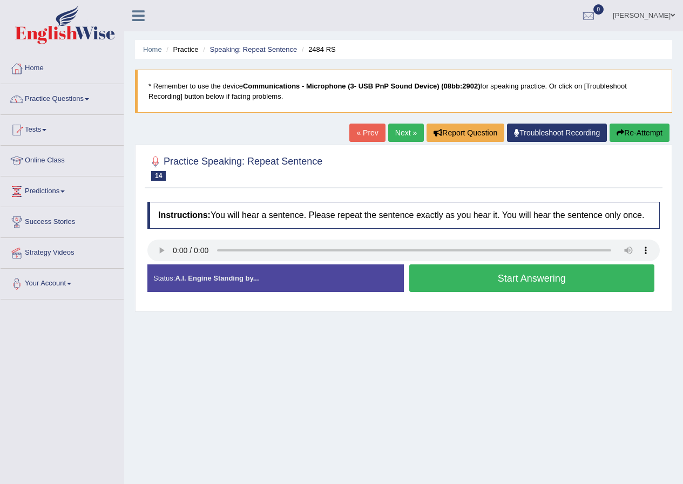
drag, startPoint x: 513, startPoint y: 276, endPoint x: 502, endPoint y: 278, distance: 10.4
click at [512, 276] on button "Start Answering" at bounding box center [532, 278] width 246 height 28
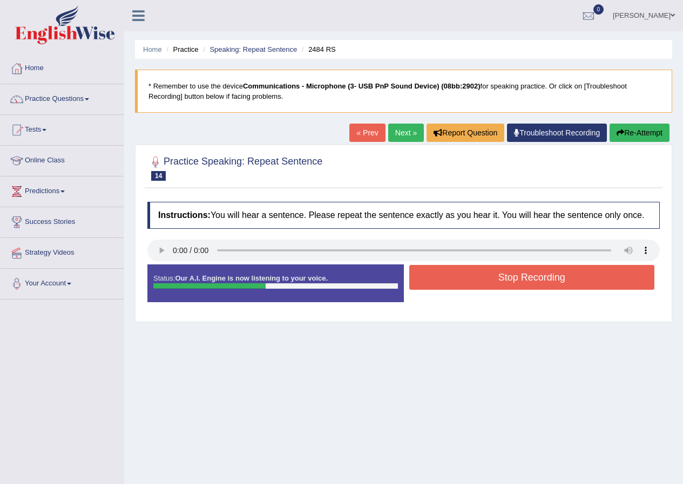
click at [508, 273] on button "Stop Recording" at bounding box center [532, 277] width 246 height 25
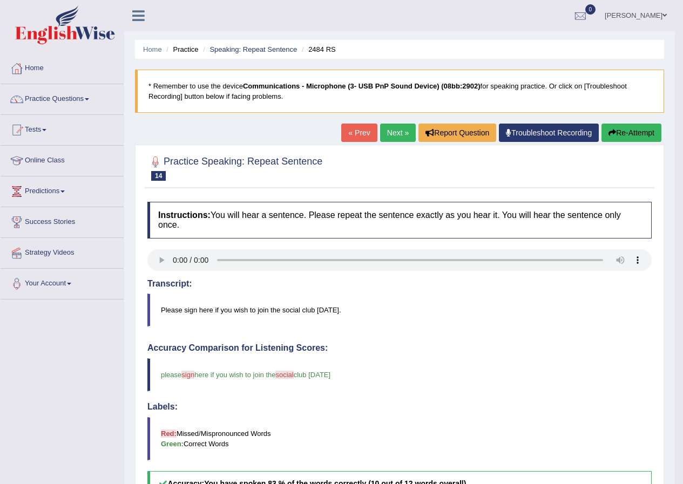
click at [384, 132] on link "Next »" at bounding box center [398, 133] width 36 height 18
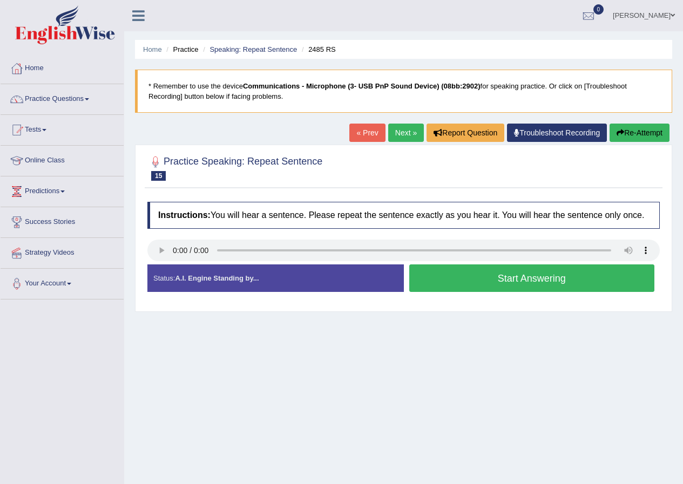
click at [670, 13] on span at bounding box center [672, 15] width 4 height 7
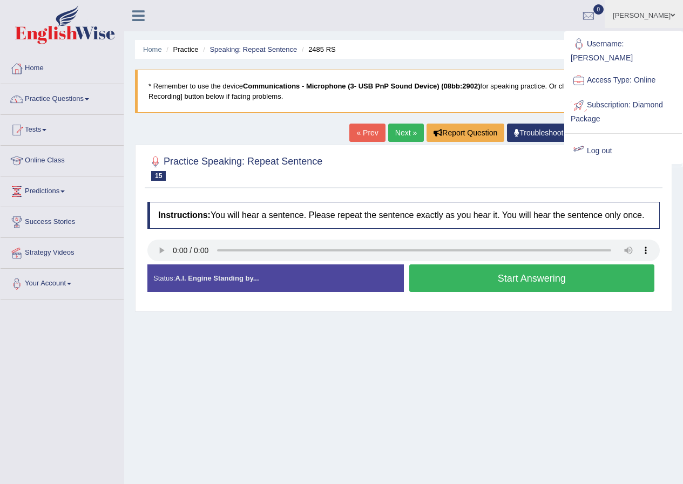
click at [598, 151] on link "Log out" at bounding box center [623, 151] width 117 height 25
